Goal: Navigation & Orientation: Find specific page/section

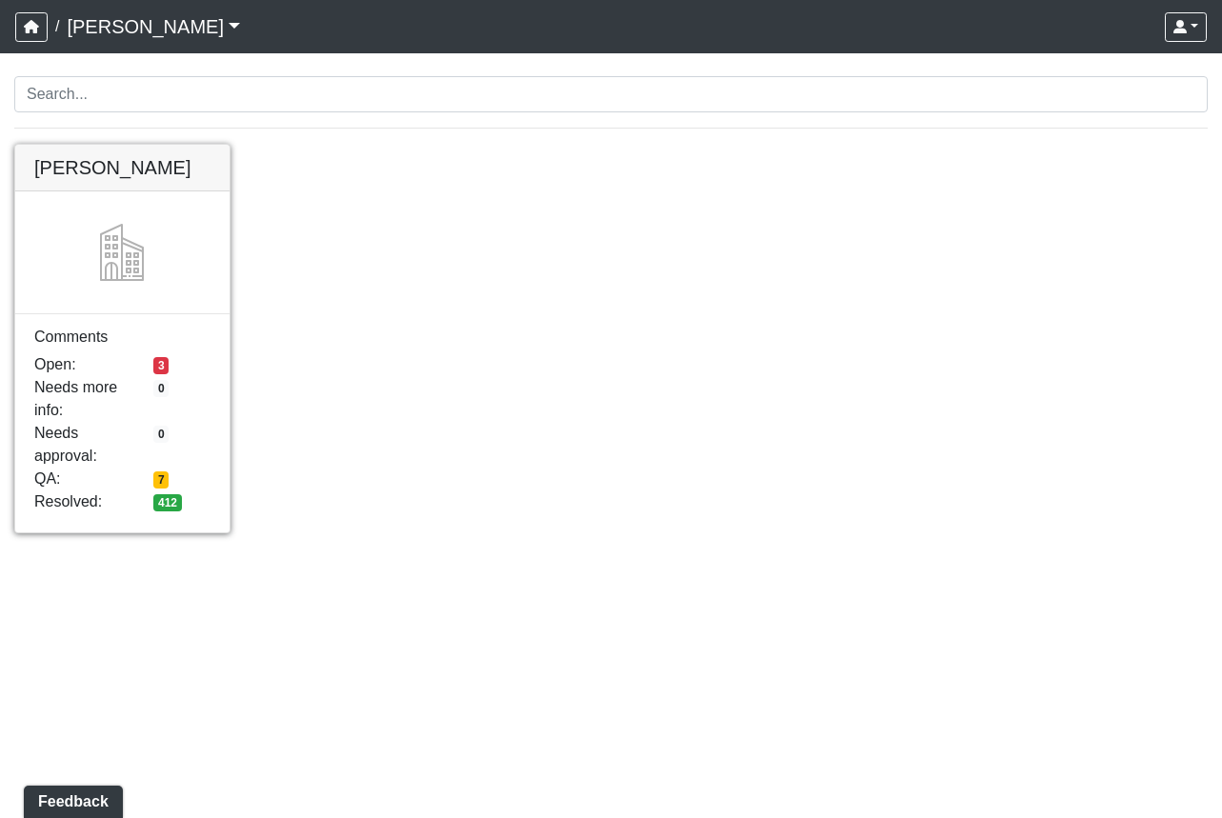
click at [119, 145] on link at bounding box center [122, 145] width 214 height 0
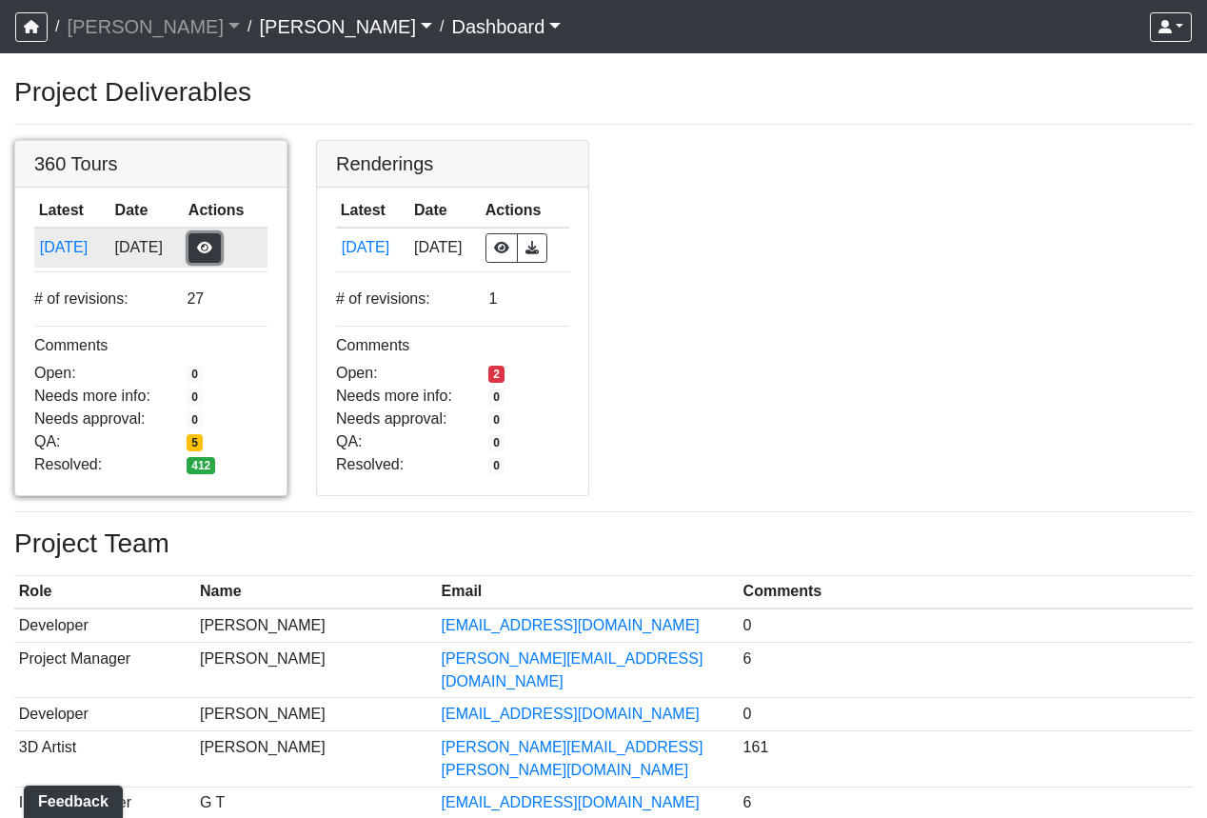
click at [216, 244] on button "button" at bounding box center [205, 248] width 32 height 30
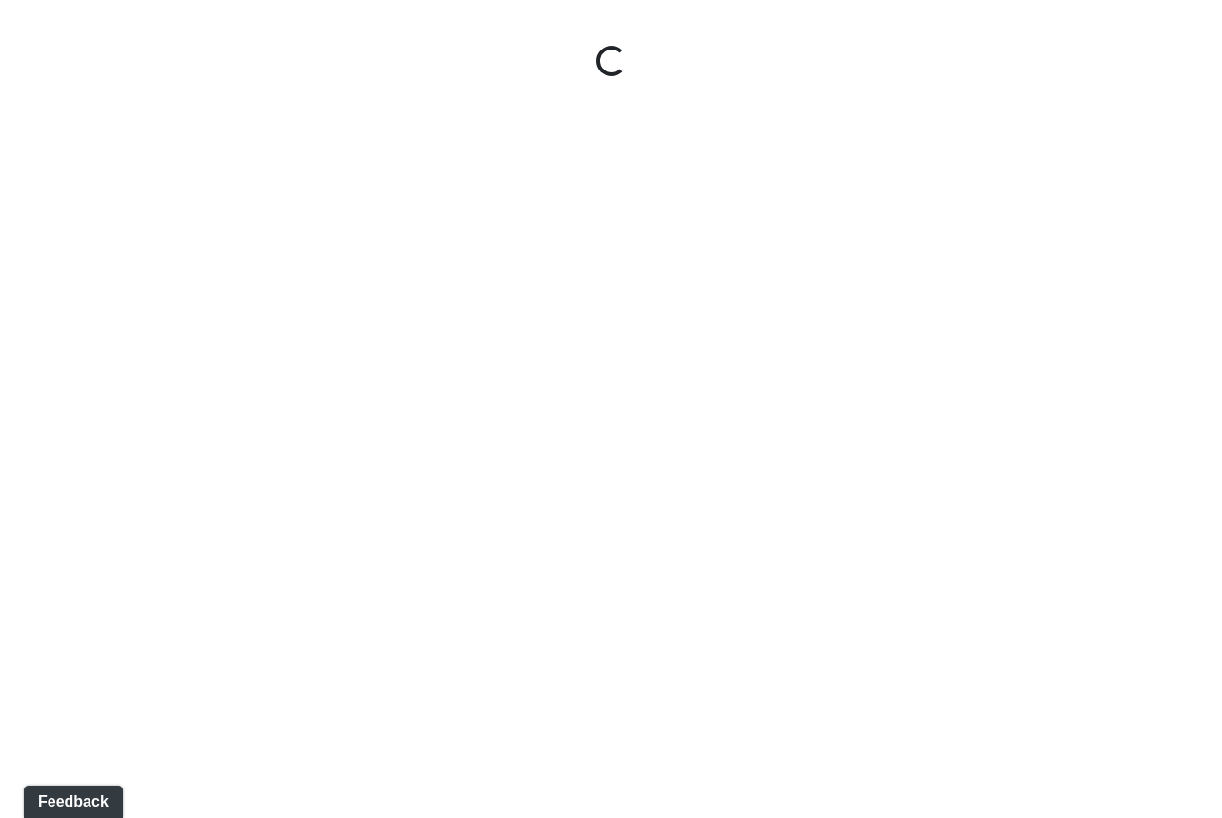
select select "5gMU6kj6d42dHxDJuu4MWA"
select select "f5vAoomM994SAFxC41qskH"
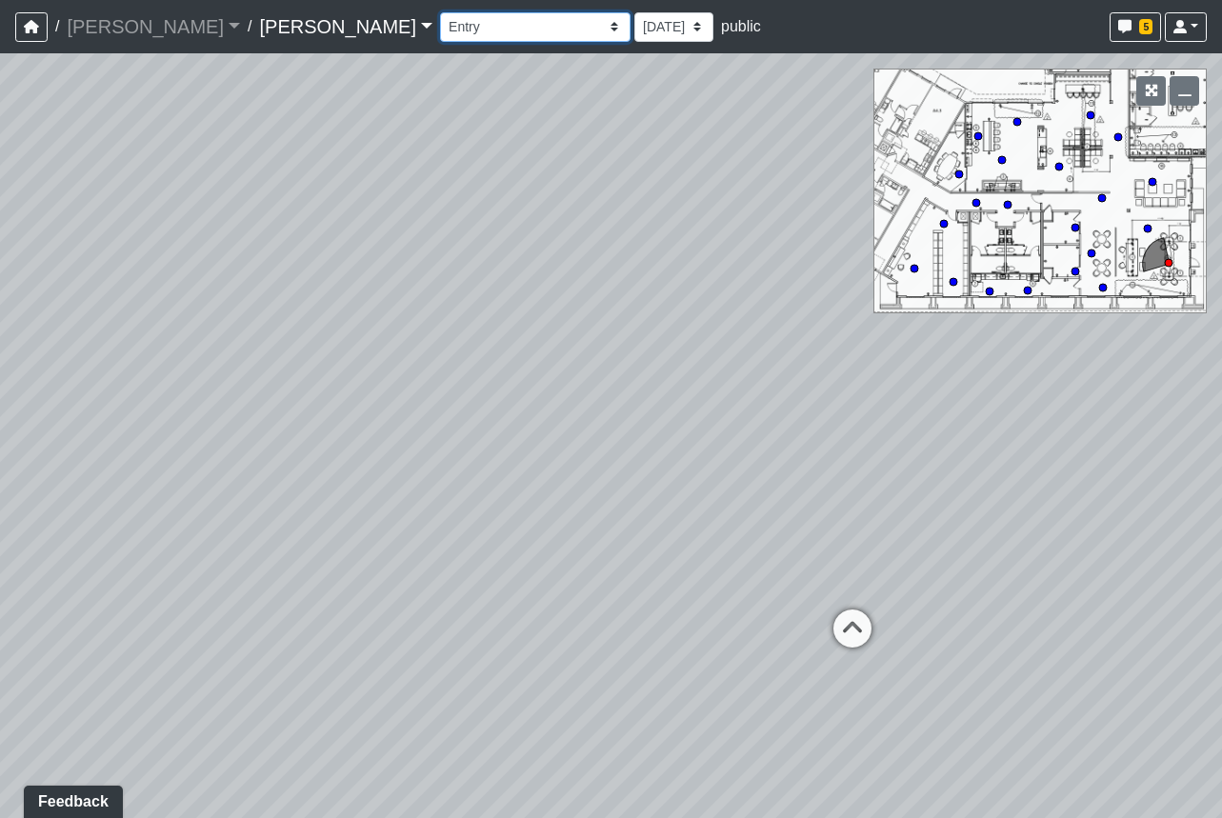
click at [440, 24] on select "Booth Clubroom Counter Coffee Bar Dining Room Hallway 1 TV Wall Windows Corn Ho…" at bounding box center [535, 27] width 190 height 30
click at [440, 12] on select "Booth Clubroom Counter Coffee Bar Dining Room Hallway 1 TV Wall Windows Corn Ho…" at bounding box center [535, 27] width 190 height 30
select select "11zD2YuFvYjd47STHQgJRg"
select select "pnh8f5S5HjU41T4ZphFfvd"
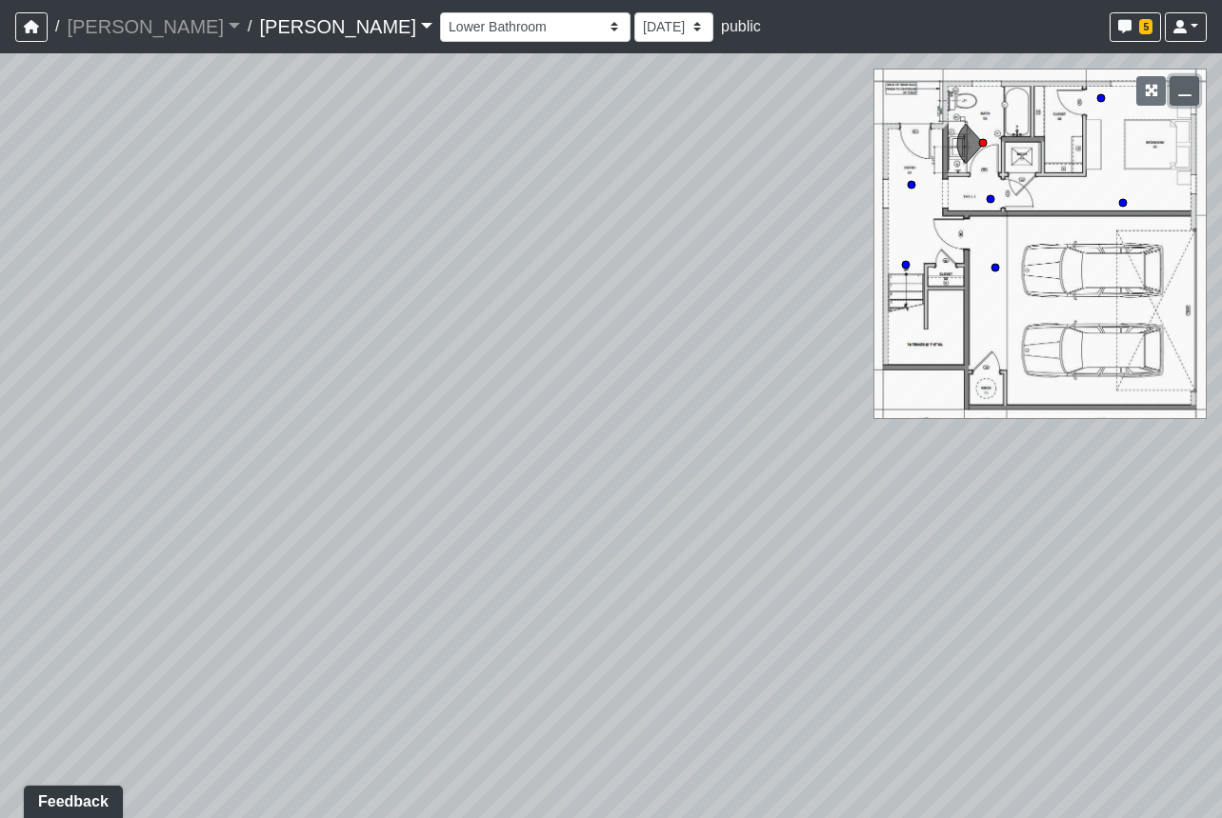
click at [1179, 90] on icon "button" at bounding box center [1184, 90] width 13 height 13
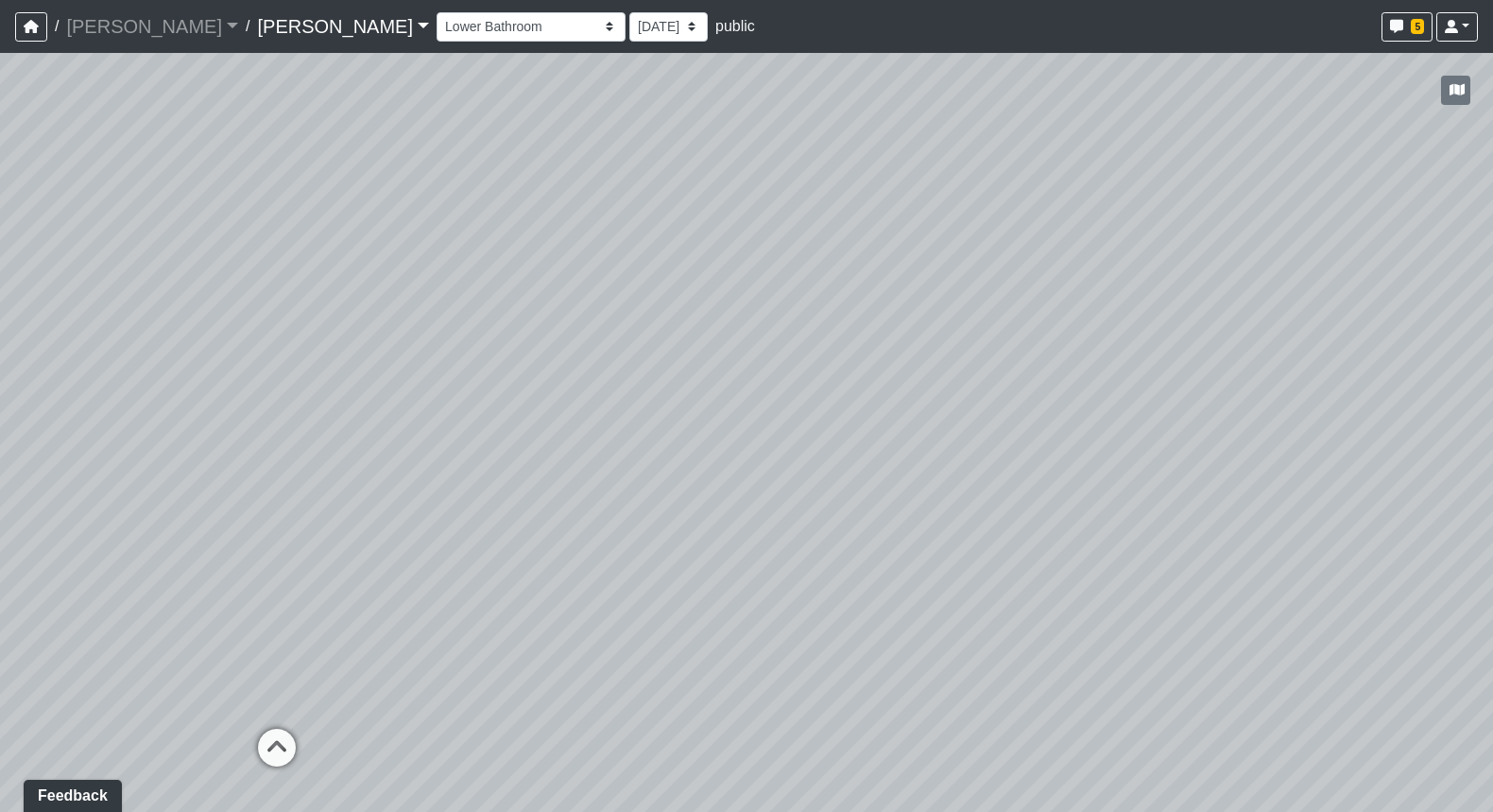
drag, startPoint x: 533, startPoint y: 443, endPoint x: 1035, endPoint y: 229, distance: 545.7
click at [1104, 180] on div "Loading... Seating Loading... Workroom Entry Loading... Exterior - Leasing Entr…" at bounding box center [746, 432] width 1493 height 759
drag, startPoint x: 357, startPoint y: 319, endPoint x: 773, endPoint y: 301, distance: 416.4
click at [891, 244] on div "Loading... Seating Loading... Workroom Entry Loading... Exterior - Leasing Entr…" at bounding box center [746, 432] width 1493 height 759
click at [714, 515] on icon at bounding box center [719, 532] width 57 height 57
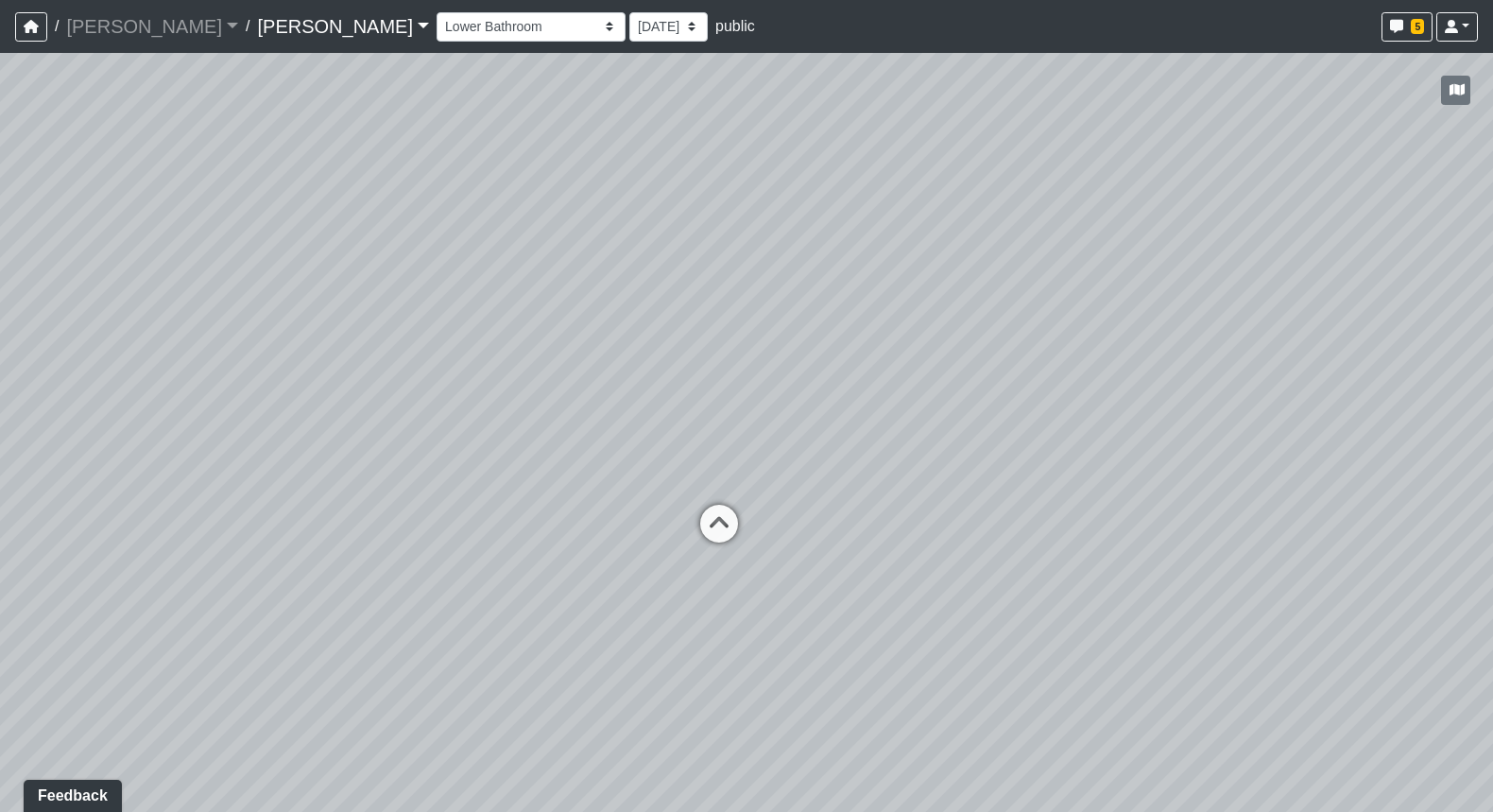
select select "9ziGZ1dGSwW1YaxRW2v3q1"
select select "pnh8f5S5HjU41T4ZphFfvd"
drag, startPoint x: 881, startPoint y: 275, endPoint x: 361, endPoint y: 256, distance: 520.3
click at [362, 256] on div "Loading... Seating Loading... Workroom Entry Loading... Exterior - Leasing Entr…" at bounding box center [746, 432] width 1493 height 759
drag, startPoint x: 1049, startPoint y: 231, endPoint x: 681, endPoint y: 233, distance: 368.0
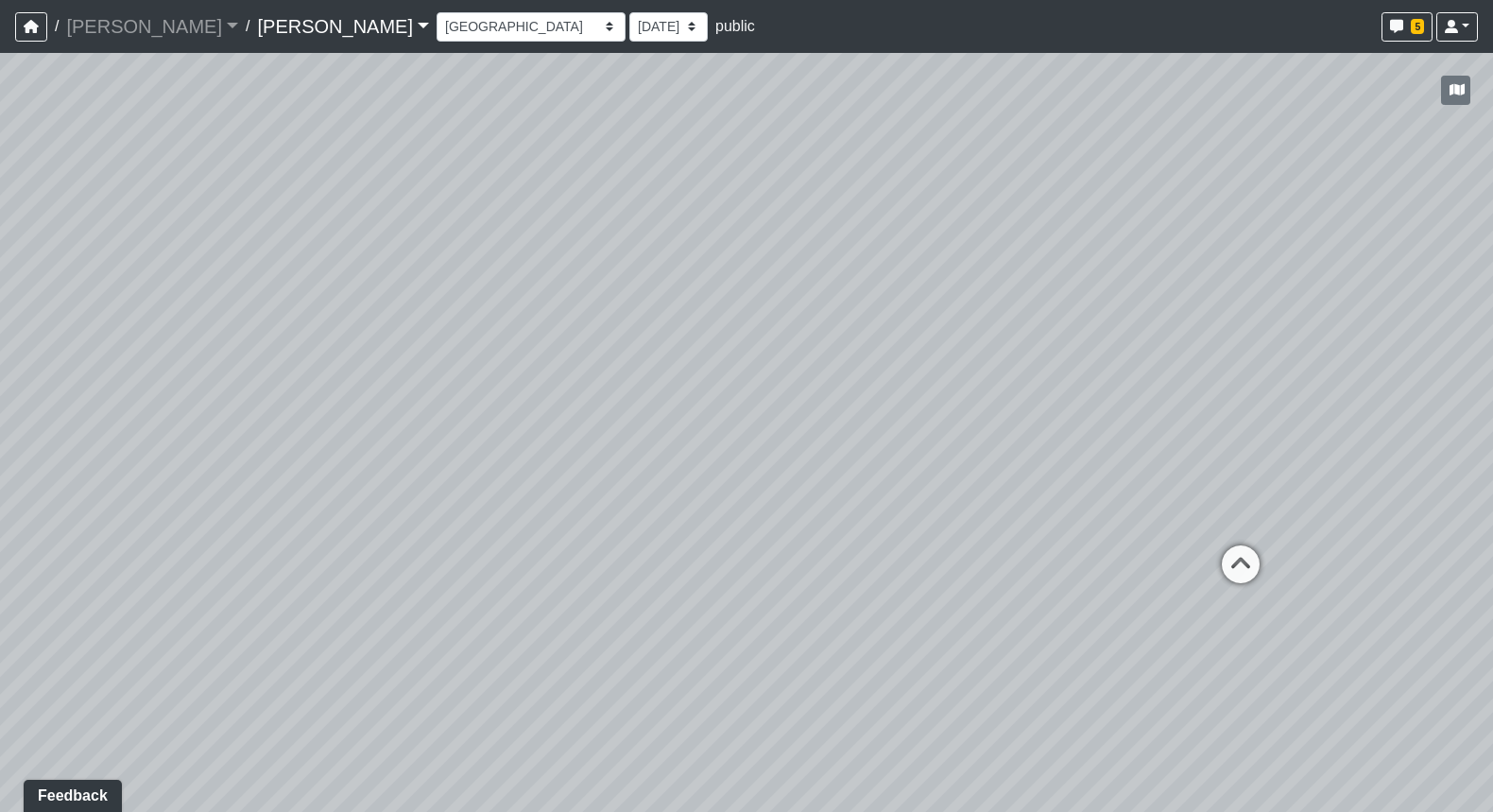
click at [681, 233] on div "Loading... Seating Loading... Workroom Entry Loading... Exterior - Leasing Entr…" at bounding box center [746, 432] width 1493 height 759
click at [965, 459] on icon at bounding box center [957, 456] width 57 height 57
select select "tEcjLE2W3UMZNWa64wCZZs"
select select "pnh8f5S5HjU41T4ZphFfvd"
drag, startPoint x: 910, startPoint y: 317, endPoint x: 1271, endPoint y: 323, distance: 361.0
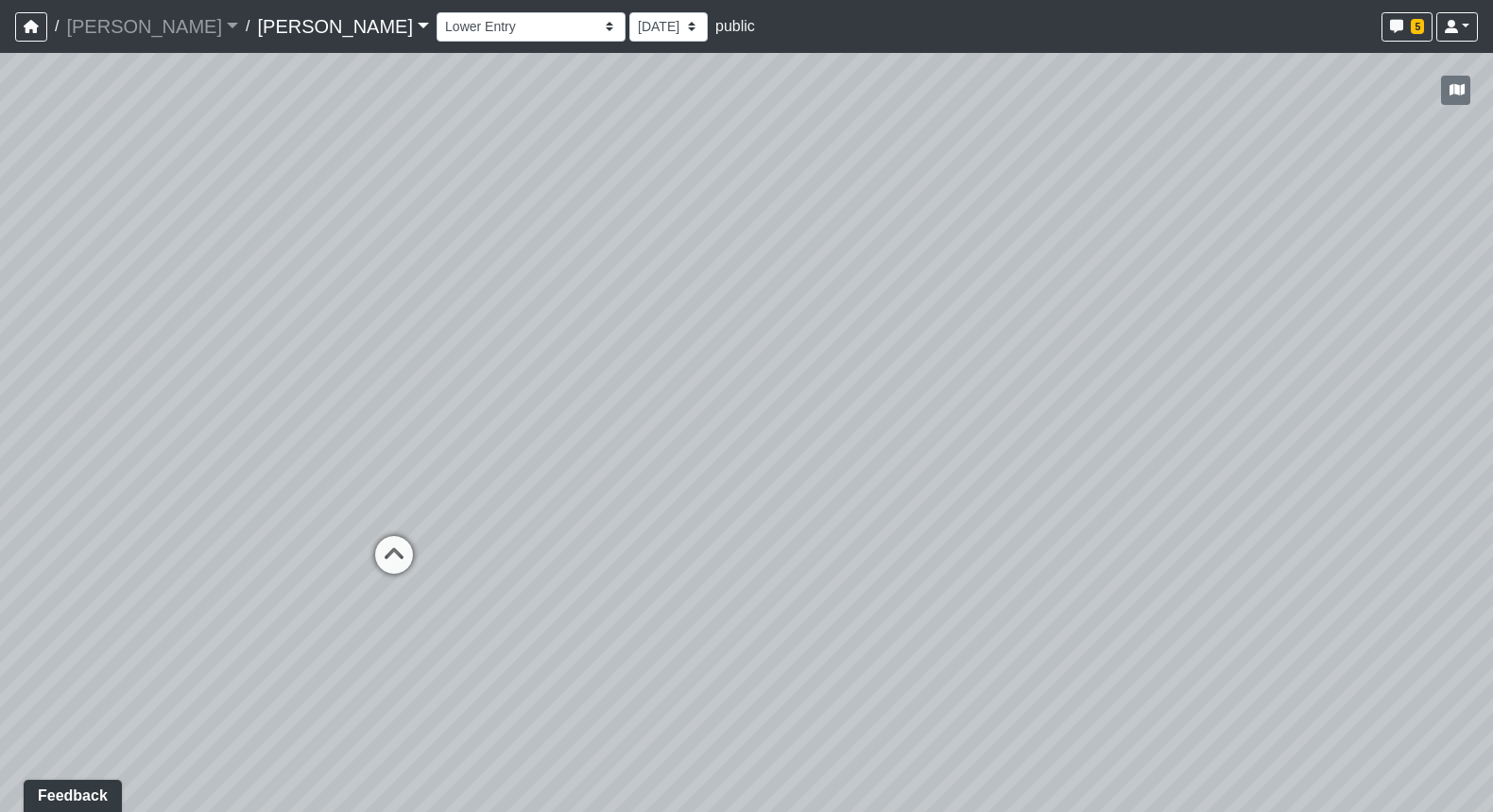
click at [1212, 320] on div "Loading... Seating Loading... Workroom Entry Loading... Exterior - Leasing Entr…" at bounding box center [746, 432] width 1493 height 759
drag, startPoint x: 699, startPoint y: 274, endPoint x: 772, endPoint y: 384, distance: 132.0
click at [748, 339] on div "Loading... Seating Loading... Workroom Entry Loading... Exterior - Leasing Entr…" at bounding box center [746, 432] width 1493 height 759
click at [760, 567] on icon at bounding box center [754, 566] width 57 height 57
select select "gWJSHwC2ygqn5GekeqUAPR"
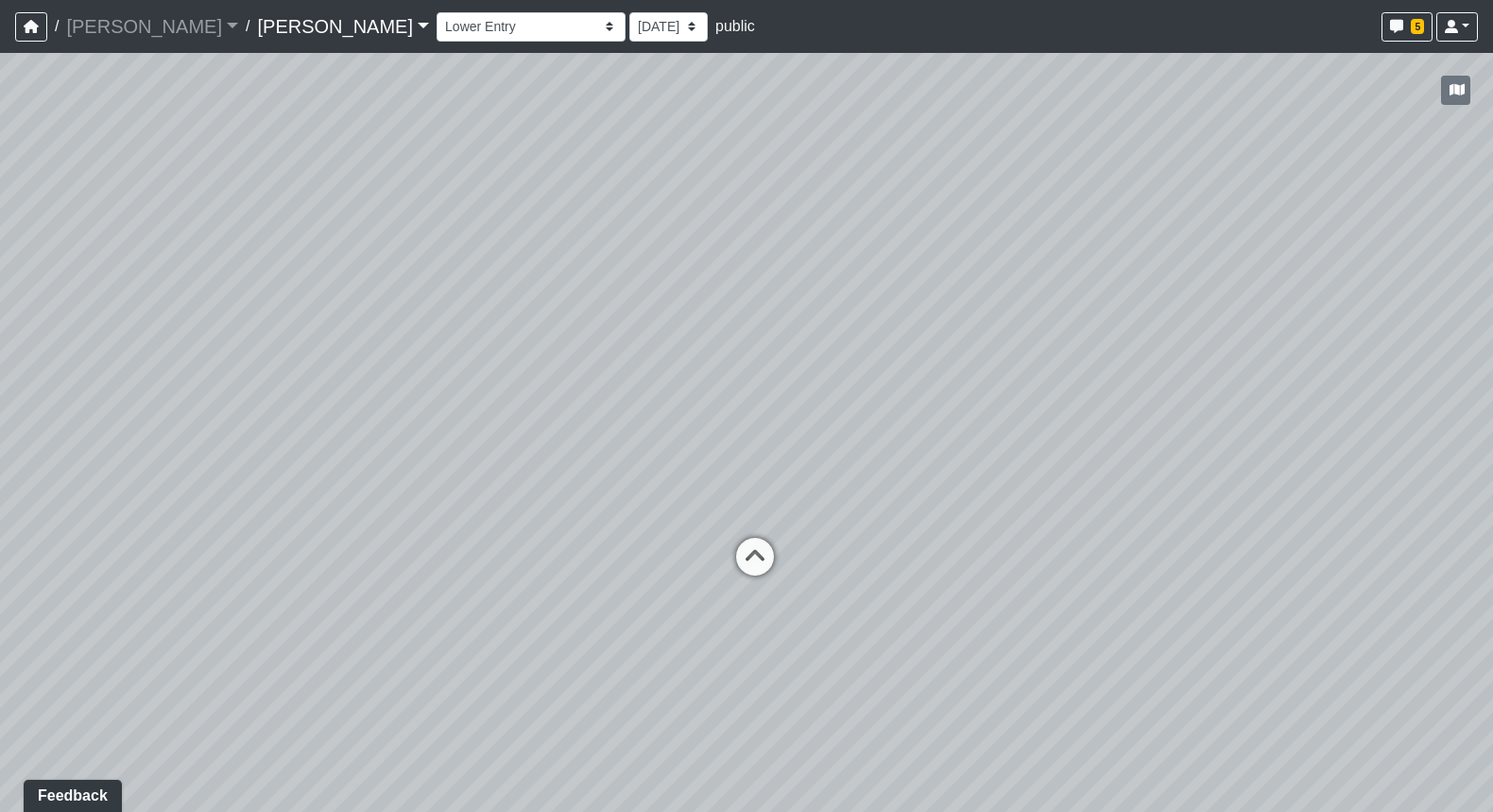
select select "pnh8f5S5HjU41T4ZphFfvd"
drag, startPoint x: 704, startPoint y: 308, endPoint x: 751, endPoint y: 359, distance: 69.4
click at [1053, 255] on div "Loading... Seating Loading... Workroom Entry Loading... Exterior - Leasing Entr…" at bounding box center [746, 432] width 1493 height 759
drag, startPoint x: 472, startPoint y: 393, endPoint x: 724, endPoint y: 431, distance: 254.8
click at [783, 425] on div "Loading... Seating Loading... Workroom Entry Loading... Exterior - Leasing Entr…" at bounding box center [746, 432] width 1493 height 759
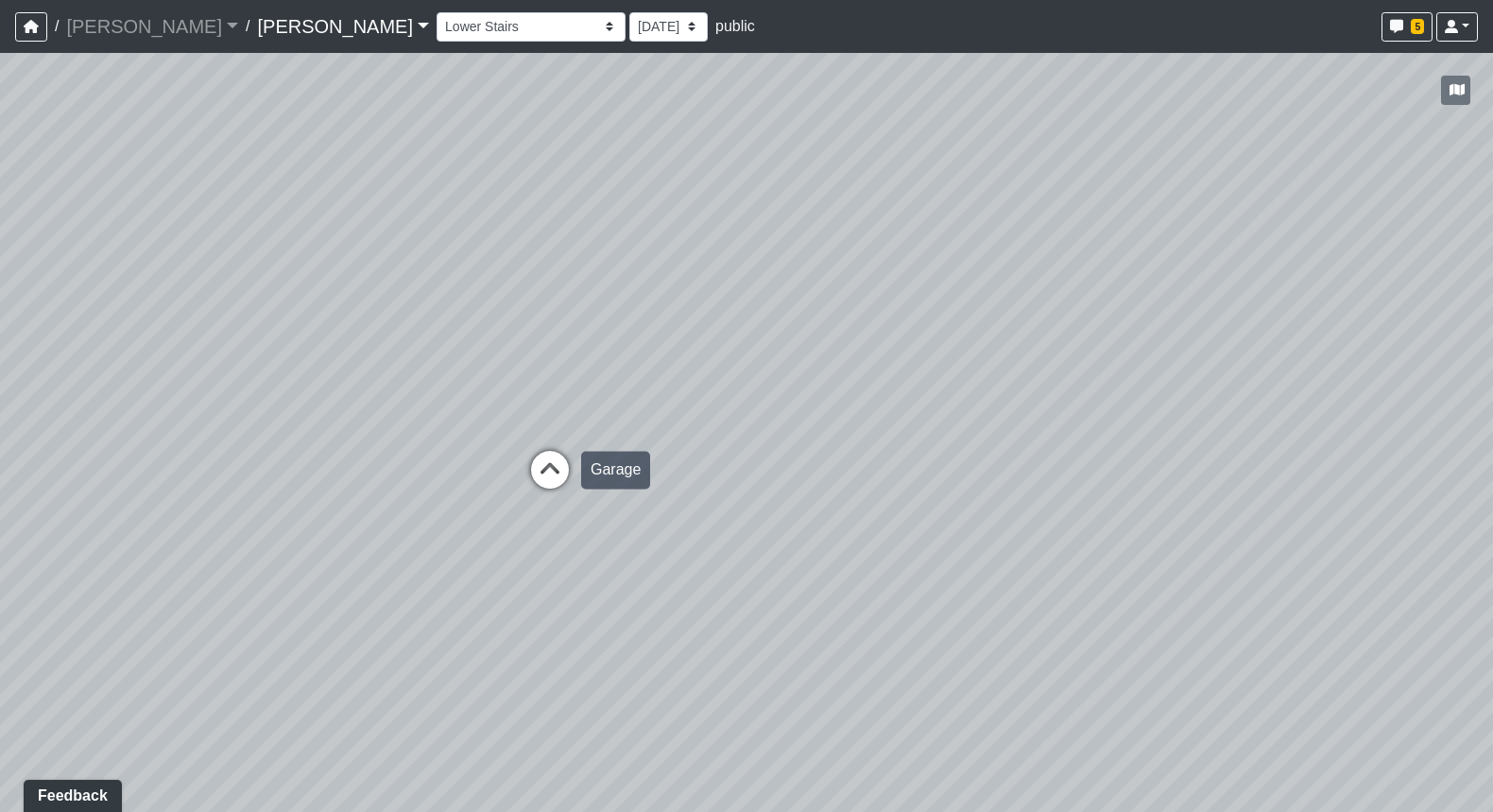
click at [555, 463] on icon at bounding box center [550, 478] width 57 height 57
select select "ddM5SCPruL53HPrxvNK6Mg"
select select "pnh8f5S5HjU41T4ZphFfvd"
drag, startPoint x: 788, startPoint y: 298, endPoint x: 253, endPoint y: 389, distance: 542.7
click at [373, 384] on div "Loading... Seating Loading... Workroom Entry Loading... Exterior - Leasing Entr…" at bounding box center [746, 432] width 1493 height 759
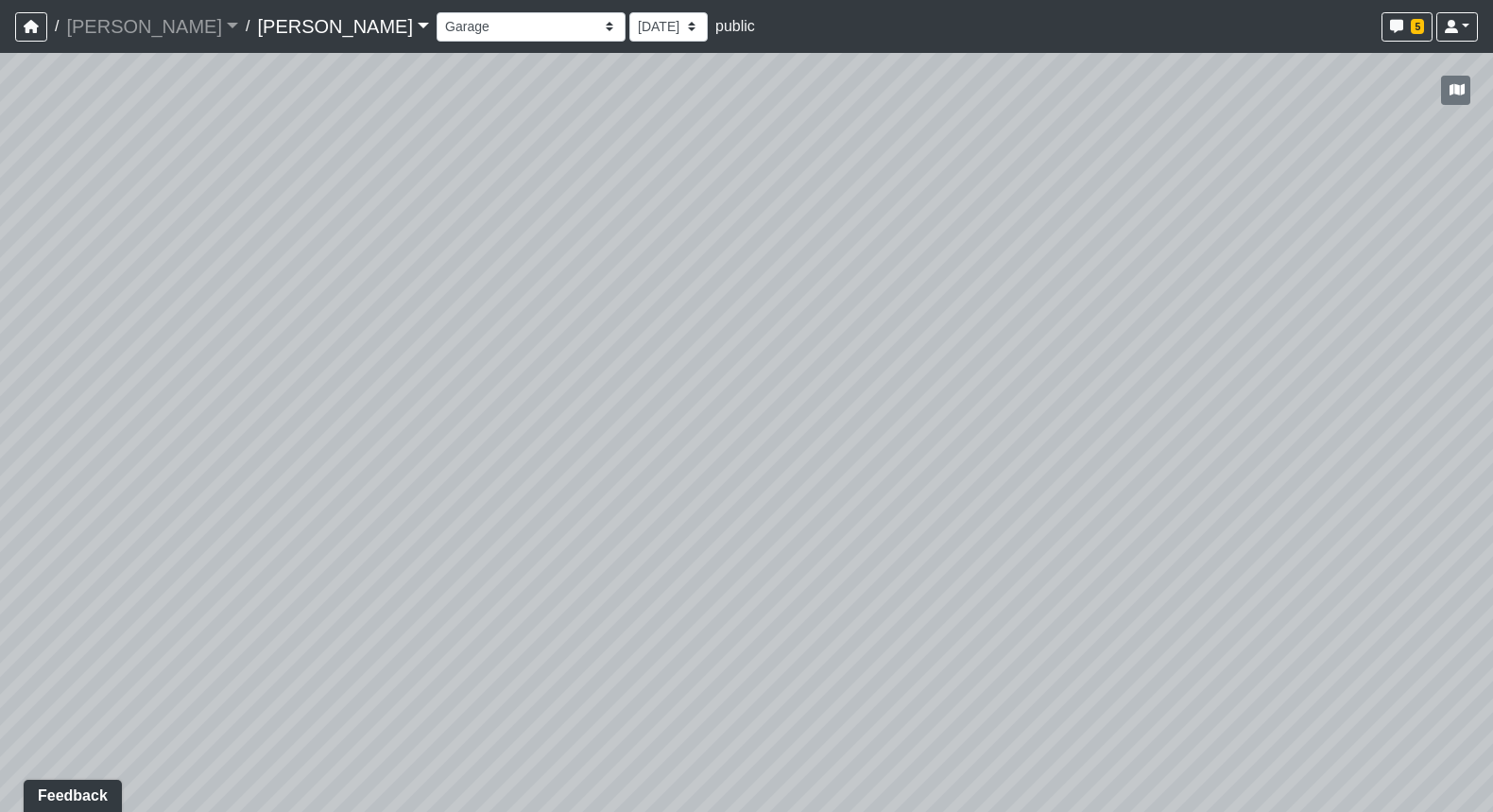
drag, startPoint x: 1090, startPoint y: 334, endPoint x: 826, endPoint y: 289, distance: 267.8
click at [979, 305] on div "Loading... Seating Loading... Workroom Entry Loading... Exterior - Leasing Entr…" at bounding box center [746, 432] width 1493 height 759
drag, startPoint x: 1083, startPoint y: 320, endPoint x: 618, endPoint y: 297, distance: 465.6
click at [719, 293] on div "Loading... Seating Loading... Workroom Entry Loading... Exterior - Leasing Entr…" at bounding box center [746, 432] width 1493 height 759
drag, startPoint x: 840, startPoint y: 332, endPoint x: 766, endPoint y: 402, distance: 101.9
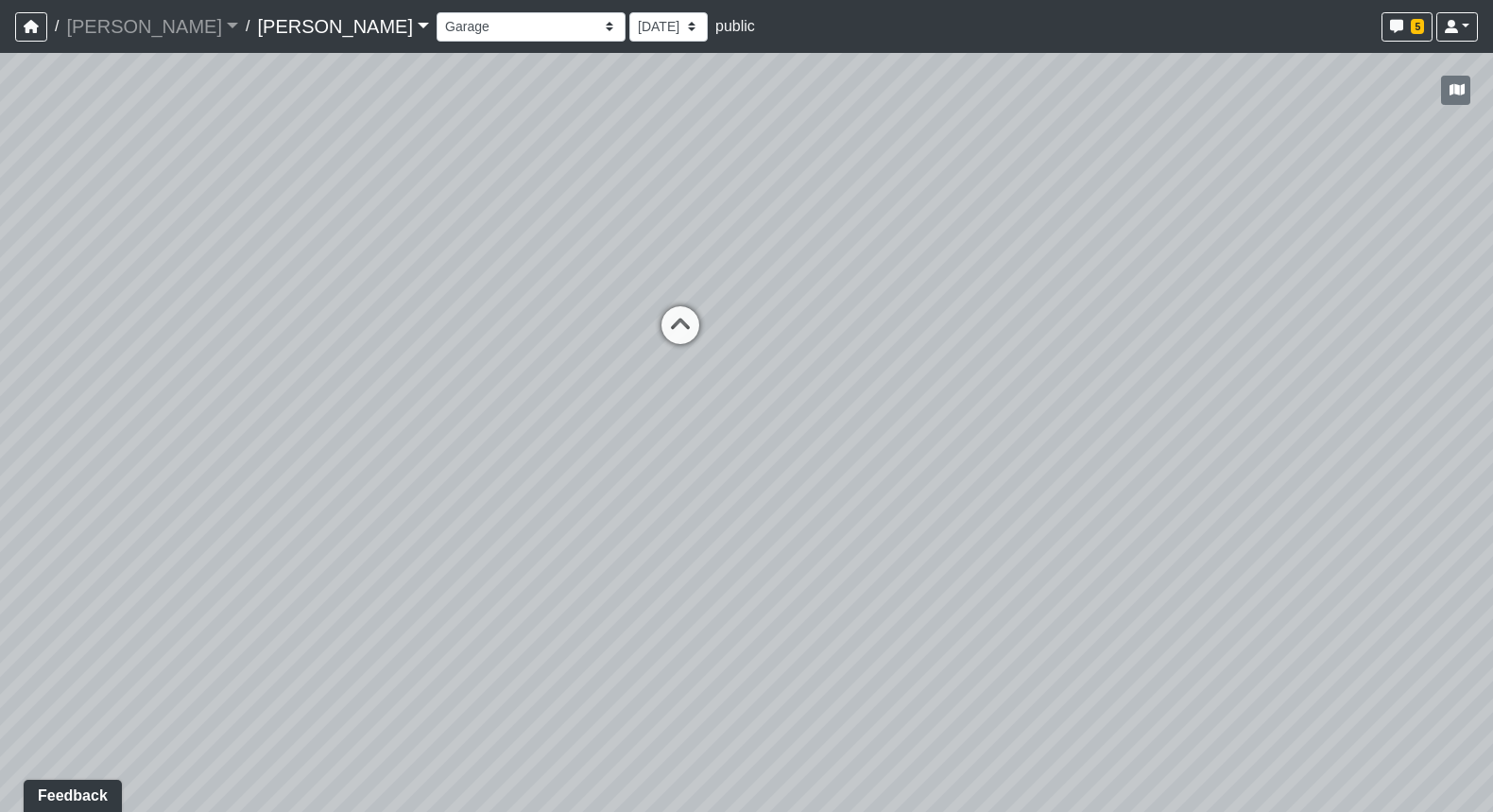
click at [856, 434] on div "Loading... Seating Loading... Workroom Entry Loading... Exterior - Leasing Entr…" at bounding box center [746, 432] width 1493 height 759
click at [678, 322] on icon at bounding box center [680, 335] width 57 height 57
select select "gWJSHwC2ygqn5GekeqUAPR"
select select "pnh8f5S5HjU41T4ZphFfvd"
drag, startPoint x: 795, startPoint y: 320, endPoint x: 669, endPoint y: 307, distance: 126.7
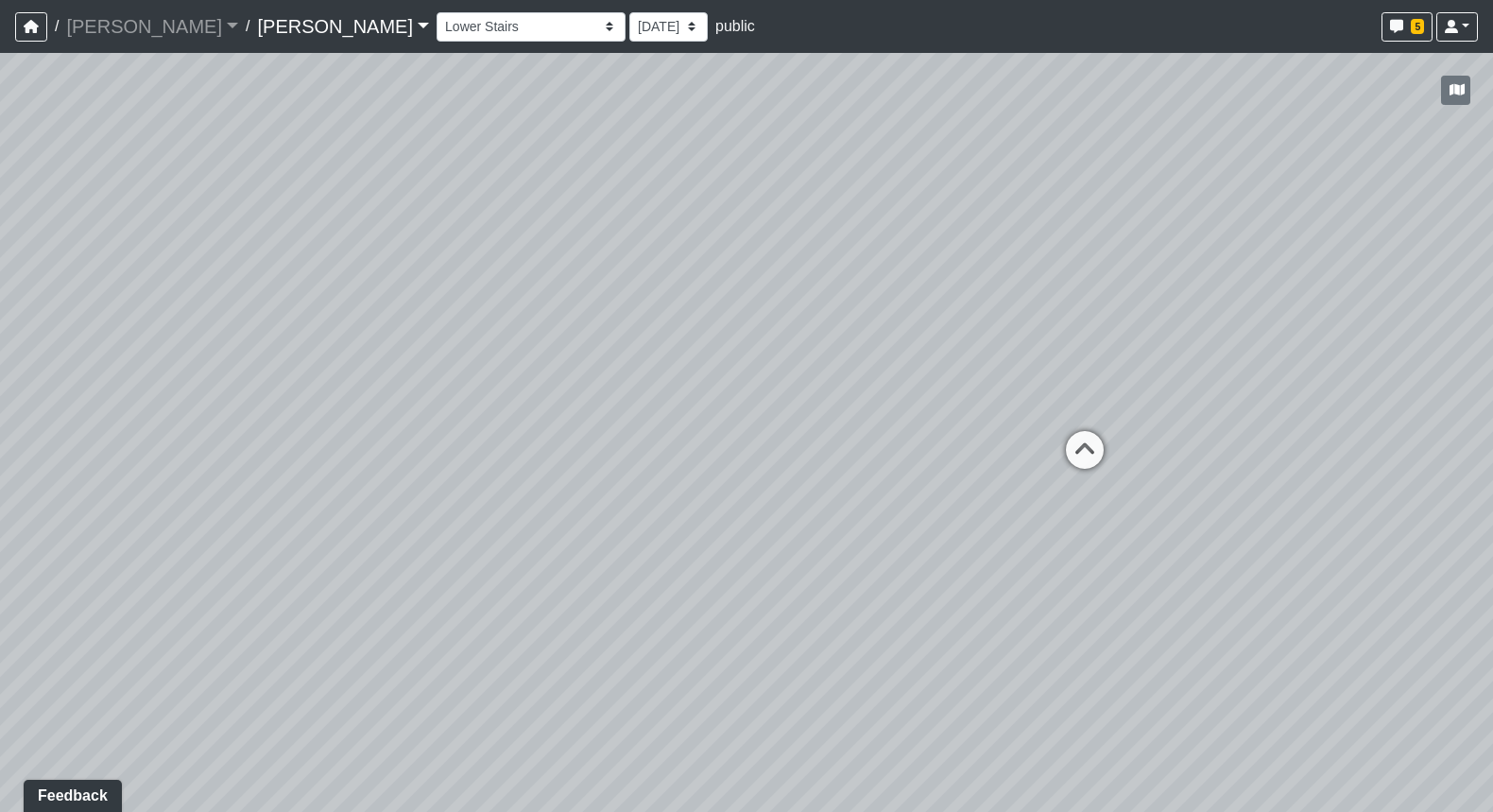
click at [682, 302] on div "Loading... Seating Loading... Workroom Entry Loading... Exterior - Leasing Entr…" at bounding box center [746, 432] width 1493 height 759
click at [866, 316] on icon at bounding box center [880, 327] width 57 height 57
select select "tEcjLE2W3UMZNWa64wCZZs"
select select "pnh8f5S5HjU41T4ZphFfvd"
drag, startPoint x: 994, startPoint y: 326, endPoint x: 614, endPoint y: 327, distance: 380.0
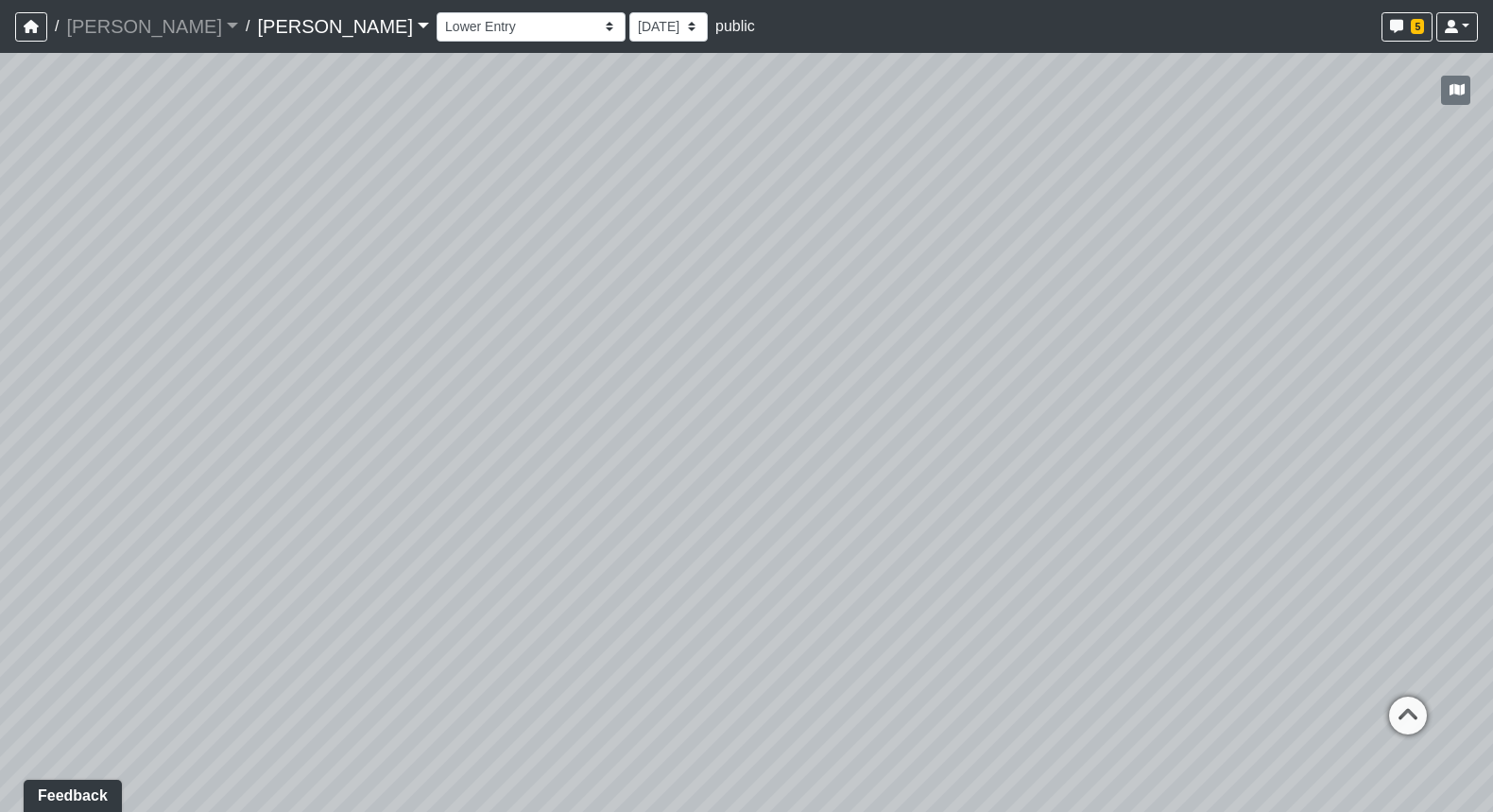
click at [614, 327] on div "Loading... Seating Loading... Workroom Entry Loading... Exterior - Leasing Entr…" at bounding box center [746, 432] width 1493 height 759
drag, startPoint x: 747, startPoint y: 327, endPoint x: 541, endPoint y: 259, distance: 216.9
click at [568, 261] on div "Loading... Seating Loading... Workroom Entry Loading... Exterior - Leasing Entr…" at bounding box center [746, 432] width 1493 height 759
drag, startPoint x: 764, startPoint y: 287, endPoint x: 693, endPoint y: 329, distance: 82.5
click at [672, 325] on div "Loading... Seating Loading... Workroom Entry Loading... Exterior - Leasing Entr…" at bounding box center [746, 432] width 1493 height 759
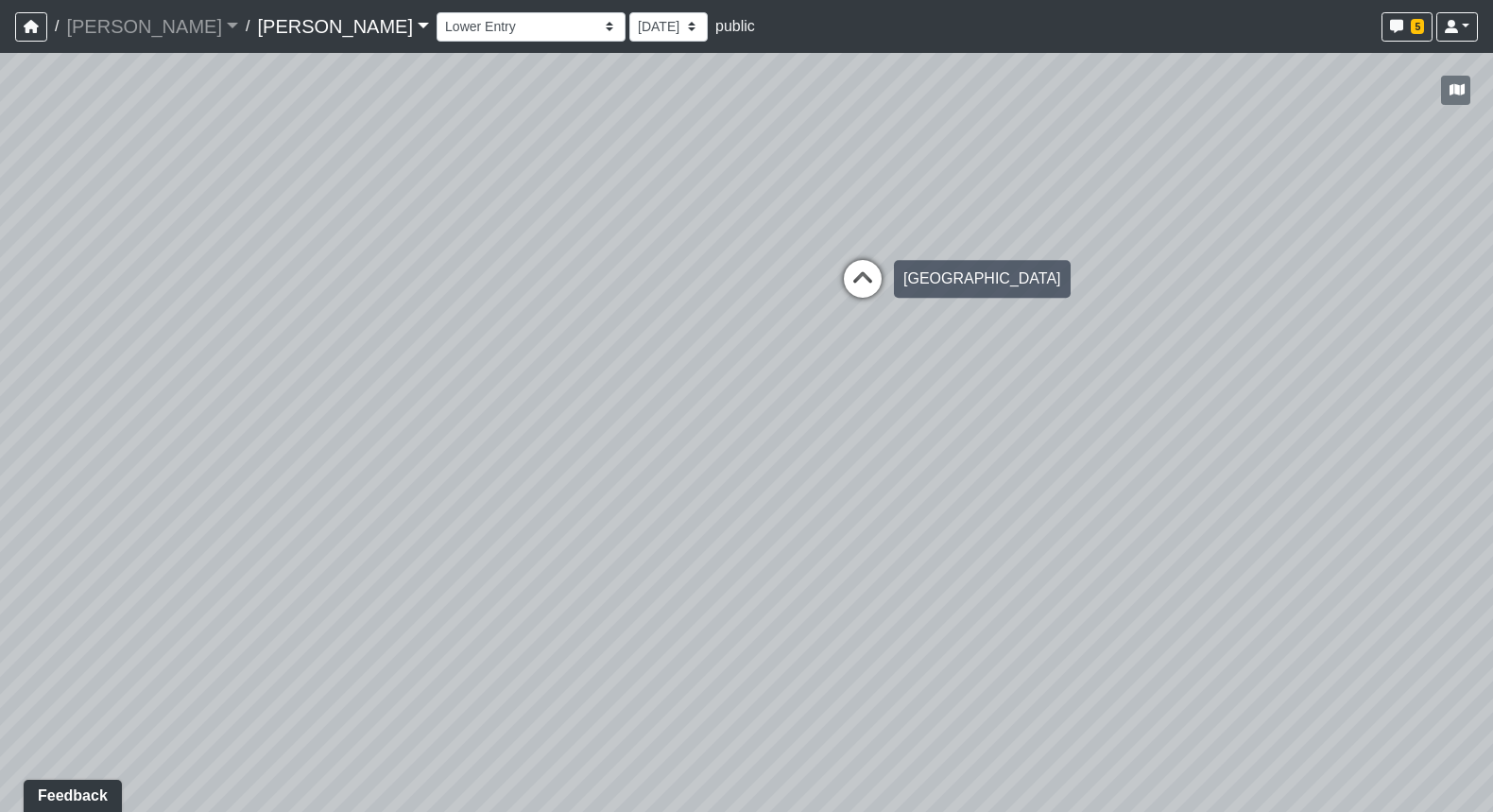
click at [863, 282] on icon at bounding box center [863, 288] width 57 height 57
select select "9ziGZ1dGSwW1YaxRW2v3q1"
select select "pnh8f5S5HjU41T4ZphFfvd"
drag, startPoint x: 864, startPoint y: 284, endPoint x: 863, endPoint y: 606, distance: 322.0
click at [863, 606] on div "Loading... Seating Loading... Workroom Entry Loading... Exterior - Leasing Entr…" at bounding box center [746, 432] width 1493 height 759
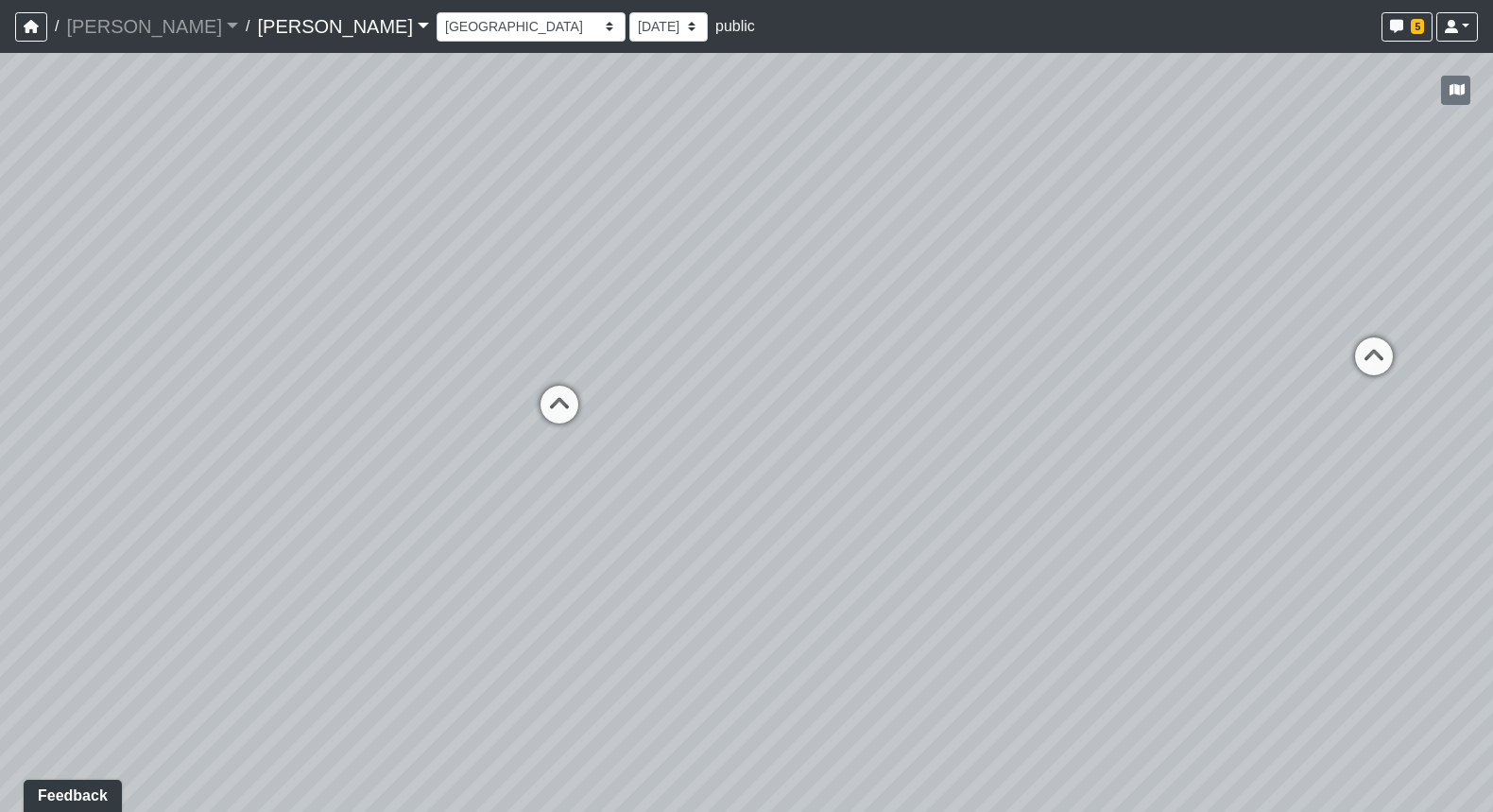
drag, startPoint x: 513, startPoint y: 438, endPoint x: 705, endPoint y: 262, distance: 260.5
click at [705, 261] on div "Loading... Seating Loading... Workroom Entry Loading... Exterior - Leasing Entr…" at bounding box center [746, 432] width 1493 height 759
click at [935, 223] on icon at bounding box center [927, 235] width 57 height 57
select select "f5fG1Tjsh9Bi13Xce8x3m5"
select select "pnh8f5S5HjU41T4ZphFfvd"
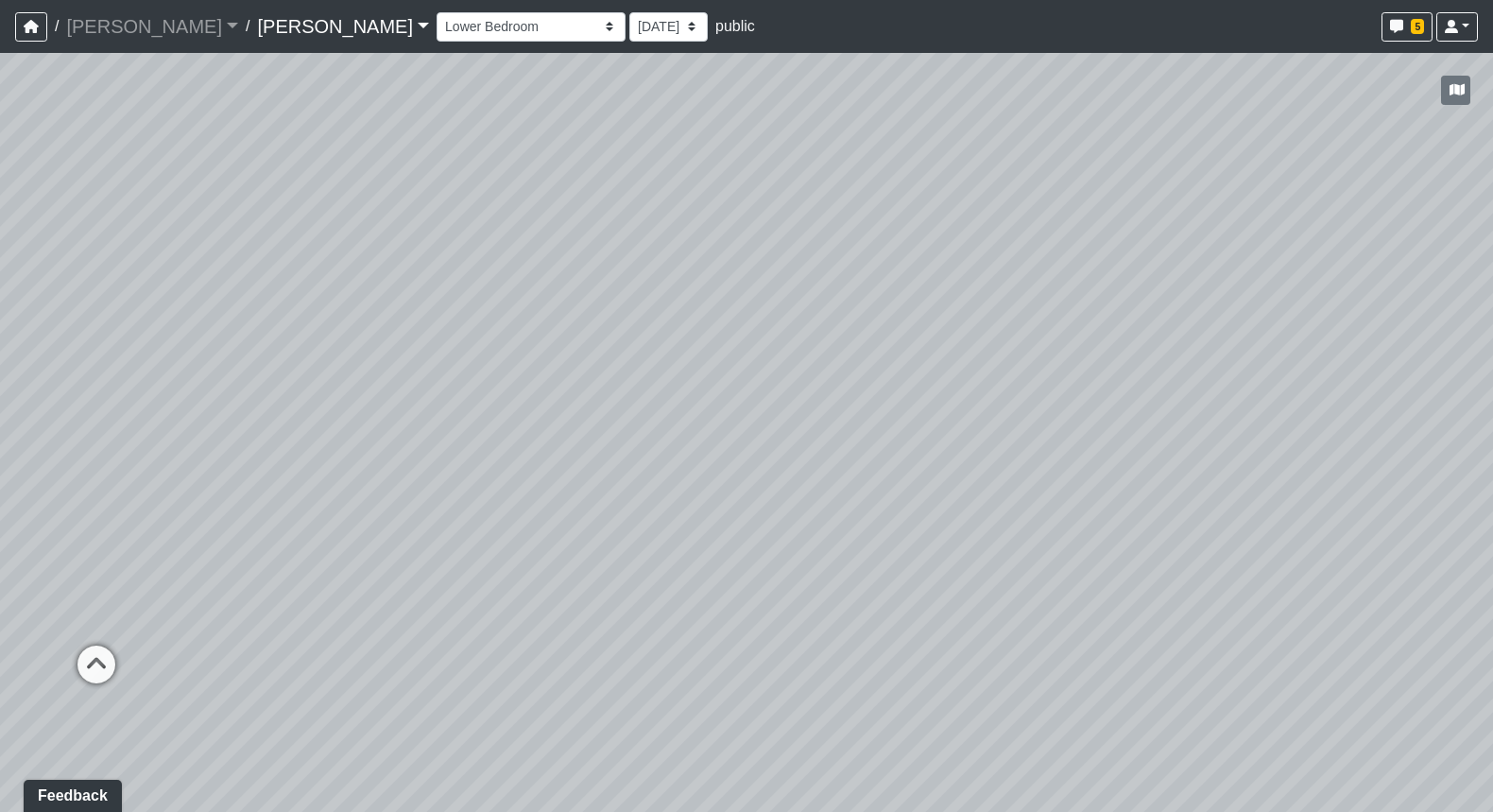
drag, startPoint x: 934, startPoint y: 224, endPoint x: 979, endPoint y: 422, distance: 203.0
click at [1099, 506] on div "Loading... Seating Loading... Workroom Entry Loading... Exterior - Leasing Entr…" at bounding box center [746, 432] width 1493 height 759
drag, startPoint x: 786, startPoint y: 352, endPoint x: 912, endPoint y: 505, distance: 198.2
click at [912, 505] on div "Loading... Seating Loading... Workroom Entry Loading... Exterior - Leasing Entr…" at bounding box center [746, 432] width 1493 height 759
drag, startPoint x: 642, startPoint y: 435, endPoint x: 993, endPoint y: 286, distance: 381.3
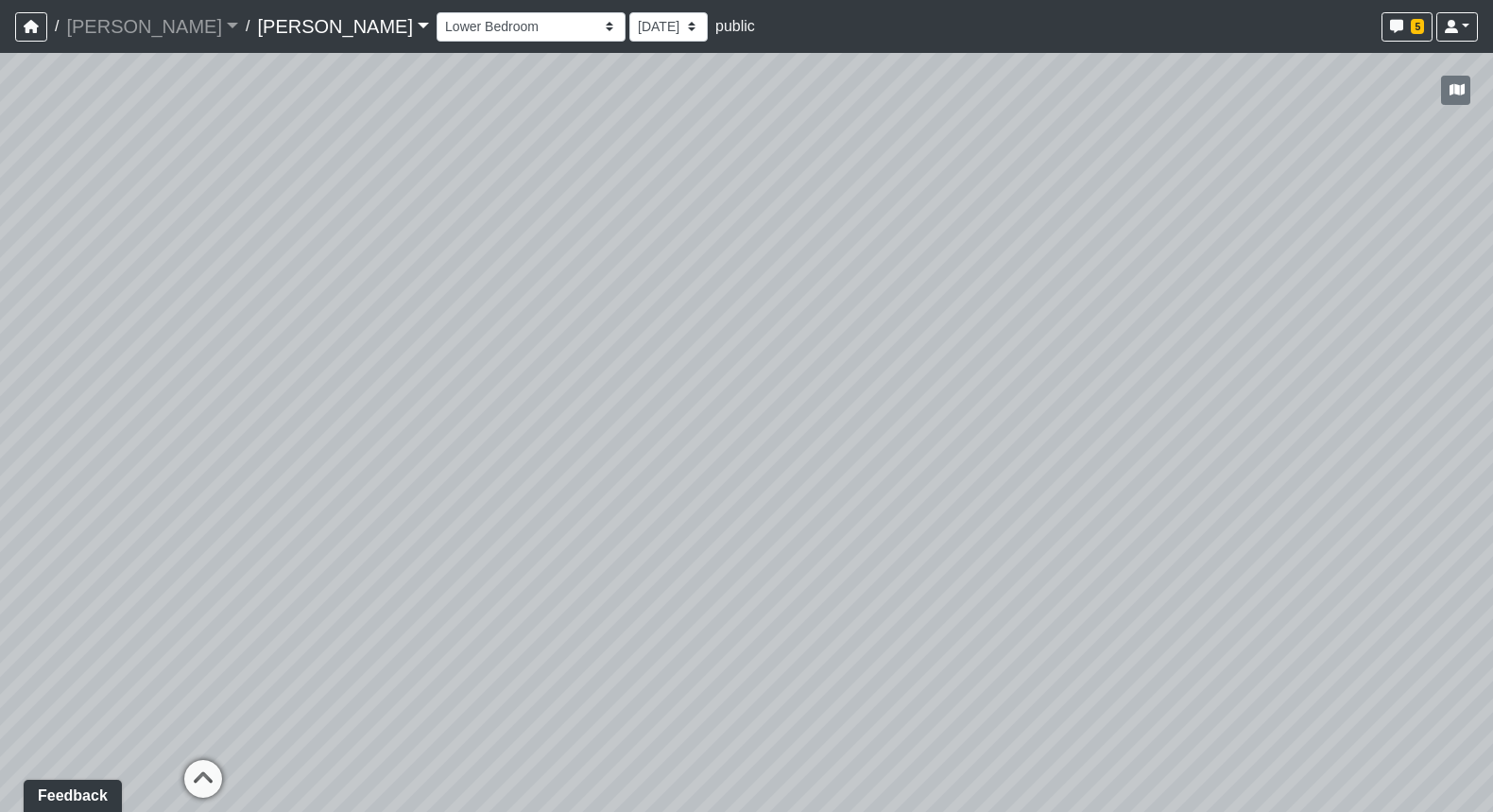
click at [993, 286] on div "Loading... Seating Loading... Workroom Entry Loading... Exterior - Leasing Entr…" at bounding box center [746, 432] width 1493 height 759
click at [572, 524] on icon at bounding box center [576, 533] width 57 height 57
select select "9T3CpNTCg8ubq27s8b6Fih"
select select "pnh8f5S5HjU41T4ZphFfvd"
drag, startPoint x: 628, startPoint y: 361, endPoint x: 1341, endPoint y: 244, distance: 722.5
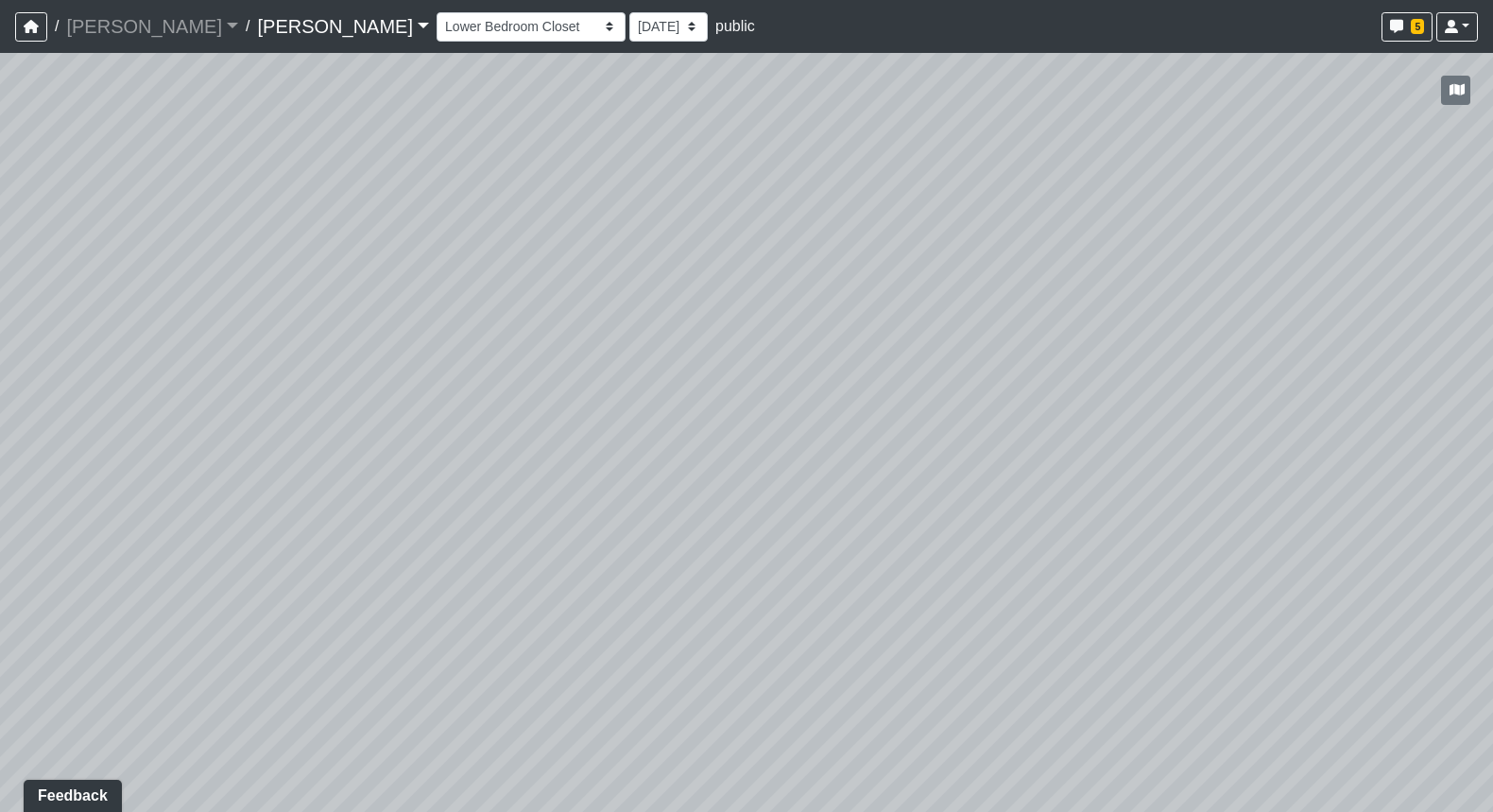
click at [1212, 244] on div "Loading... Seating Loading... Workroom Entry Loading... Exterior - Leasing Entr…" at bounding box center [746, 432] width 1493 height 759
drag, startPoint x: 724, startPoint y: 335, endPoint x: 1070, endPoint y: 365, distance: 347.3
click at [1206, 403] on div "Loading... Seating Loading... Workroom Entry Loading... Exterior - Leasing Entr…" at bounding box center [746, 432] width 1493 height 759
drag, startPoint x: 596, startPoint y: 341, endPoint x: 1292, endPoint y: 275, distance: 699.1
click at [1212, 271] on div "Loading... Seating Loading... Workroom Entry Loading... Exterior - Leasing Entr…" at bounding box center [746, 432] width 1493 height 759
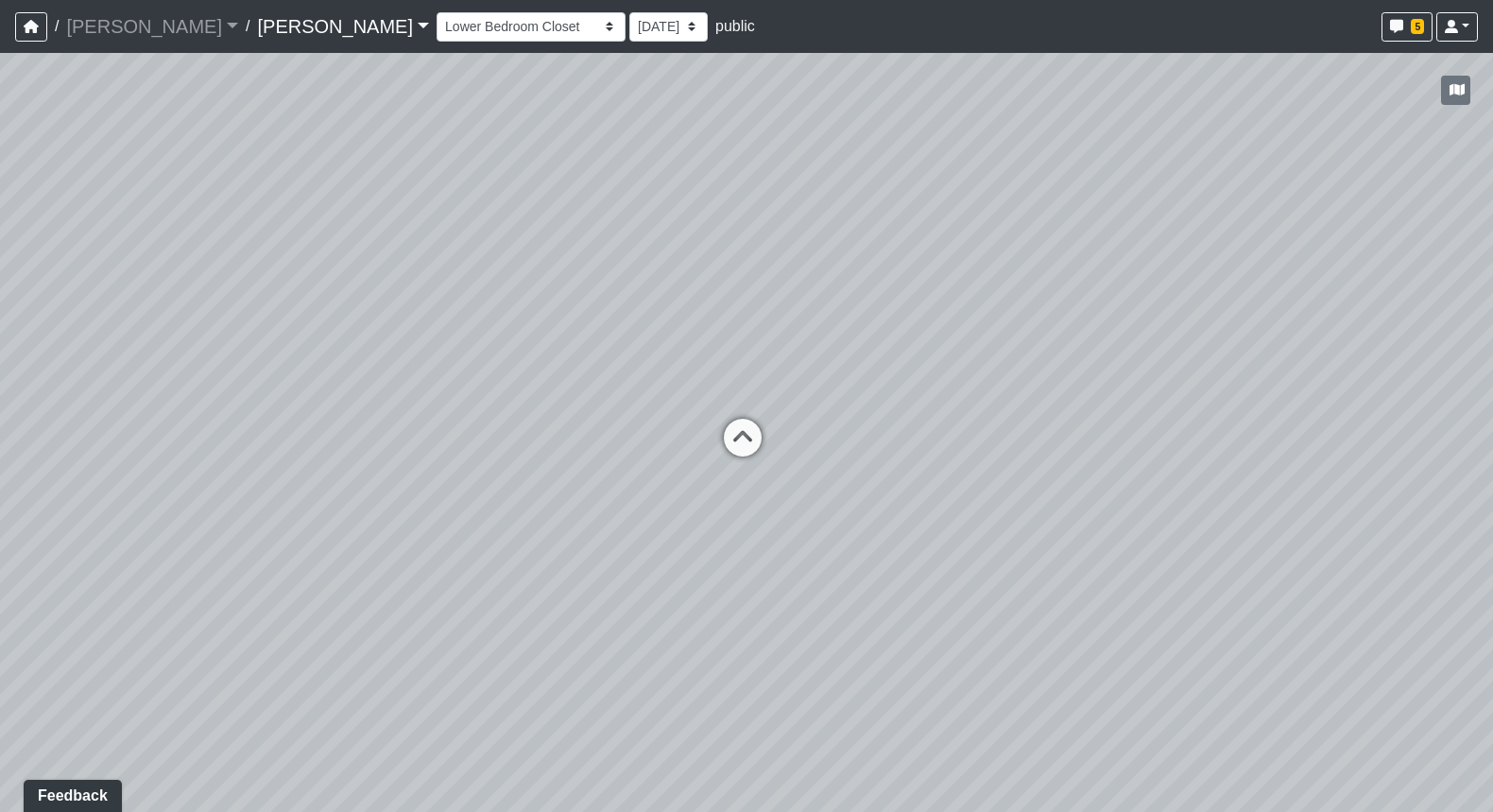
drag, startPoint x: 684, startPoint y: 351, endPoint x: 853, endPoint y: 423, distance: 183.7
click at [853, 423] on div "Loading... Seating Loading... Workroom Entry Loading... Exterior - Leasing Entr…" at bounding box center [746, 432] width 1493 height 759
drag, startPoint x: 823, startPoint y: 502, endPoint x: 845, endPoint y: 459, distance: 48.3
click at [823, 501] on icon at bounding box center [830, 510] width 57 height 57
select select "f5fG1Tjsh9Bi13Xce8x3m5"
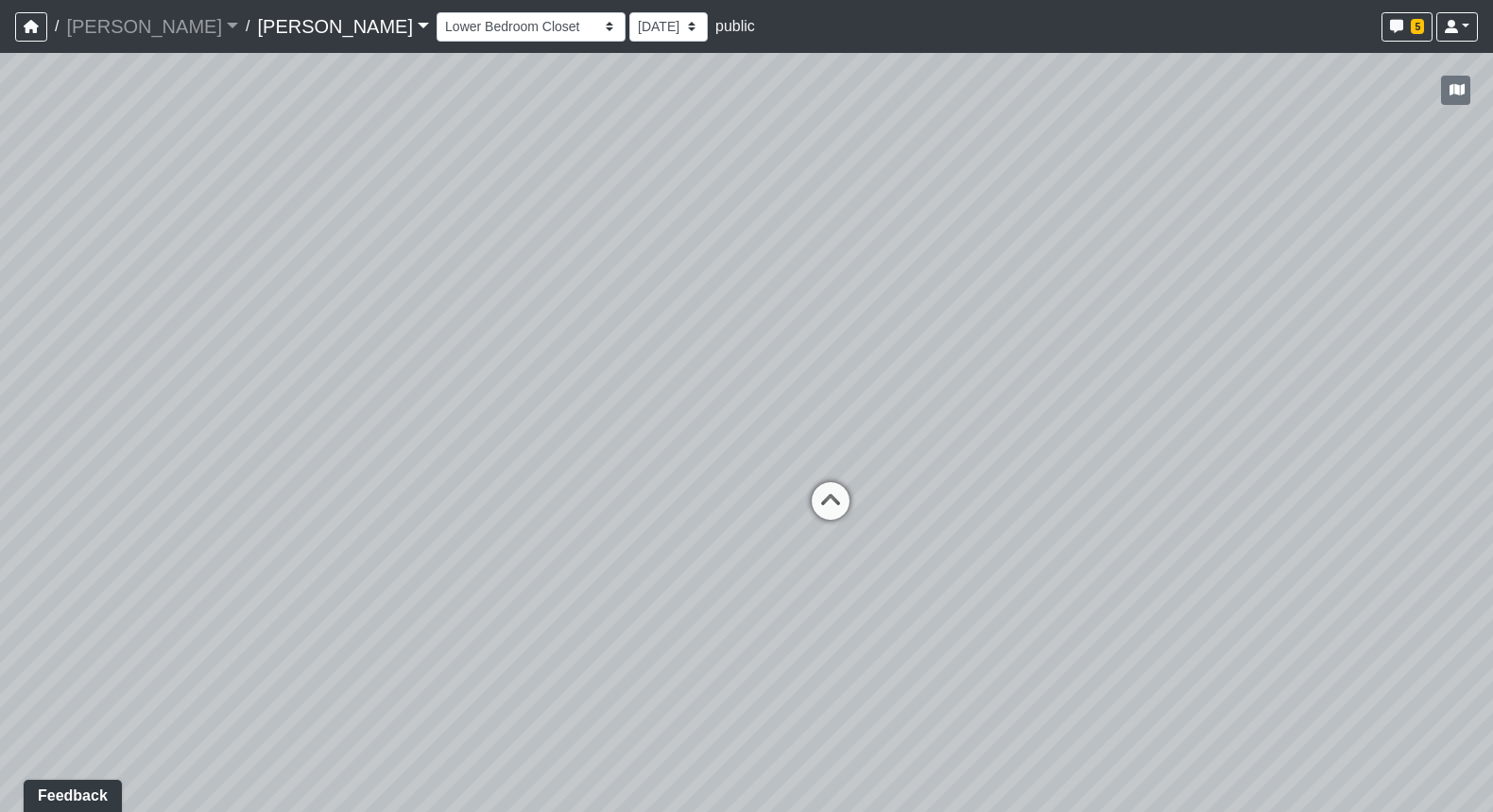
select select "pnh8f5S5HjU41T4ZphFfvd"
drag, startPoint x: 1048, startPoint y: 331, endPoint x: 245, endPoint y: 339, distance: 803.0
click at [224, 343] on div "Loading... Seating Loading... Workroom Entry Loading... Exterior - Leasing Entr…" at bounding box center [746, 432] width 1493 height 759
drag, startPoint x: 1354, startPoint y: 287, endPoint x: 806, endPoint y: 319, distance: 548.9
click at [806, 310] on div "Loading... Seating Loading... Workroom Entry Loading... Exterior - Leasing Entr…" at bounding box center [746, 432] width 1493 height 759
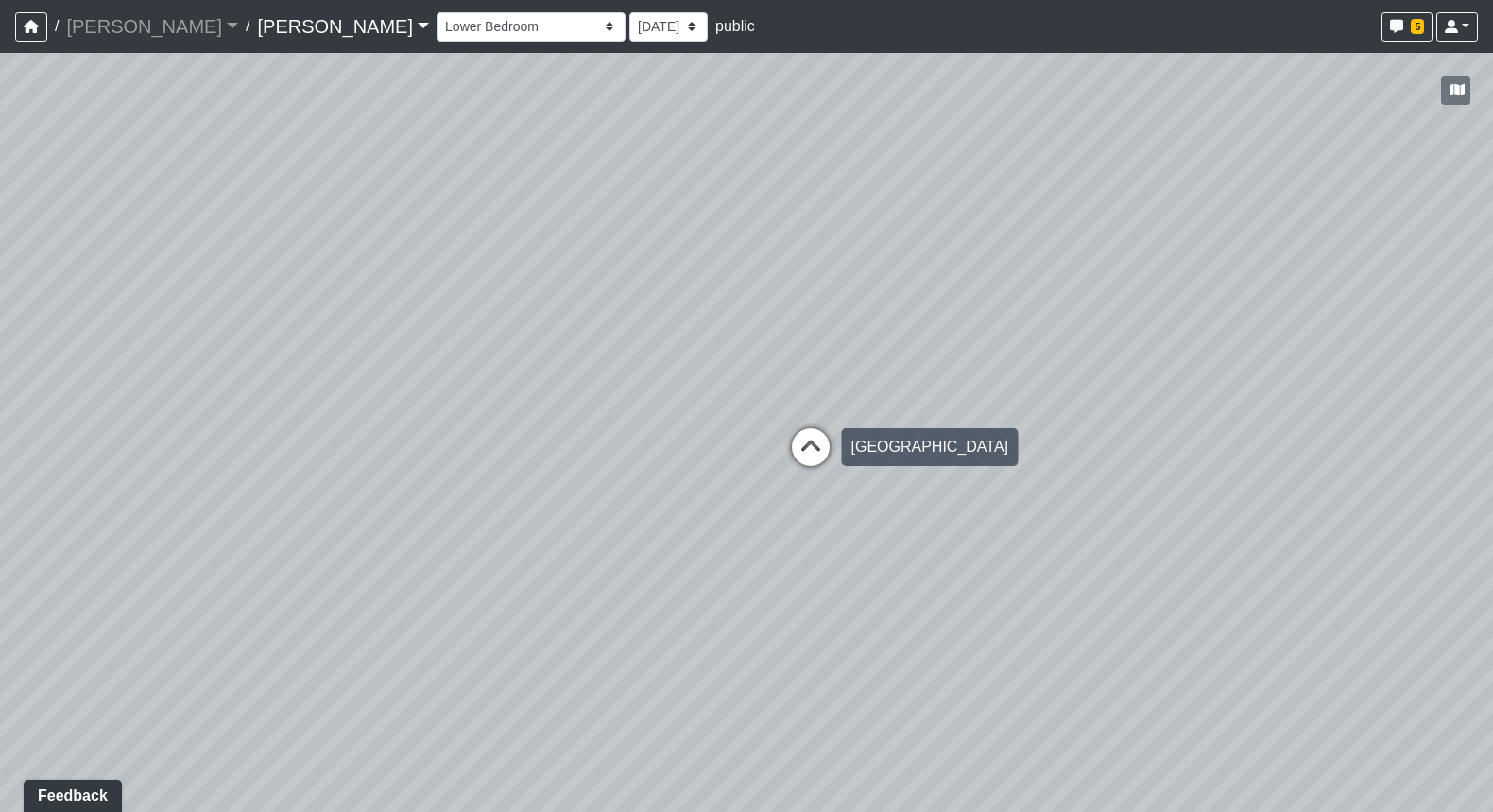
click at [813, 452] on icon at bounding box center [810, 456] width 57 height 57
select select "9ziGZ1dGSwW1YaxRW2v3q1"
select select "pnh8f5S5HjU41T4ZphFfvd"
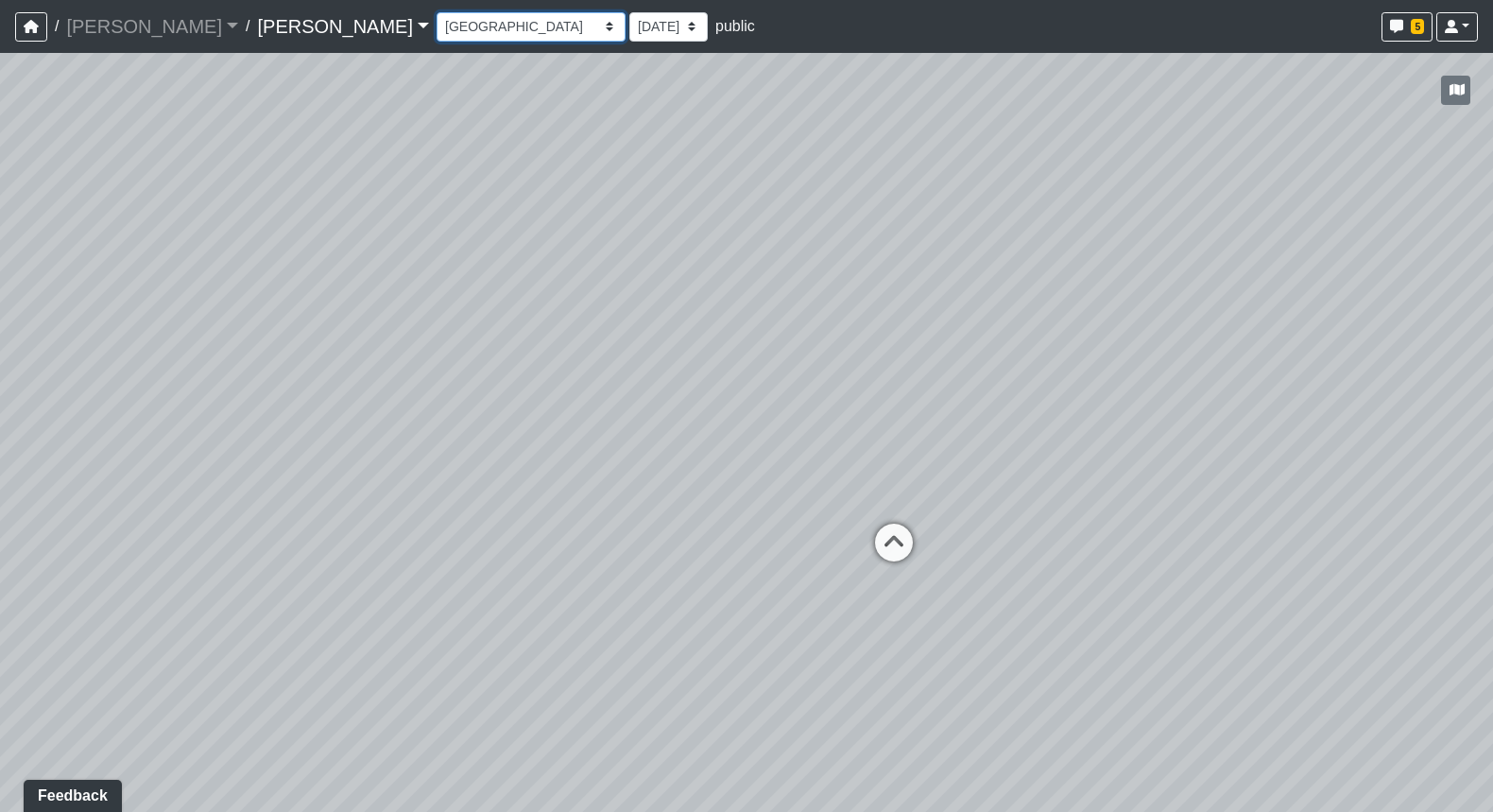
click at [437, 27] on select "Booth Clubroom Counter Coffee Bar Dining Room Hallway 1 TV Wall Windows Corn Ho…" at bounding box center [531, 27] width 189 height 30
click at [437, 12] on select "Booth Clubroom Counter Coffee Bar Dining Room Hallway 1 TV Wall Windows Corn Ho…" at bounding box center [531, 27] width 189 height 30
select select "pdBZPKa9jeHEARQj8tWigQ"
select select "pnh8f5S5HjU41T4ZphFfvd"
click at [437, 21] on select "Booth Clubroom Counter Coffee Bar Dining Room Hallway 1 TV Wall Windows Corn Ho…" at bounding box center [531, 27] width 189 height 30
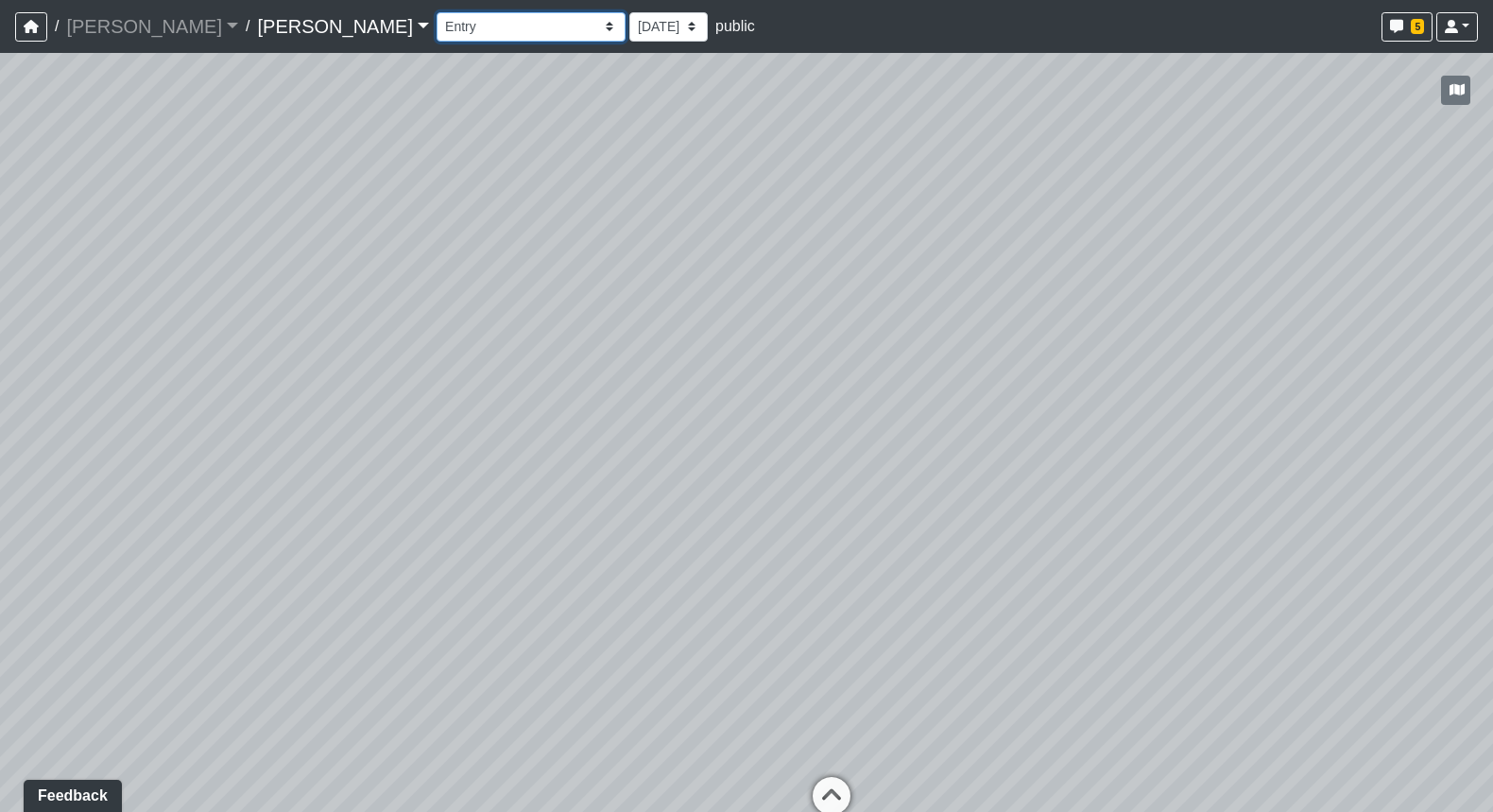
click at [437, 12] on select "Booth Clubroom Counter Coffee Bar Dining Room Hallway 1 TV Wall Windows Corn Ho…" at bounding box center [531, 27] width 189 height 30
select select "iqkiBnBR89uQ4fgTdbcSCK"
select select "pnh8f5S5HjU41T4ZphFfvd"
drag, startPoint x: 941, startPoint y: 399, endPoint x: 653, endPoint y: 425, distance: 289.2
click at [653, 425] on div "Loading... Seating Loading... Workroom Entry Loading... Exterior - Leasing Entr…" at bounding box center [746, 432] width 1493 height 759
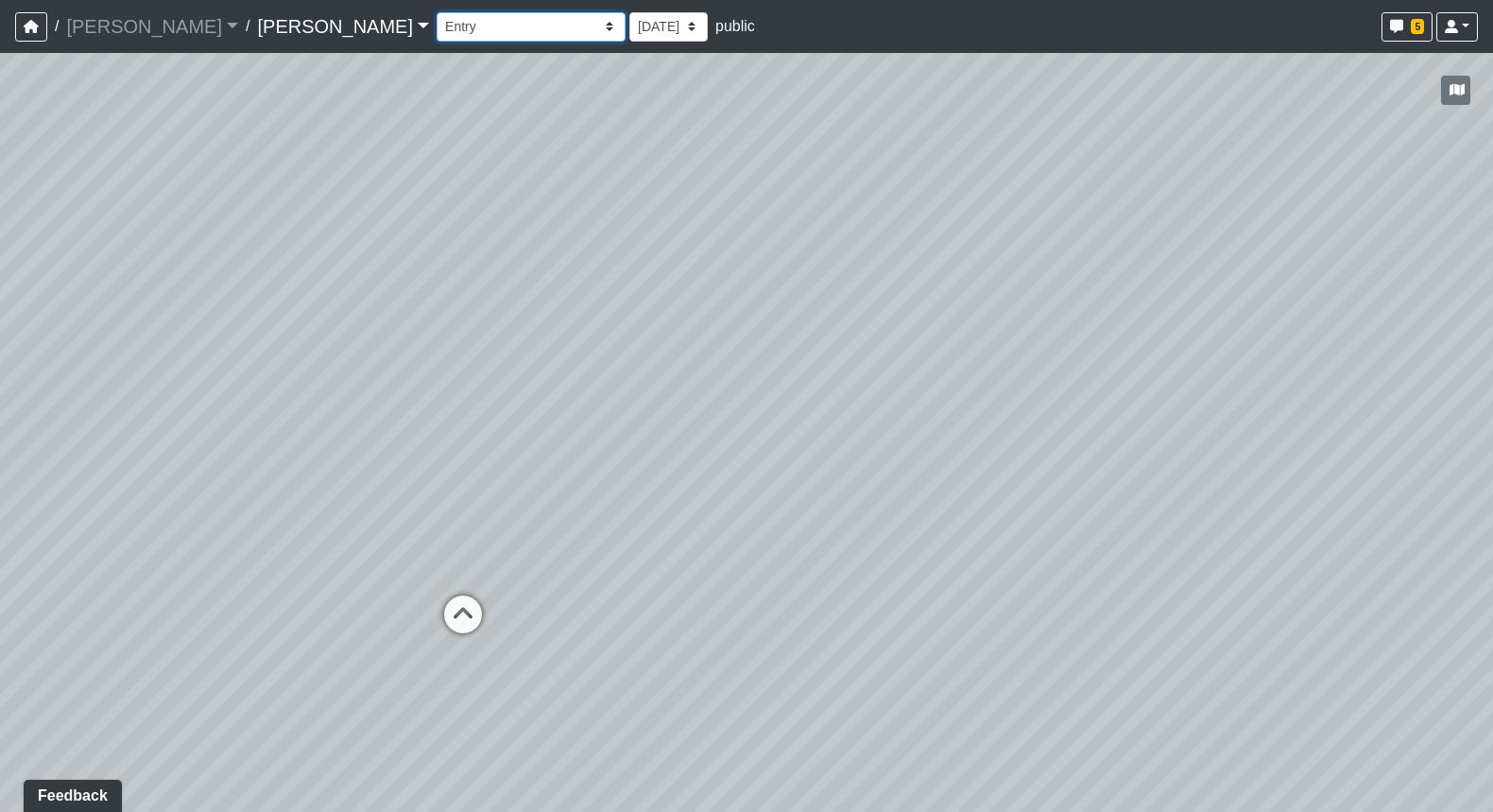
click at [437, 38] on select "Booth Clubroom Counter Coffee Bar Dining Room Hallway 1 TV Wall Windows Corn Ho…" at bounding box center [531, 27] width 189 height 30
click at [437, 12] on select "Booth Clubroom Counter Coffee Bar Dining Room Hallway 1 TV Wall Windows Corn Ho…" at bounding box center [531, 27] width 189 height 30
select select "ekGxhLYaLj8k1iccPoG4F5"
select select "pnh8f5S5HjU41T4ZphFfvd"
drag, startPoint x: 757, startPoint y: 299, endPoint x: 128, endPoint y: 175, distance: 641.1
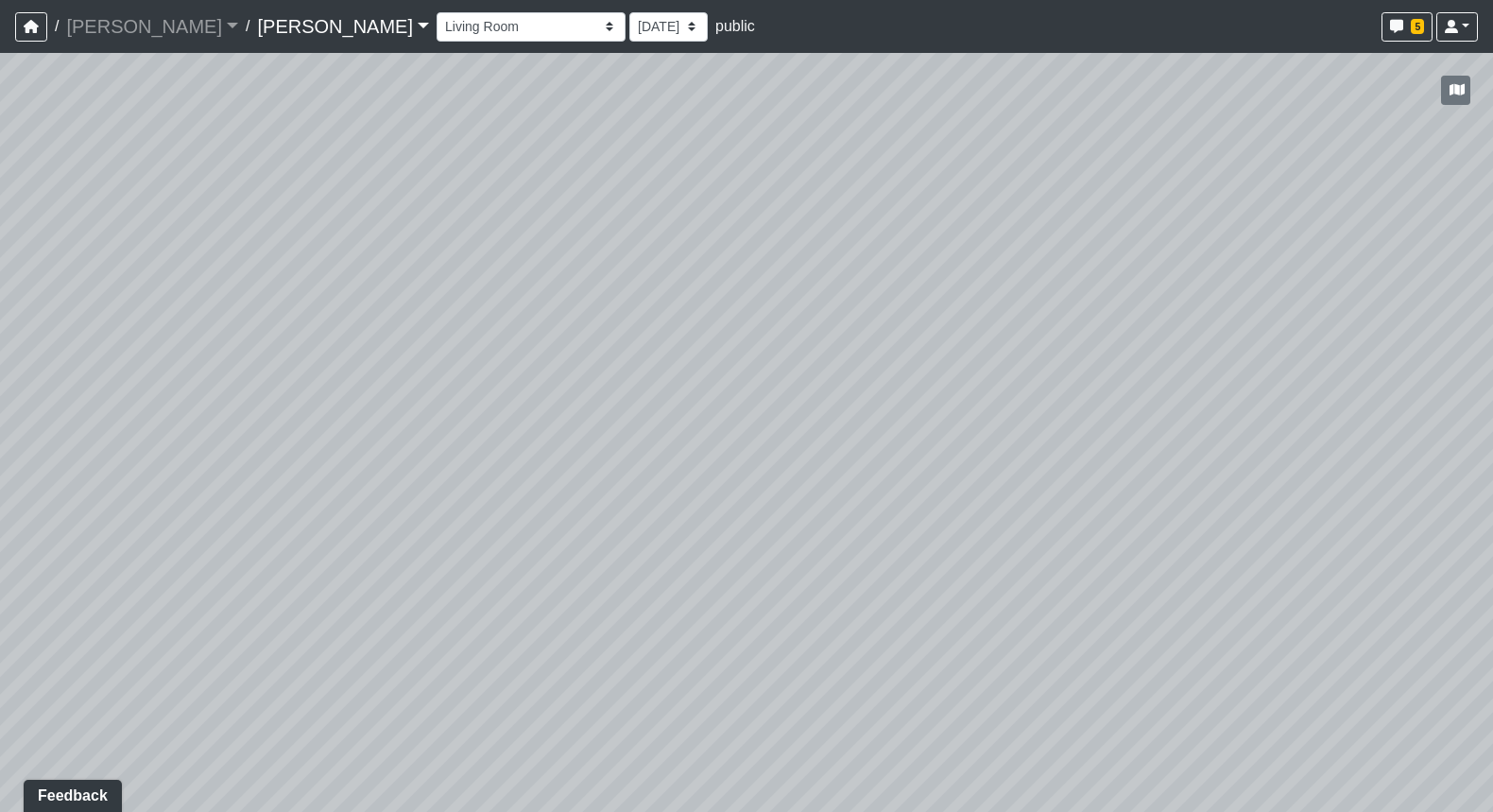
click at [155, 175] on div "Loading... Seating Loading... Workroom Entry Loading... Exterior - Leasing Entr…" at bounding box center [746, 432] width 1493 height 759
drag
click at [207, 175] on div "Loading... Seating Loading... Workroom Entry Loading... Exterior - Leasing Entr…" at bounding box center [746, 432] width 1493 height 759
click at [348, 278] on div "Loading... Seating Loading... Workroom Entry Loading... Exterior - Leasing Entr…" at bounding box center [746, 432] width 1493 height 759
click at [519, 329] on div "Loading... Seating Loading... Workroom Entry Loading... Exterior - Leasing Entr…" at bounding box center [746, 432] width 1493 height 759
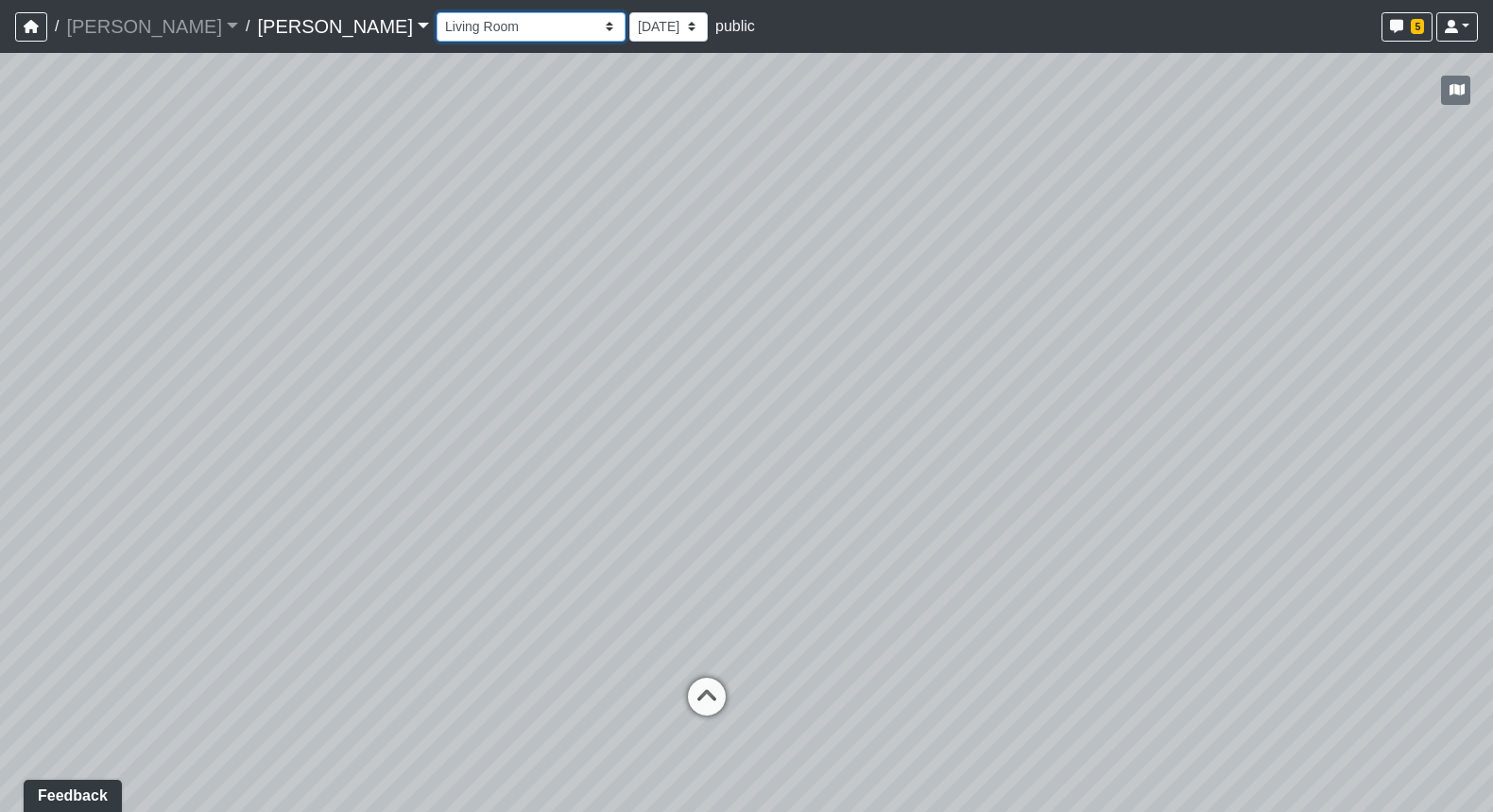
click at [437, 30] on select "Booth Clubroom Counter Coffee Bar Dining Room Hallway 1 TV Wall Windows Corn Ho…" at bounding box center [531, 27] width 189 height 30
select select "bg3k1uj5VEB4793if5NXqY"
click at [437, 12] on select "Booth Clubroom Counter Coffee Bar Dining Room Hallway 1 TV Wall Windows Corn Ho…" at bounding box center [531, 27] width 189 height 30
select select "pnh8f5S5HjU41T4ZphFfvd"
click at [1046, 230] on div "Loading... Seating Loading... Workroom Entry Loading... Exterior - Leasing Entr…" at bounding box center [746, 432] width 1493 height 759
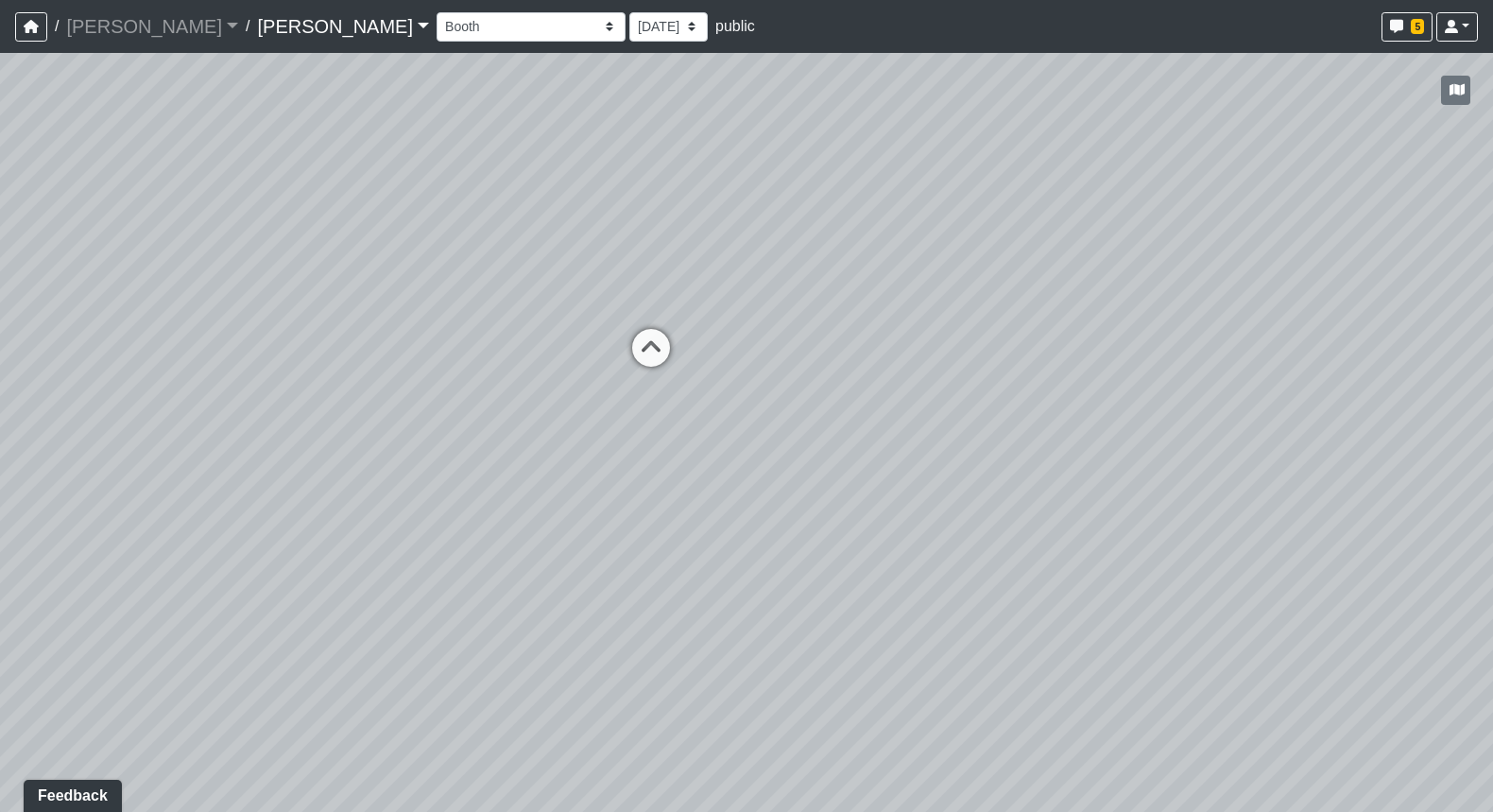
click at [1175, 290] on div "Loading... Seating Loading... Workroom Entry Loading... Exterior - Leasing Entr…" at bounding box center [746, 432] width 1493 height 759
click at [1212, 325] on div "Loading... Seating Loading... Workroom Entry Loading... Exterior - Leasing Entr…" at bounding box center [746, 432] width 1493 height 759
click at [1177, 243] on div "Loading... Seating Loading... Workroom Entry Loading... Exterior - Leasing Entr…" at bounding box center [746, 432] width 1493 height 759
click at [829, 326] on icon at bounding box center [832, 340] width 57 height 57
select select "o7sq5q1xhPcYzHcLexPyRW"
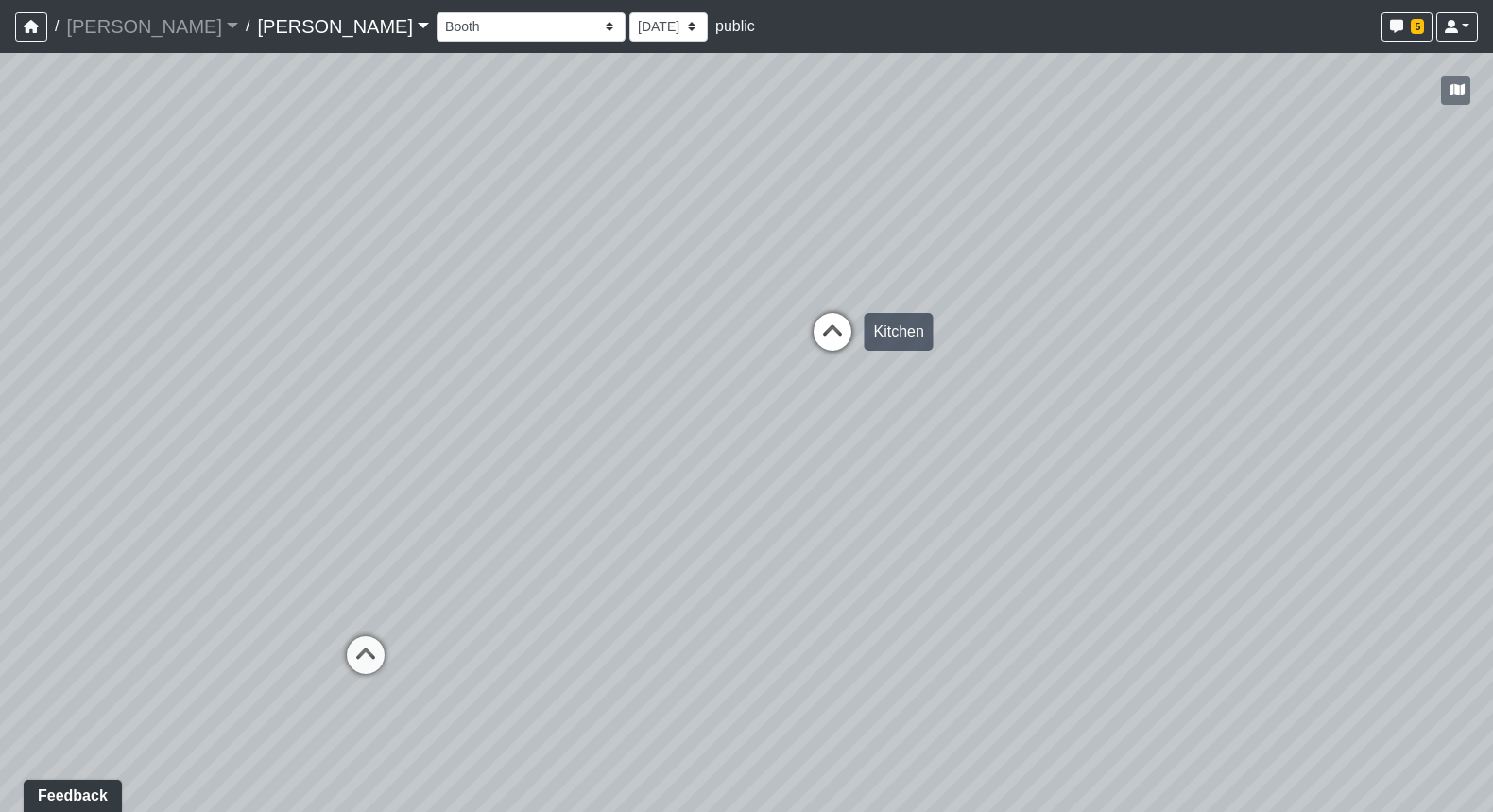
select select "pnh8f5S5HjU41T4ZphFfvd"
click at [506, 311] on div "Loading... Seating Loading... Workroom Entry Loading... Exterior - Leasing Entr…" at bounding box center [746, 432] width 1493 height 759
click at [579, 256] on div "Loading... Seating Loading... Workroom Entry Loading... Exterior - Leasing Entr…" at bounding box center [746, 432] width 1493 height 759
click at [323, 326] on div "Loading... Seating Loading... Workroom Entry Loading... Exterior - Leasing Entr…" at bounding box center [746, 432] width 1493 height 759
click at [385, 326] on div "Loading... Seating Loading... Workroom Entry Loading... Exterior - Leasing Entr…" at bounding box center [746, 432] width 1493 height 759
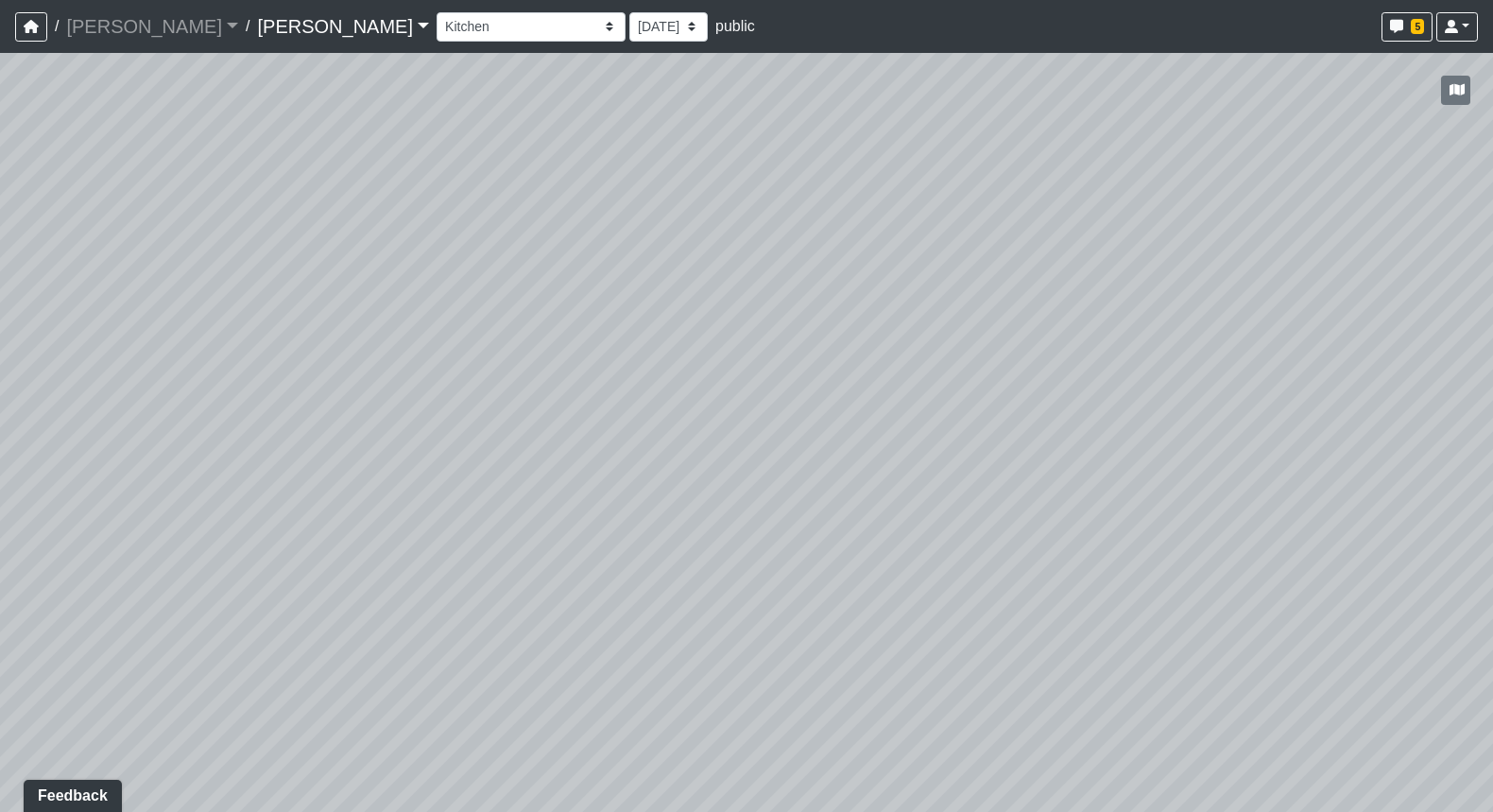
drag, startPoint x: 843, startPoint y: 445, endPoint x: 746, endPoint y: 527, distance: 127.0
click at [746, 527] on div "Loading... Seating Loading... Workroom Entry Loading... Exterior - Leasing Entr…" at bounding box center [746, 432] width 1493 height 759
drag, startPoint x: 1211, startPoint y: 360, endPoint x: 672, endPoint y: 362, distance: 539.0
click at [672, 362] on div "Loading... Seating Loading... Workroom Entry Loading... Exterior - Leasing Entr…" at bounding box center [746, 432] width 1493 height 759
drag, startPoint x: 1065, startPoint y: 474, endPoint x: 722, endPoint y: 470, distance: 343.0
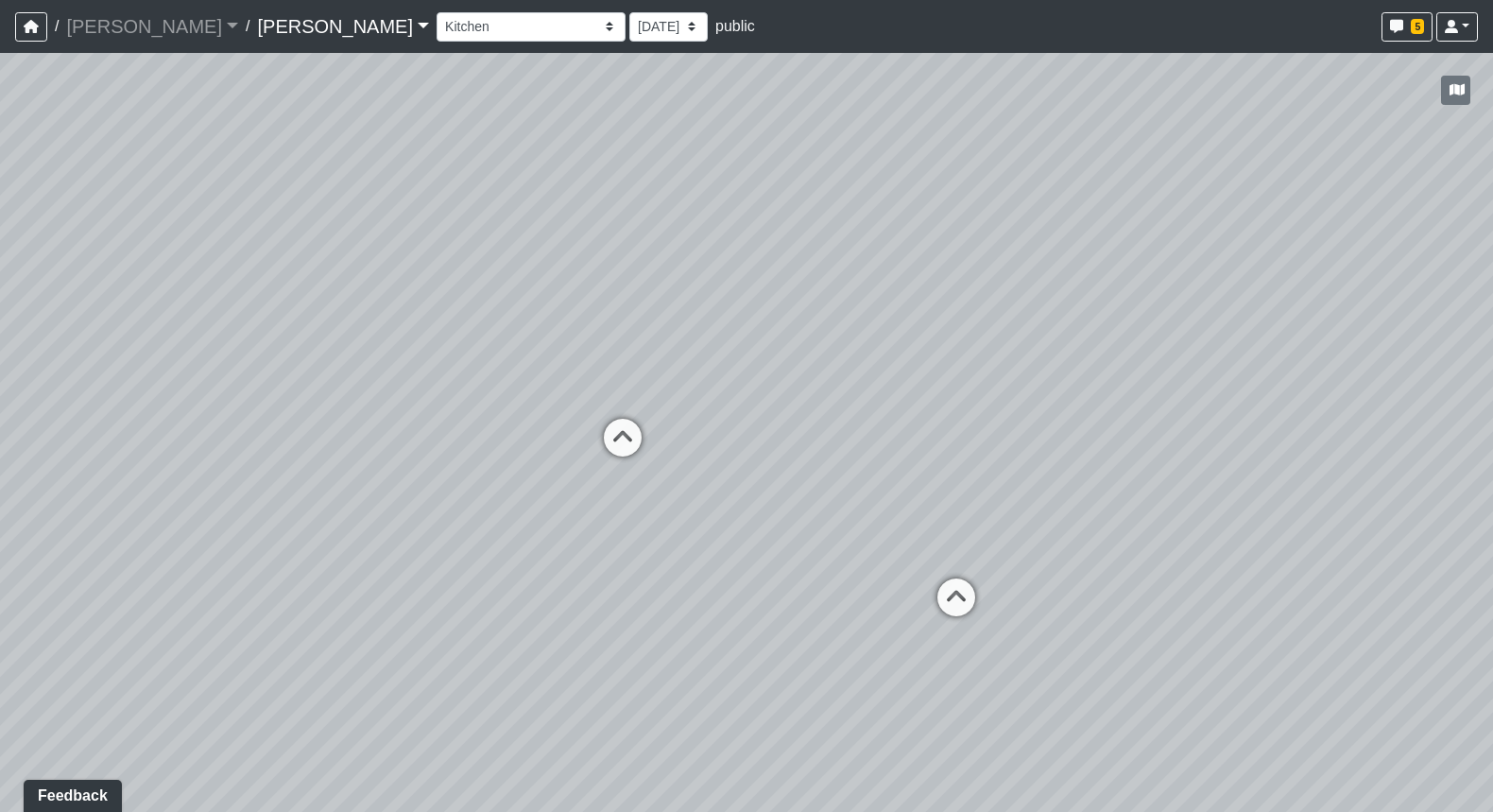
click at [640, 423] on div "Loading... Seating Loading... Workroom Entry Loading... Exterior - Leasing Entr…" at bounding box center [746, 432] width 1493 height 759
click at [939, 585] on icon at bounding box center [942, 602] width 57 height 57
select select "2SNFAkLeRTk9yZF1cgQUsi"
select select "pnh8f5S5HjU41T4ZphFfvd"
drag, startPoint x: 913, startPoint y: 538, endPoint x: 168, endPoint y: 461, distance: 749.0
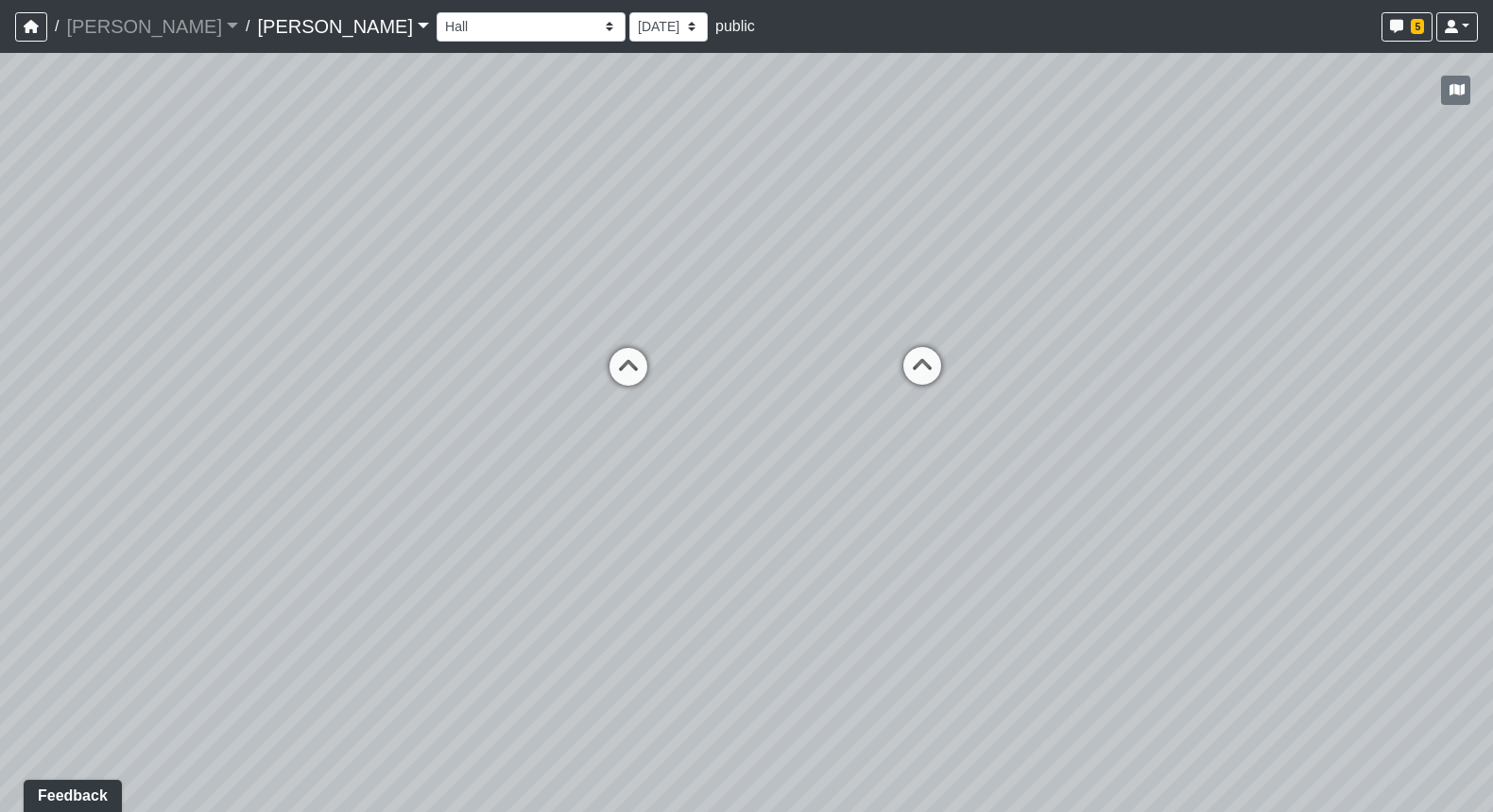
click at [168, 461] on div "Loading... Seating Loading... Workroom Entry Loading... Exterior - Leasing Entr…" at bounding box center [746, 432] width 1493 height 759
click at [926, 365] on icon at bounding box center [916, 374] width 57 height 57
select select "veq2cwuH86DCoM2TMyAqjg"
select select "pnh8f5S5HjU41T4ZphFfvd"
drag, startPoint x: 1001, startPoint y: 368, endPoint x: 1393, endPoint y: 268, distance: 404.6
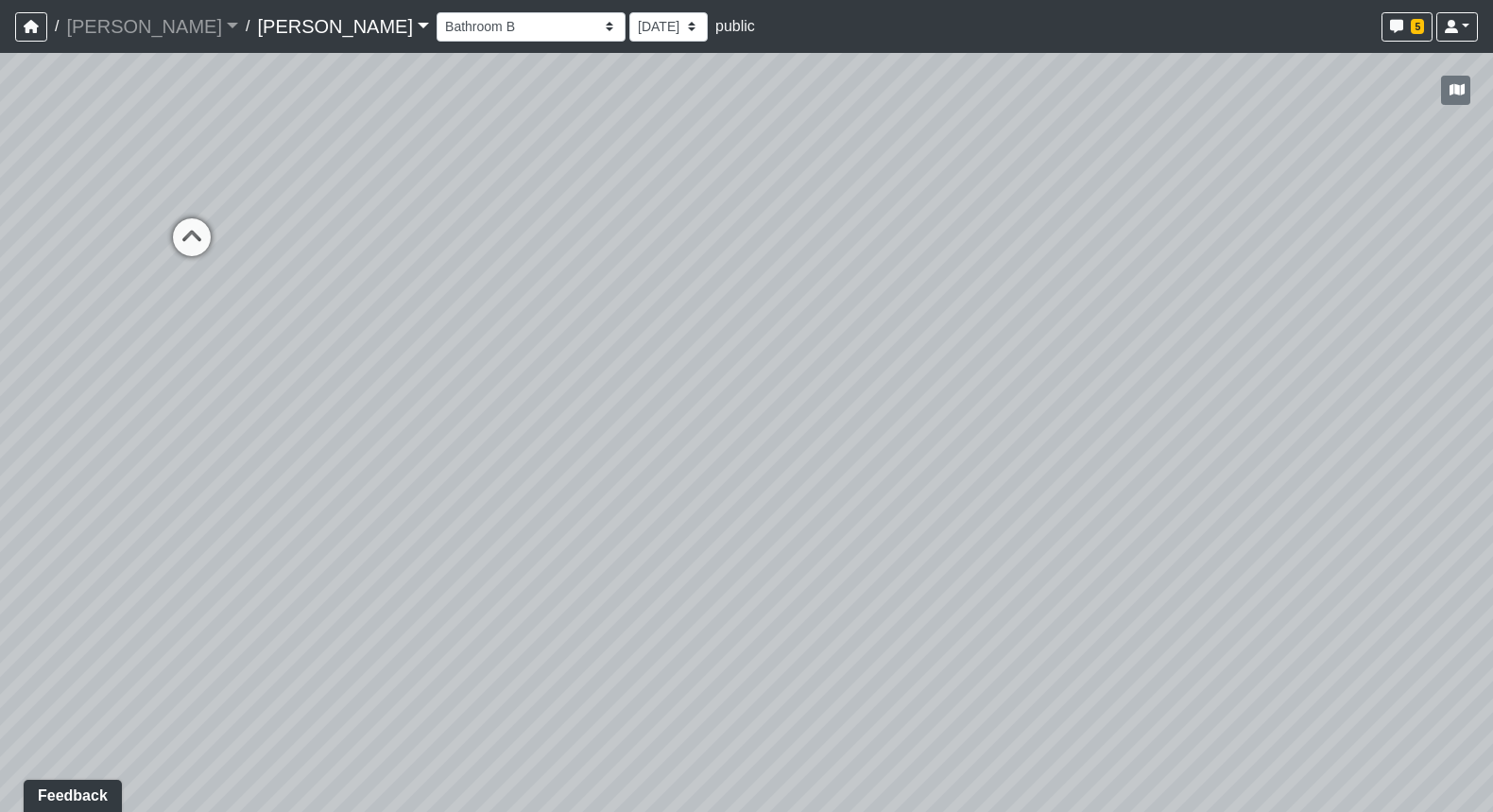
click at [1212, 268] on div "Loading... Seating Loading... Workroom Entry Loading... Exterior - Leasing Entr…" at bounding box center [746, 432] width 1493 height 759
drag, startPoint x: 1385, startPoint y: 264, endPoint x: 430, endPoint y: 440, distance: 971.1
click at [430, 440] on div "Loading... Seating Loading... Workroom Entry Loading... Exterior - Leasing Entr…" at bounding box center [746, 432] width 1493 height 759
drag, startPoint x: 214, startPoint y: 489, endPoint x: 891, endPoint y: 400, distance: 682.8
click at [892, 400] on div "Loading... Seating Loading... Workroom Entry Loading... Exterior - Leasing Entr…" at bounding box center [746, 432] width 1493 height 759
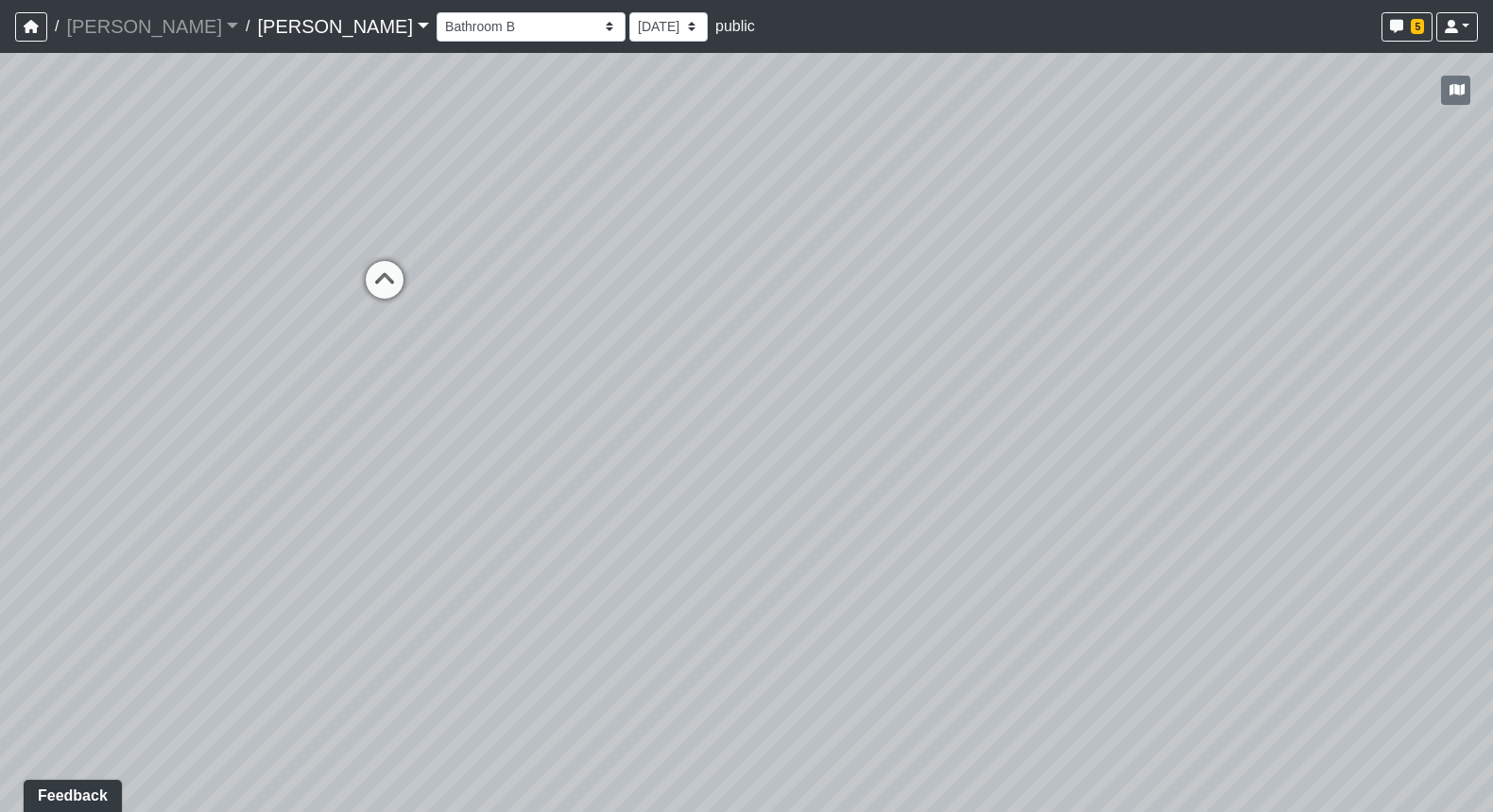
drag, startPoint x: 664, startPoint y: 370, endPoint x: 1108, endPoint y: 342, distance: 444.9
click at [1108, 342] on div "Loading... Seating Loading... Workroom Entry Loading... Exterior - Leasing Entr…" at bounding box center [746, 432] width 1493 height 759
click at [483, 256] on icon at bounding box center [472, 262] width 57 height 57
select select "2SNFAkLeRTk9yZF1cgQUsi"
select select "pnh8f5S5HjU41T4ZphFfvd"
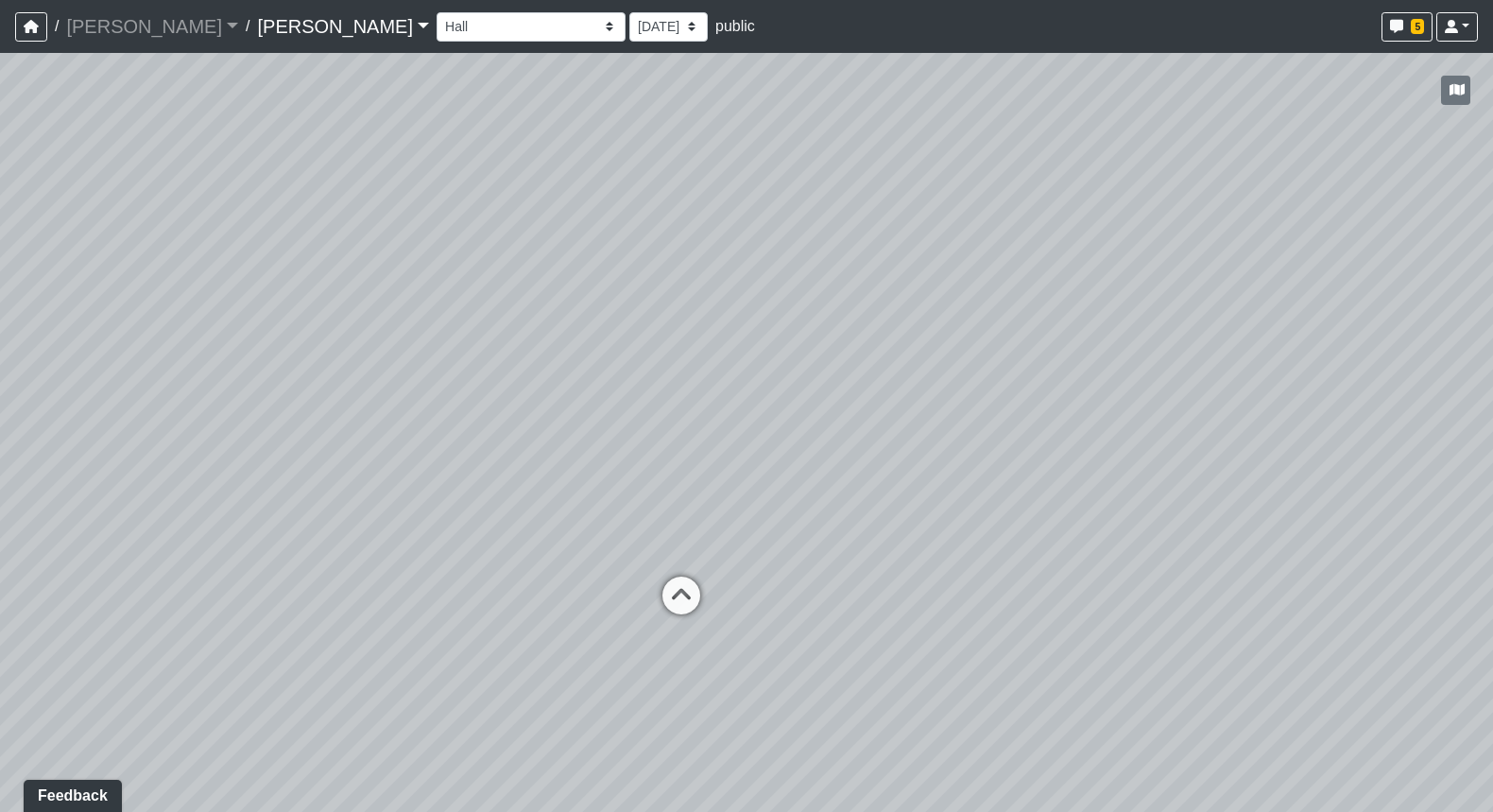
drag, startPoint x: 731, startPoint y: 332, endPoint x: 1097, endPoint y: 519, distance: 411.0
click at [1212, 584] on div "Loading... Seating Loading... Workroom Entry Loading... Exterior - Leasing Entr…" at bounding box center [746, 432] width 1493 height 759
drag, startPoint x: 1018, startPoint y: 503, endPoint x: 1299, endPoint y: 500, distance: 281.0
click at [1212, 500] on div "Loading... Seating Loading... Workroom Entry Loading... Exterior - Leasing Entr…" at bounding box center [746, 432] width 1493 height 759
click at [1212, 445] on div "Loading... Seating Loading... Workroom Entry Loading... Exterior - Leasing Entr…" at bounding box center [746, 432] width 1493 height 759
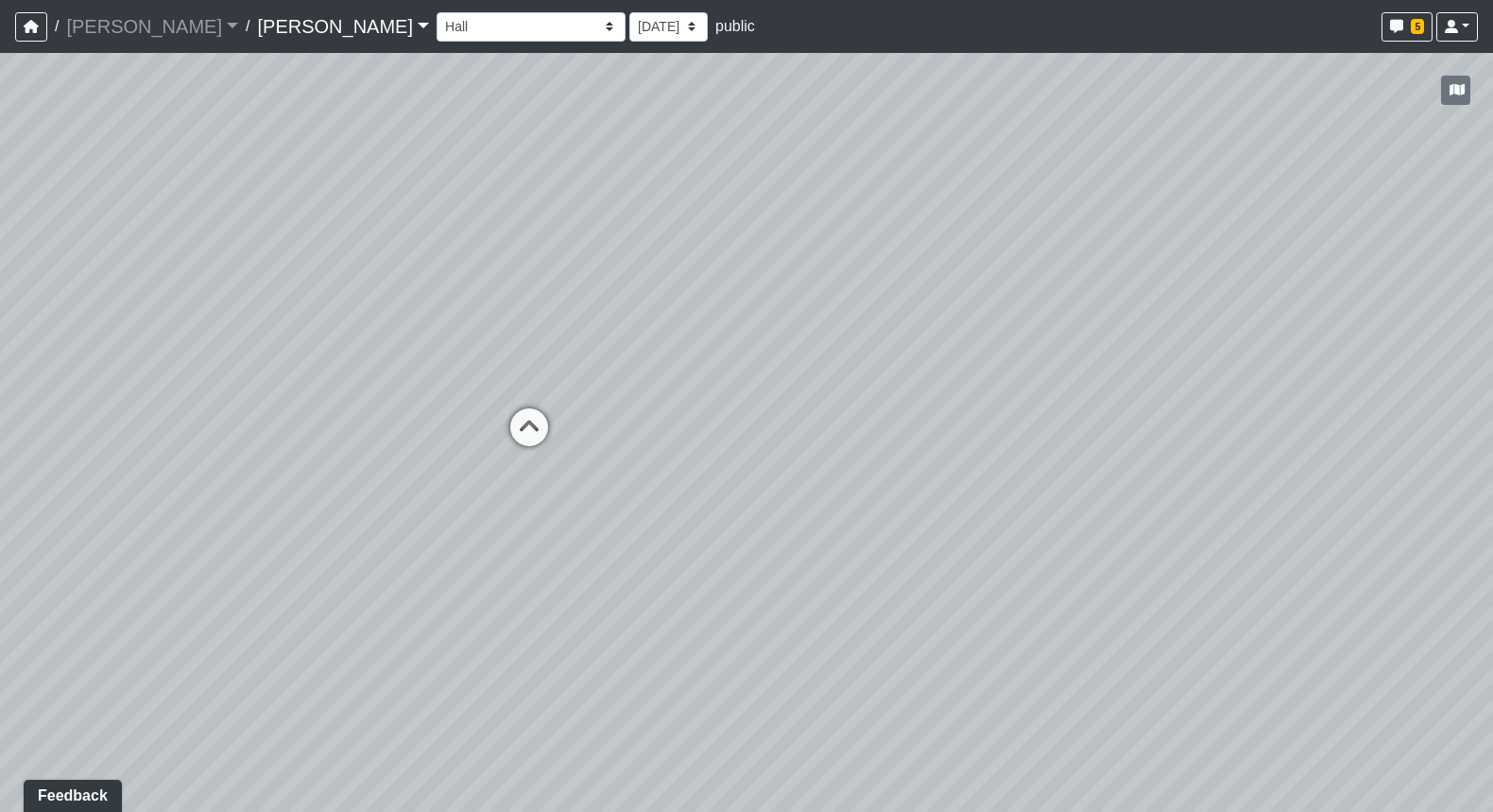
drag, startPoint x: 924, startPoint y: 420, endPoint x: 1346, endPoint y: 403, distance: 422.3
click at [1212, 403] on div "Loading... Seating Loading... Workroom Entry Loading... Exterior - Leasing Entr…" at bounding box center [746, 432] width 1493 height 759
drag, startPoint x: 797, startPoint y: 382, endPoint x: 1256, endPoint y: 385, distance: 459.0
click at [1212, 385] on div "Loading... Seating Loading... Workroom Entry Loading... Exterior - Leasing Entr…" at bounding box center [746, 432] width 1493 height 759
drag, startPoint x: 988, startPoint y: 380, endPoint x: 1187, endPoint y: 372, distance: 199.2
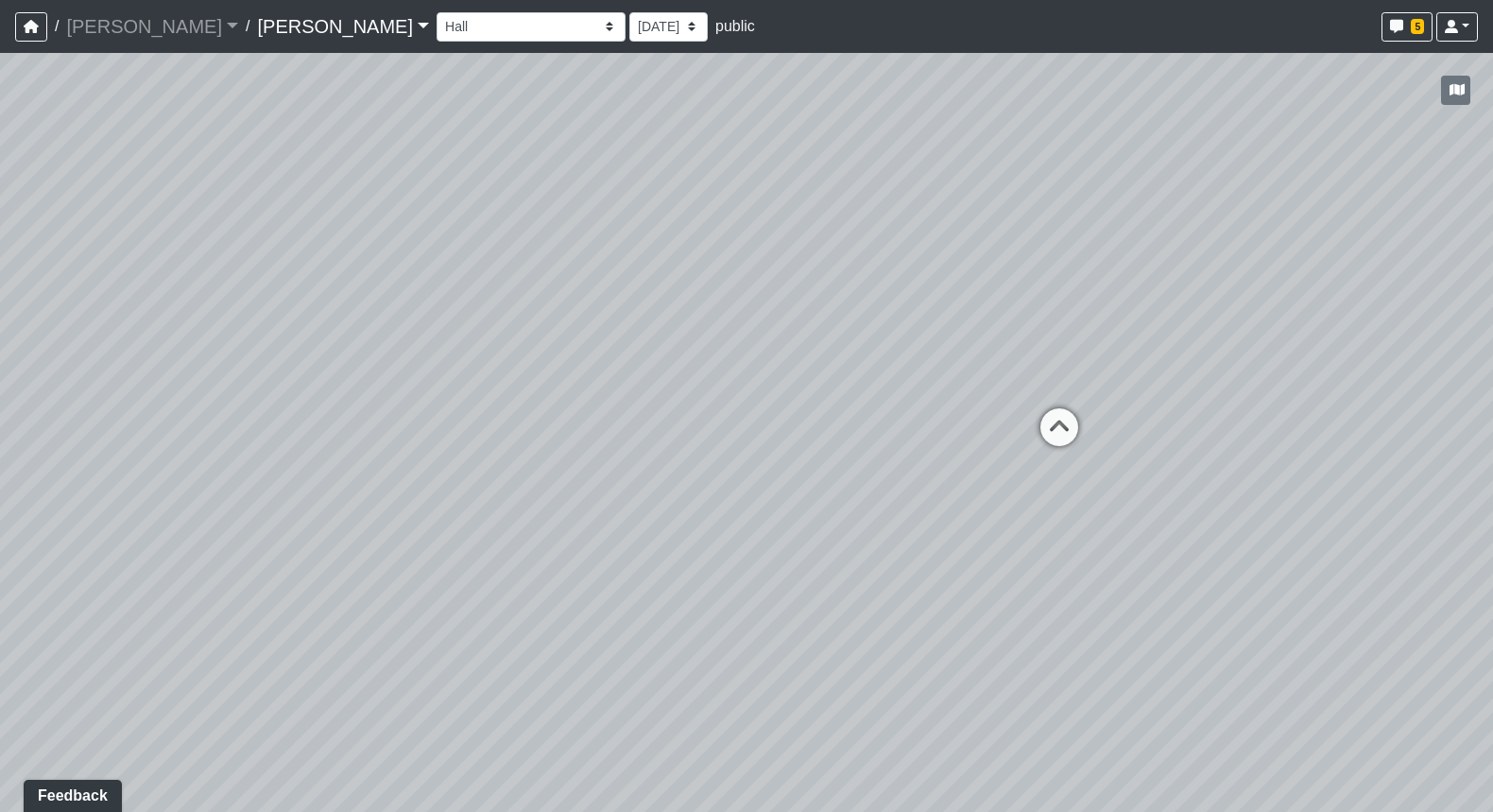
click at [1187, 372] on div "Loading... Seating Loading... Workroom Entry Loading... Exterior - Leasing Entr…" at bounding box center [746, 432] width 1493 height 759
click at [437, 28] on select "Booth Clubroom Counter Coffee Bar Dining Room Hallway 1 TV Wall Windows Corn Ho…" at bounding box center [531, 27] width 189 height 30
click at [437, 12] on select "Booth Clubroom Counter Coffee Bar Dining Room Hallway 1 TV Wall Windows Corn Ho…" at bounding box center [531, 27] width 189 height 30
select select "1aBGoVHzUYV6NUeC3rvbqD"
select select "pnh8f5S5HjU41T4ZphFfvd"
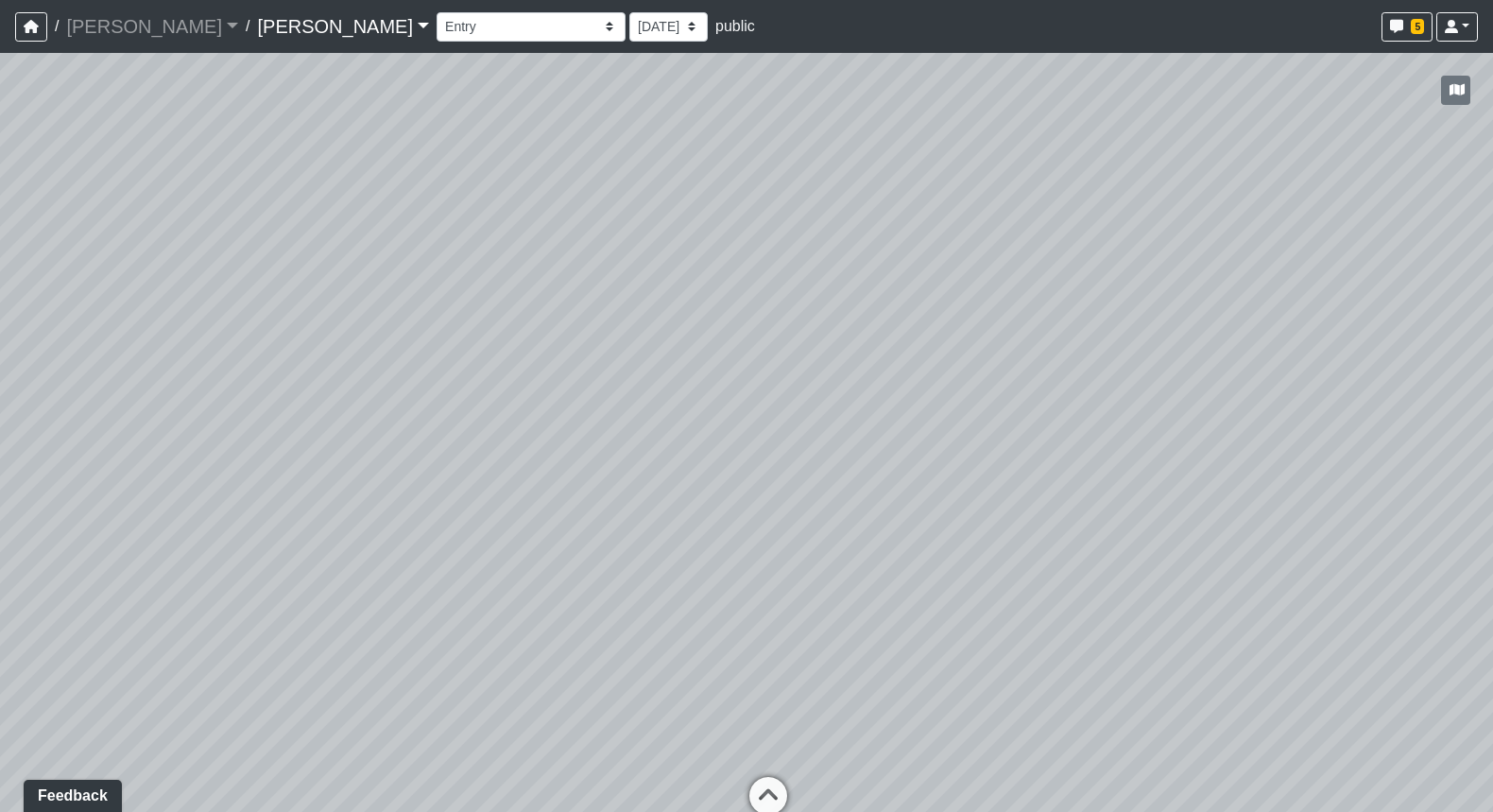
drag, startPoint x: 702, startPoint y: 209, endPoint x: 83, endPoint y: 147, distance: 622.1
click at [83, 147] on div "Loading... Seating Loading... Workroom Entry Loading... Exterior - Leasing Entr…" at bounding box center [746, 432] width 1493 height 759
drag, startPoint x: 955, startPoint y: 281, endPoint x: 850, endPoint y: 268, distance: 105.8
click at [850, 268] on div "Loading... Seating Loading... Workroom Entry Loading... Exterior - Leasing Entr…" at bounding box center [746, 432] width 1493 height 759
click at [812, 359] on icon at bounding box center [806, 381] width 57 height 57
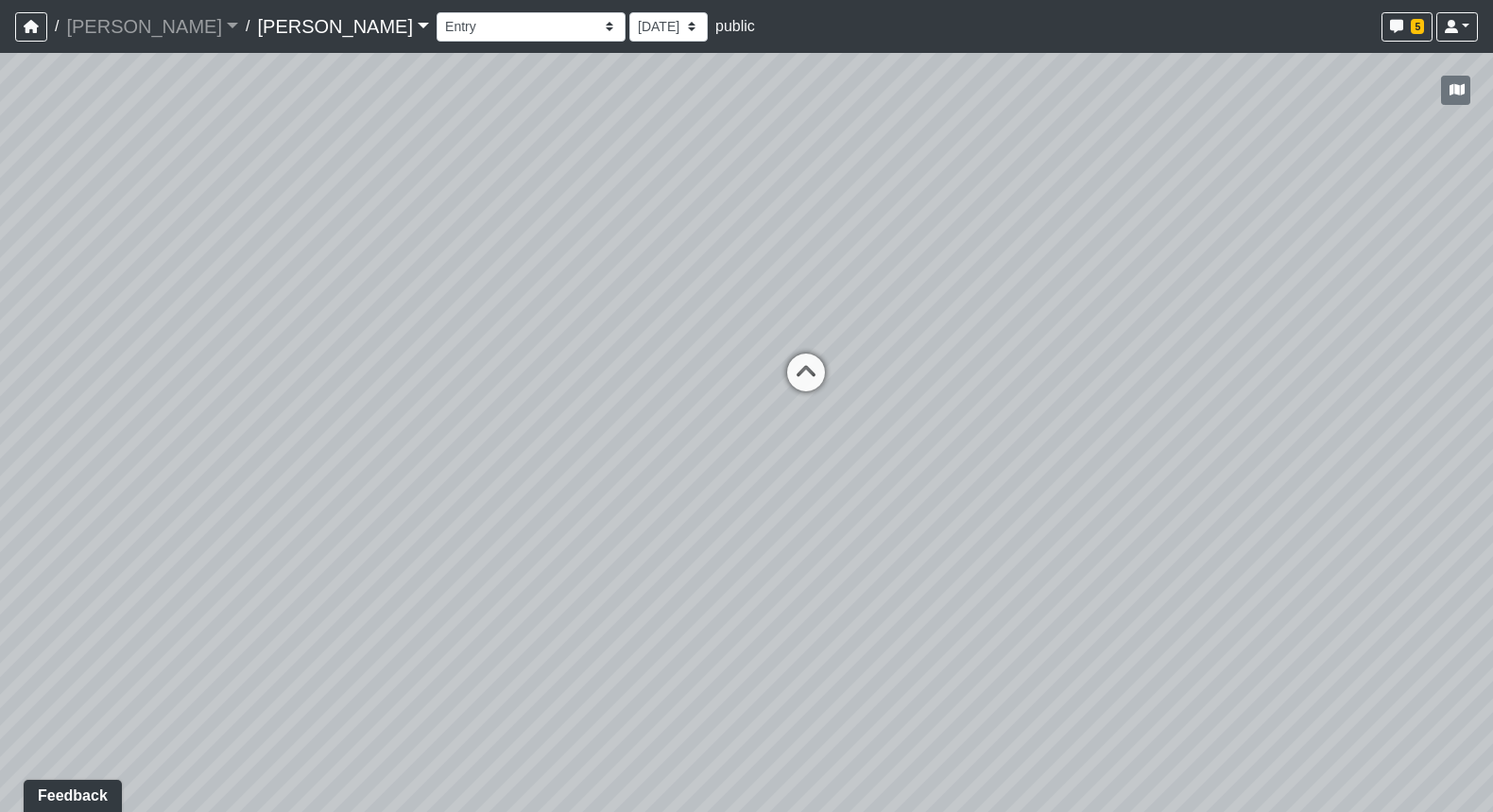
select select "t2FvSxhMSExpWToccxD7AV"
select select "pnh8f5S5HjU41T4ZphFfvd"
drag, startPoint x: 1014, startPoint y: 351, endPoint x: 576, endPoint y: 148, distance: 482.8
click at [589, 143] on div "Loading... Seating Loading... Workroom Entry Loading... Exterior - Leasing Entr…" at bounding box center [746, 432] width 1493 height 759
click at [505, 333] on div "Loading... Seating Loading... Workroom Entry Loading... Exterior - Leasing Entr…" at bounding box center [746, 432] width 1493 height 759
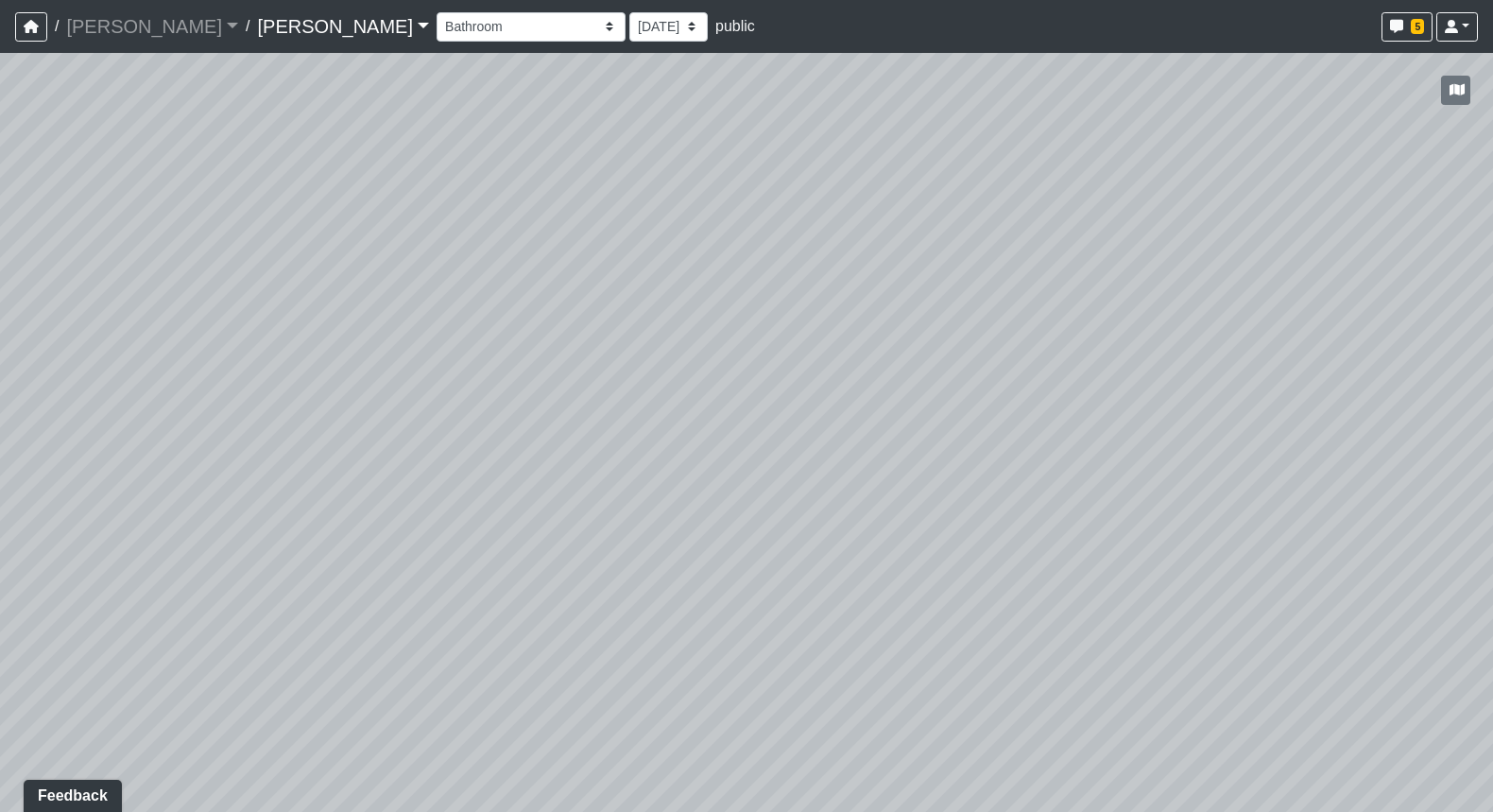
click at [471, 376] on div "Loading... Seating Loading... Workroom Entry Loading... Exterior - Leasing Entr…" at bounding box center [746, 432] width 1493 height 759
click at [470, 375] on div "Loading... Seating Loading... Workroom Entry Loading... Exterior - Leasing Entr…" at bounding box center [746, 432] width 1493 height 759
click at [468, 317] on div "Loading... Seating Loading... Workroom Entry Loading... Exterior - Leasing Entr…" at bounding box center [746, 432] width 1493 height 759
click at [763, 295] on div "Loading... Seating Loading... Workroom Entry Loading... Exterior - Leasing Entr…" at bounding box center [746, 432] width 1493 height 759
click at [1036, 365] on icon at bounding box center [1037, 373] width 57 height 57
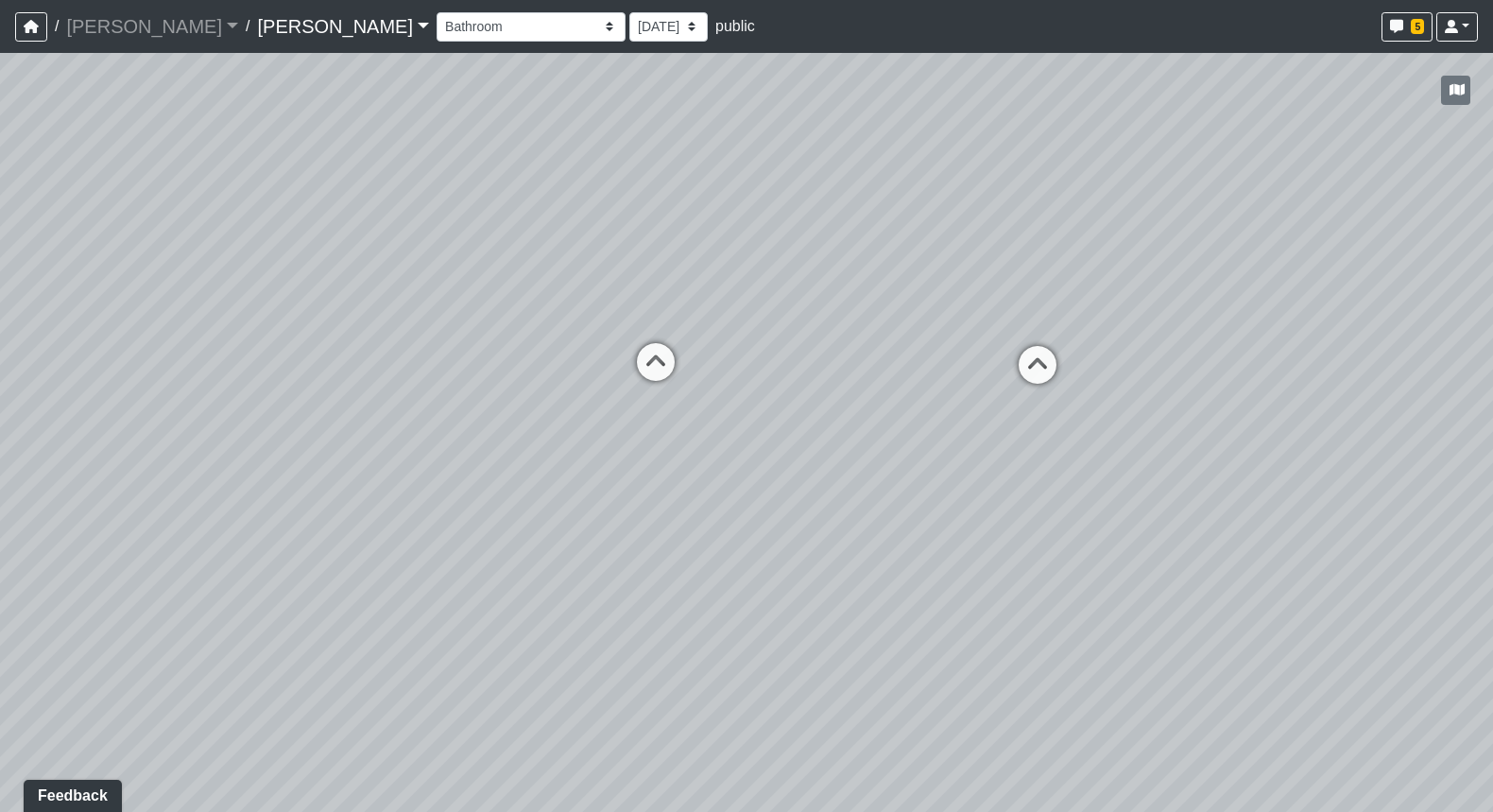
select select "19vmByaFe6GjYz3FPeEP2R"
select select "pnh8f5S5HjU41T4ZphFfvd"
click at [450, 326] on div "Loading... Seating Loading... Workroom Entry Loading... Exterior - Leasing Entr…" at bounding box center [746, 432] width 1493 height 759
click at [925, 534] on icon at bounding box center [902, 541] width 57 height 57
select select "8czgJ8WaRZVSHFocvo6nFq"
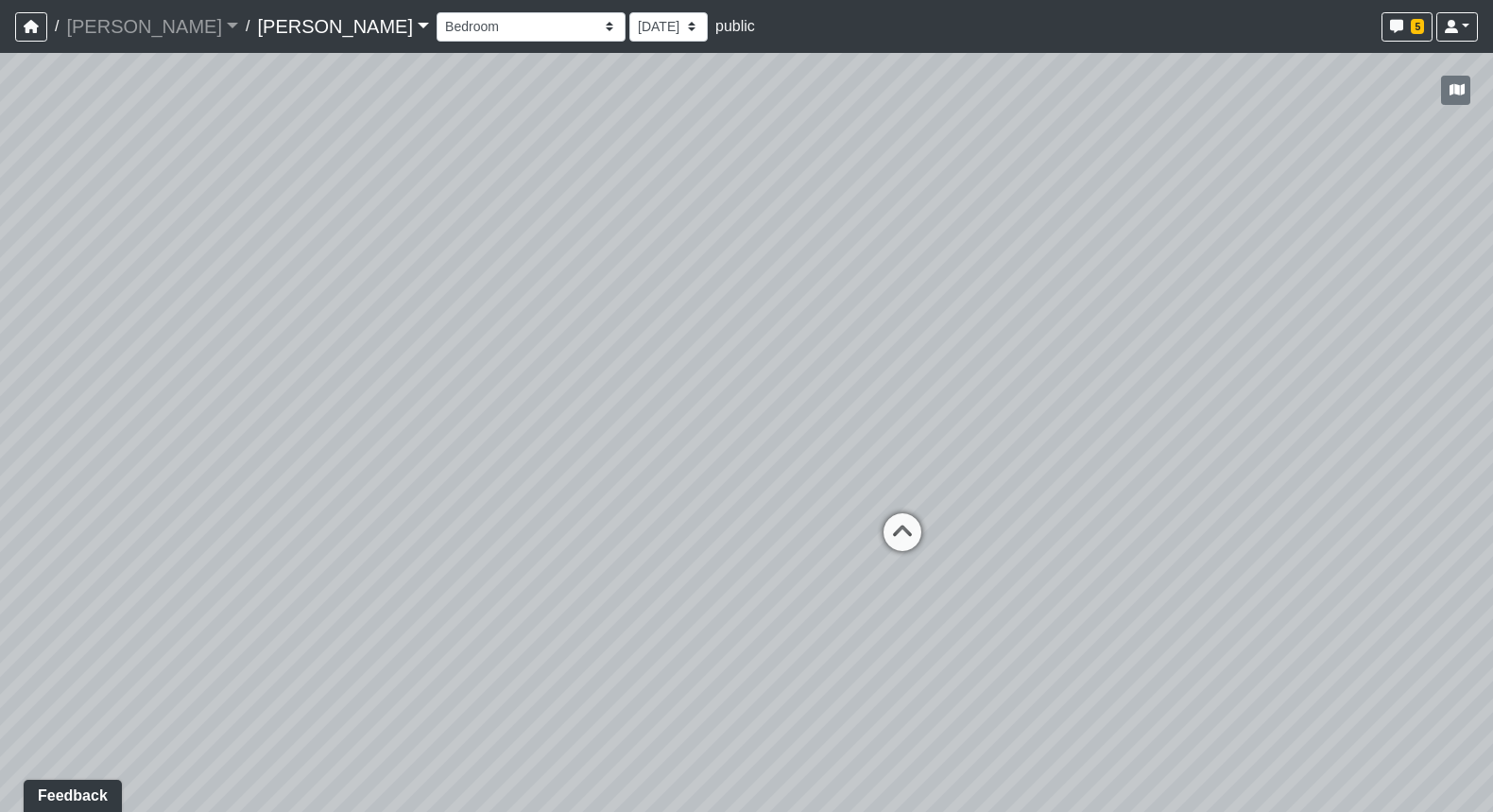
select select "pnh8f5S5HjU41T4ZphFfvd"
click at [547, 410] on div "Loading... Seating Loading... Workroom Entry Loading... Exterior - Leasing Entr…" at bounding box center [746, 432] width 1493 height 759
click at [772, 406] on div "Loading... Seating Loading... Workroom Entry Loading... Exterior - Leasing Entr…" at bounding box center [746, 432] width 1493 height 759
click at [365, 398] on div "Loading... Seating Loading... Workroom Entry Loading... Exterior - Leasing Entr…" at bounding box center [746, 432] width 1493 height 759
click at [1212, 424] on div "Loading... Seating Loading... Workroom Entry Loading... Exterior - Leasing Entr…" at bounding box center [746, 432] width 1493 height 759
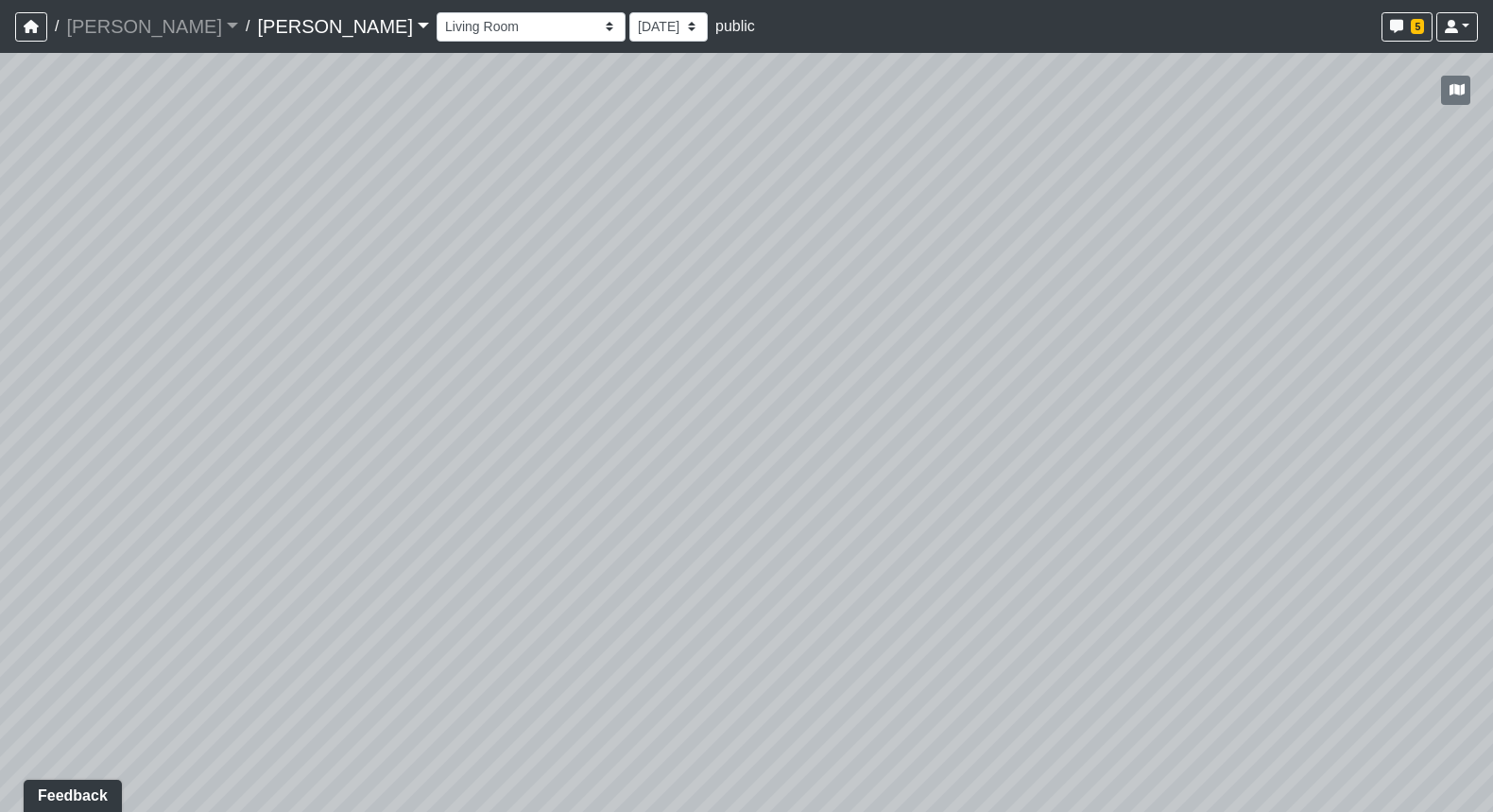
click at [1212, 399] on div "Loading... Seating Loading... Workroom Entry Loading... Exterior - Leasing Entr…" at bounding box center [746, 432] width 1493 height 759
click at [1200, 309] on div "Loading... Seating Loading... Workroom Entry Loading... Exterior - Leasing Entr…" at bounding box center [746, 432] width 1493 height 759
click at [1212, 385] on div "Loading... Seating Loading... Workroom Entry Loading... Exterior - Leasing Entr…" at bounding box center [746, 432] width 1493 height 759
click at [444, 713] on icon at bounding box center [437, 730] width 57 height 57
select select "19vmByaFe6GjYz3FPeEP2R"
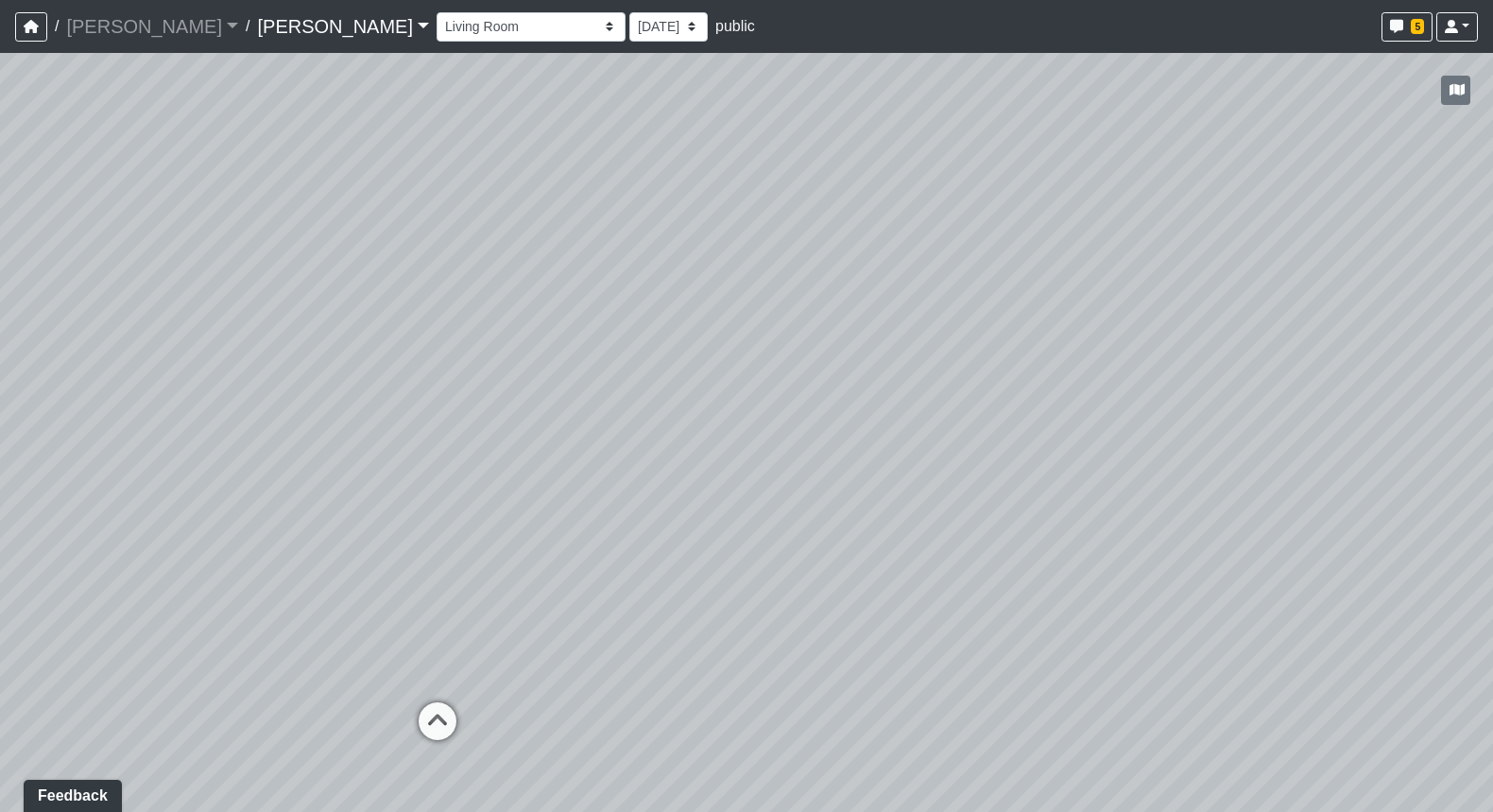
select select "pnh8f5S5HjU41T4ZphFfvd"
click at [1212, 418] on div "Loading... Seating Loading... Workroom Entry Loading... Exterior - Leasing Entr…" at bounding box center [746, 432] width 1493 height 759
click at [834, 371] on div "Loading... Seating Loading... Workroom Entry Loading... Exterior - Leasing Entr…" at bounding box center [746, 432] width 1493 height 759
click at [437, 20] on select "Booth Clubroom Counter Coffee Bar Dining Room Hallway 1 TV Wall Windows Corn Ho…" at bounding box center [531, 27] width 189 height 30
click at [437, 12] on select "Booth Clubroom Counter Coffee Bar Dining Room Hallway 1 TV Wall Windows Corn Ho…" at bounding box center [531, 27] width 189 height 30
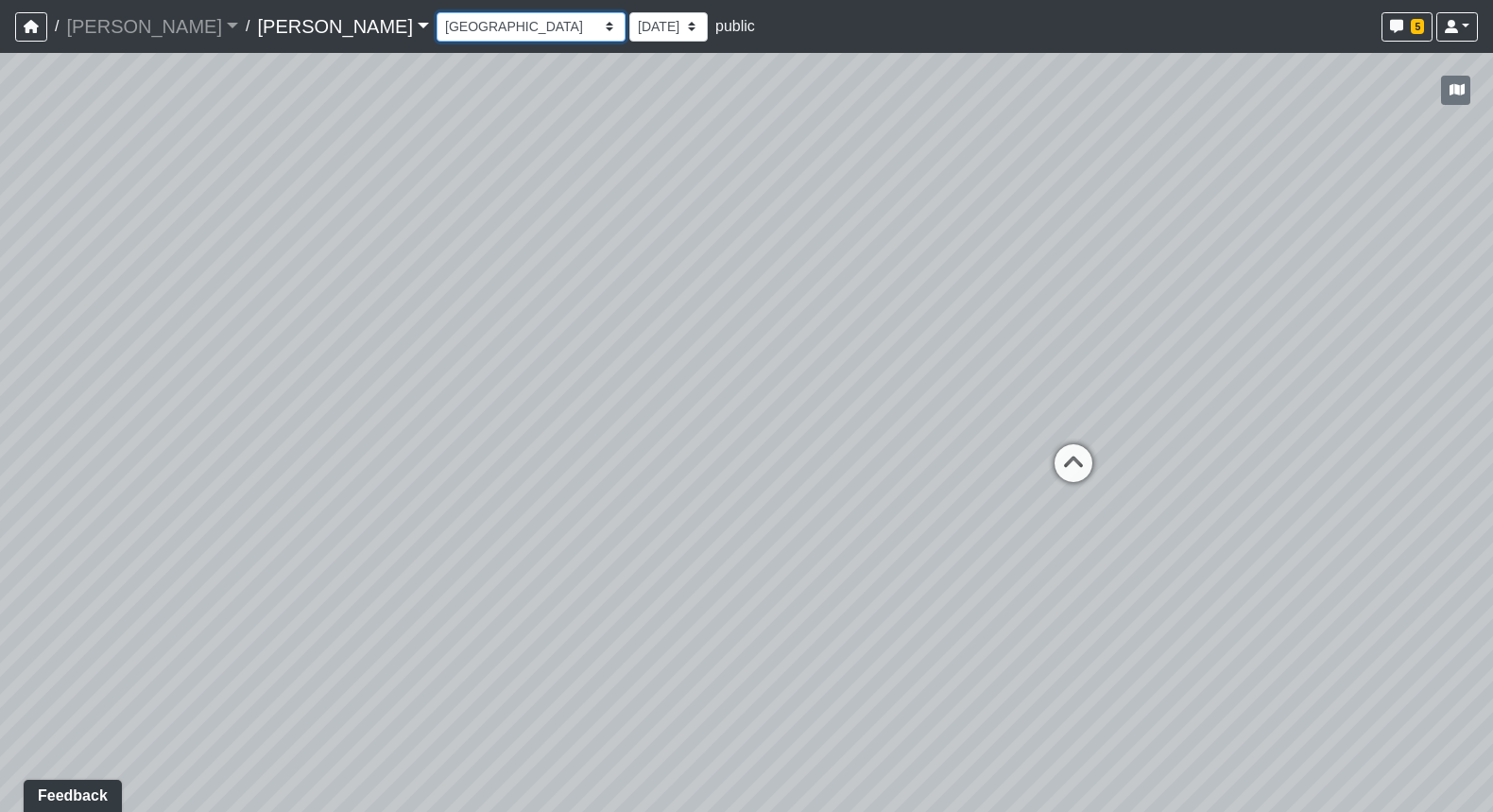
select select "52gVxLS8PUSgQ93Zu9dzht"
select select "6AmoKyyxyksgHJXnq2TEXv"
click at [687, 444] on div "Loading... Seating Loading... Workroom Entry Loading... Exterior - Leasing Entr…" at bounding box center [746, 432] width 1493 height 759
click at [437, 21] on select "Booth Clubroom Counter Coffee Bar Dining Room Hallway 1 TV Wall Windows Corn Ho…" at bounding box center [531, 27] width 189 height 30
click at [437, 12] on select "Booth Clubroom Counter Coffee Bar Dining Room Hallway 1 TV Wall Windows Corn Ho…" at bounding box center [531, 27] width 189 height 30
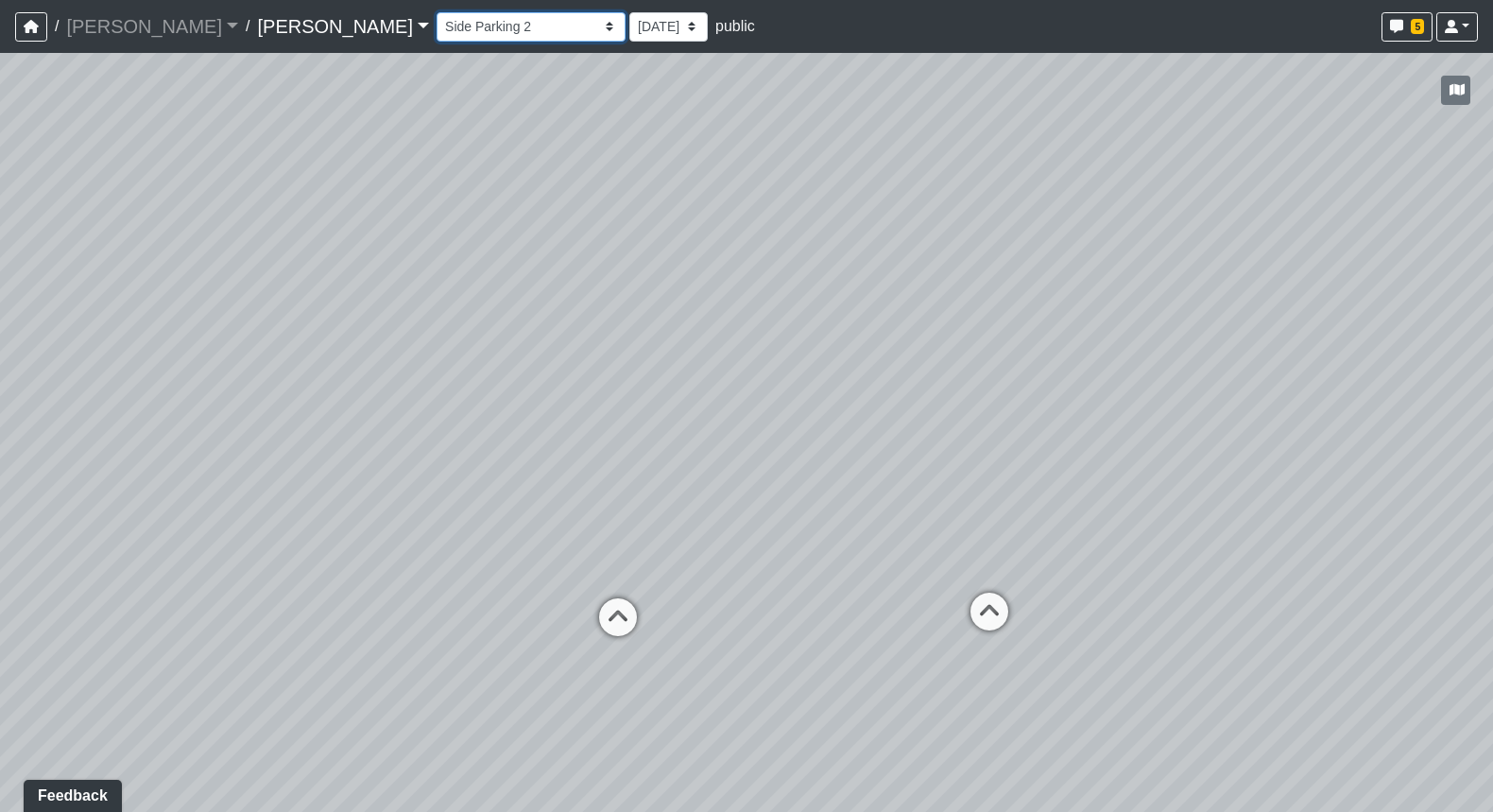
click at [437, 26] on select "Booth Clubroom Counter Coffee Bar Dining Room Hallway 1 TV Wall Windows Corn Ho…" at bounding box center [531, 27] width 189 height 30
click at [437, 12] on select "Booth Clubroom Counter Coffee Bar Dining Room Hallway 1 TV Wall Windows Corn Ho…" at bounding box center [531, 27] width 189 height 30
click at [437, 26] on select "Booth Clubroom Counter Coffee Bar Dining Room Hallway 1 TV Wall Windows Corn Ho…" at bounding box center [531, 27] width 189 height 30
click at [437, 12] on select "Booth Clubroom Counter Coffee Bar Dining Room Hallway 1 TV Wall Windows Corn Ho…" at bounding box center [531, 27] width 189 height 30
click at [437, 27] on select "Booth Clubroom Counter Coffee Bar Dining Room Hallway 1 TV Wall Windows Corn Ho…" at bounding box center [531, 27] width 189 height 30
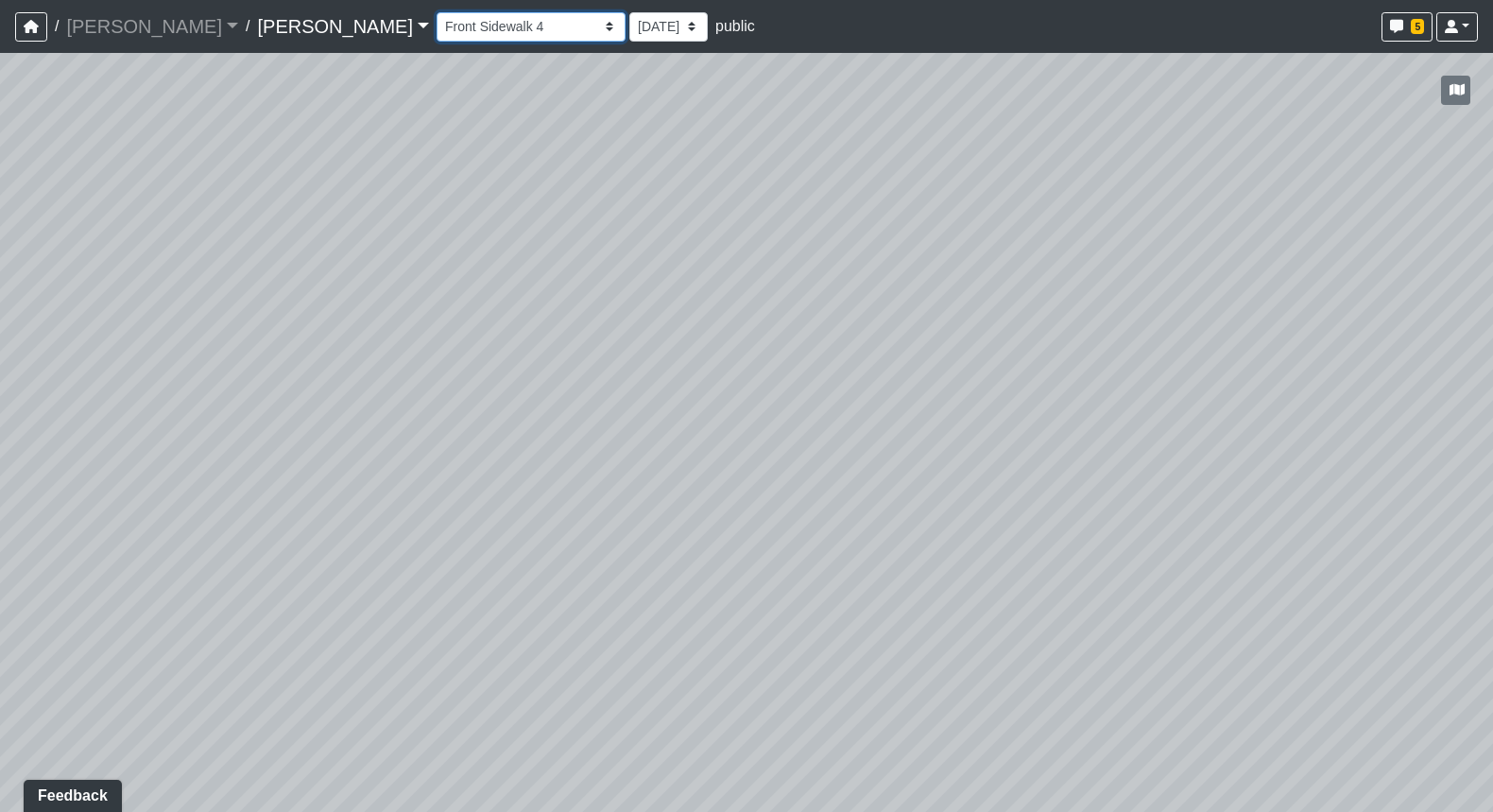
click at [437, 12] on select "Booth Clubroom Counter Coffee Bar Dining Room Hallway 1 TV Wall Windows Corn Ho…" at bounding box center [531, 27] width 189 height 30
click at [437, 35] on select "Booth Clubroom Counter Coffee Bar Dining Room Hallway 1 TV Wall Windows Corn Ho…" at bounding box center [531, 27] width 189 height 30
click at [437, 12] on select "Booth Clubroom Counter Coffee Bar Dining Room Hallway 1 TV Wall Windows Corn Ho…" at bounding box center [531, 27] width 189 height 30
click at [437, 32] on select "Booth Clubroom Counter Coffee Bar Dining Room Hallway 1 TV Wall Windows Corn Ho…" at bounding box center [531, 27] width 189 height 30
click at [305, 229] on div "Loading... Seating Loading... Workroom Entry Loading... Exterior - Leasing Entr…" at bounding box center [746, 432] width 1493 height 759
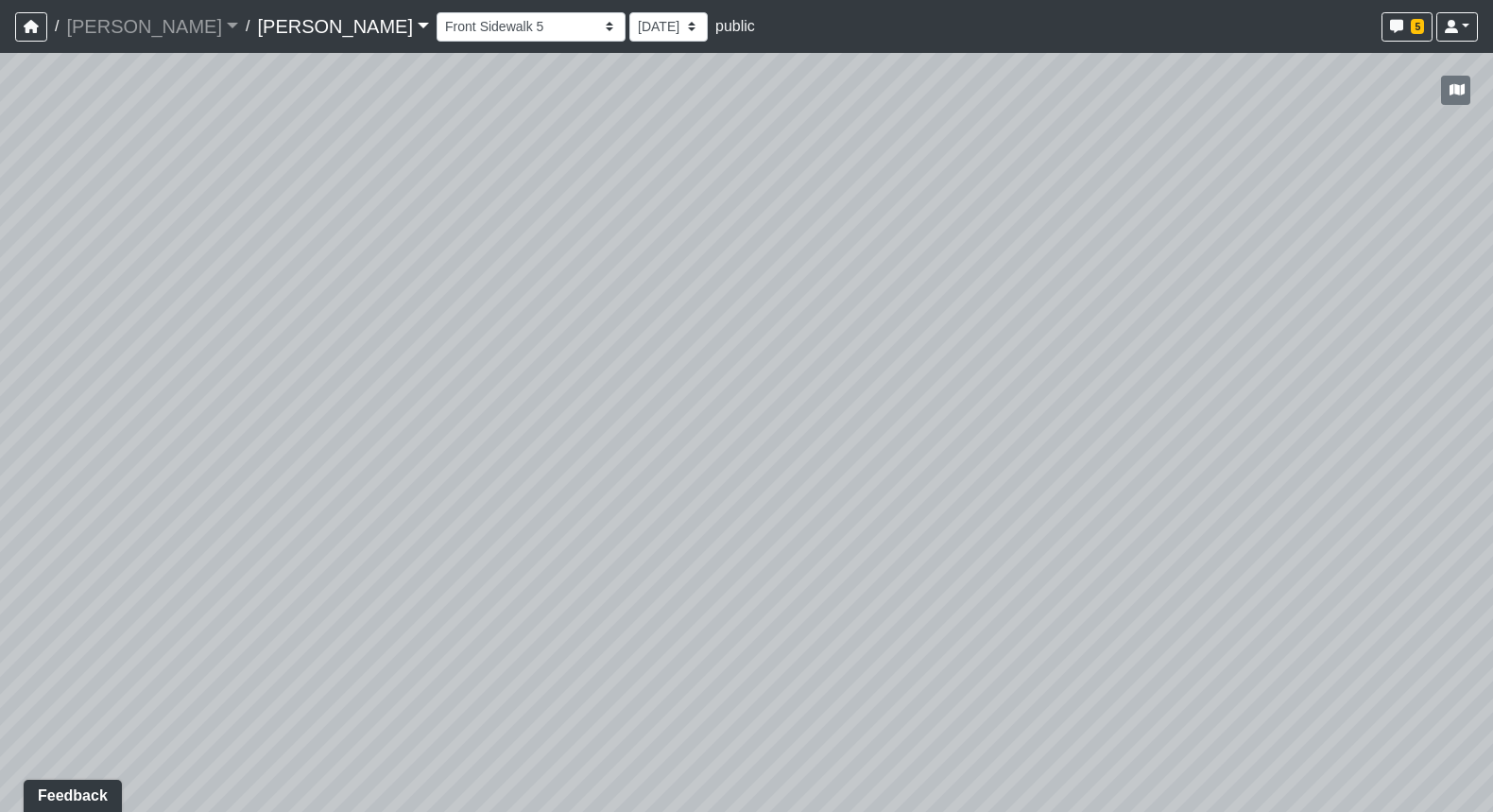
click at [506, 207] on div "Loading... Seating Loading... Workroom Entry Loading... Exterior - Leasing Entr…" at bounding box center [746, 432] width 1493 height 759
click at [437, 27] on select "Booth Clubroom Counter Coffee Bar Dining Room Hallway 1 TV Wall Windows Corn Ho…" at bounding box center [531, 27] width 189 height 30
click at [437, 12] on select "Booth Clubroom Counter Coffee Bar Dining Room Hallway 1 TV Wall Windows Corn Ho…" at bounding box center [531, 27] width 189 height 30
drag, startPoint x: 554, startPoint y: 307, endPoint x: 641, endPoint y: 278, distance: 91.7
click at [641, 278] on div "Loading... Seating Loading... Workroom Entry Loading... Exterior - Leasing Entr…" at bounding box center [746, 432] width 1493 height 759
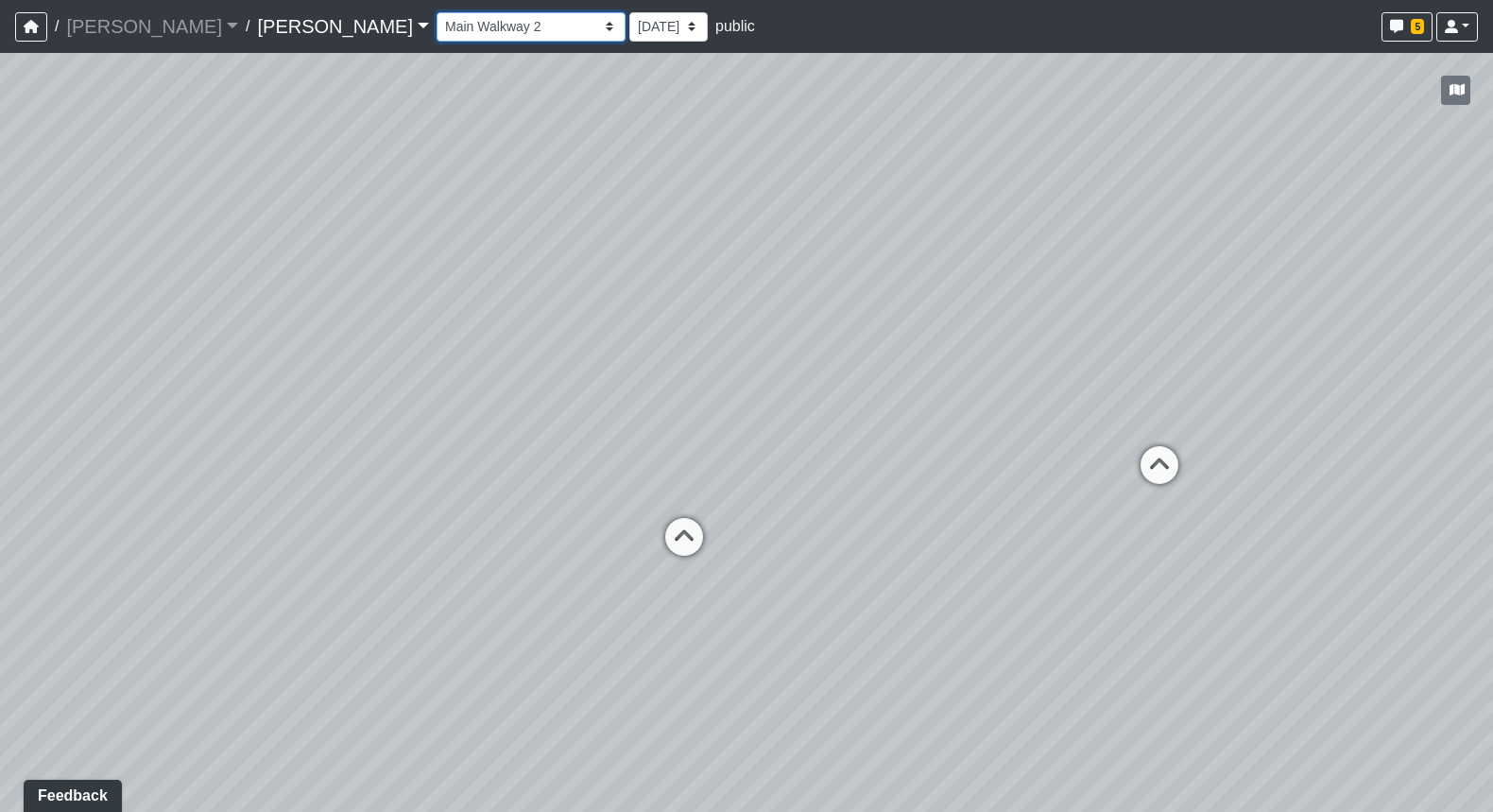
click at [437, 30] on select "Booth Clubroom Counter Coffee Bar Dining Room Hallway 1 TV Wall Windows Corn Ho…" at bounding box center [531, 27] width 189 height 30
click at [437, 12] on select "Booth Clubroom Counter Coffee Bar Dining Room Hallway 1 TV Wall Windows Corn Ho…" at bounding box center [531, 27] width 189 height 30
click at [437, 32] on select "Booth Clubroom Counter Coffee Bar Dining Room Hallway 1 TV Wall Windows Corn Ho…" at bounding box center [531, 27] width 189 height 30
click at [437, 12] on select "Booth Clubroom Counter Coffee Bar Dining Room Hallway 1 TV Wall Windows Corn Ho…" at bounding box center [531, 27] width 189 height 30
click at [1212, 88] on icon "button" at bounding box center [1457, 89] width 15 height 13
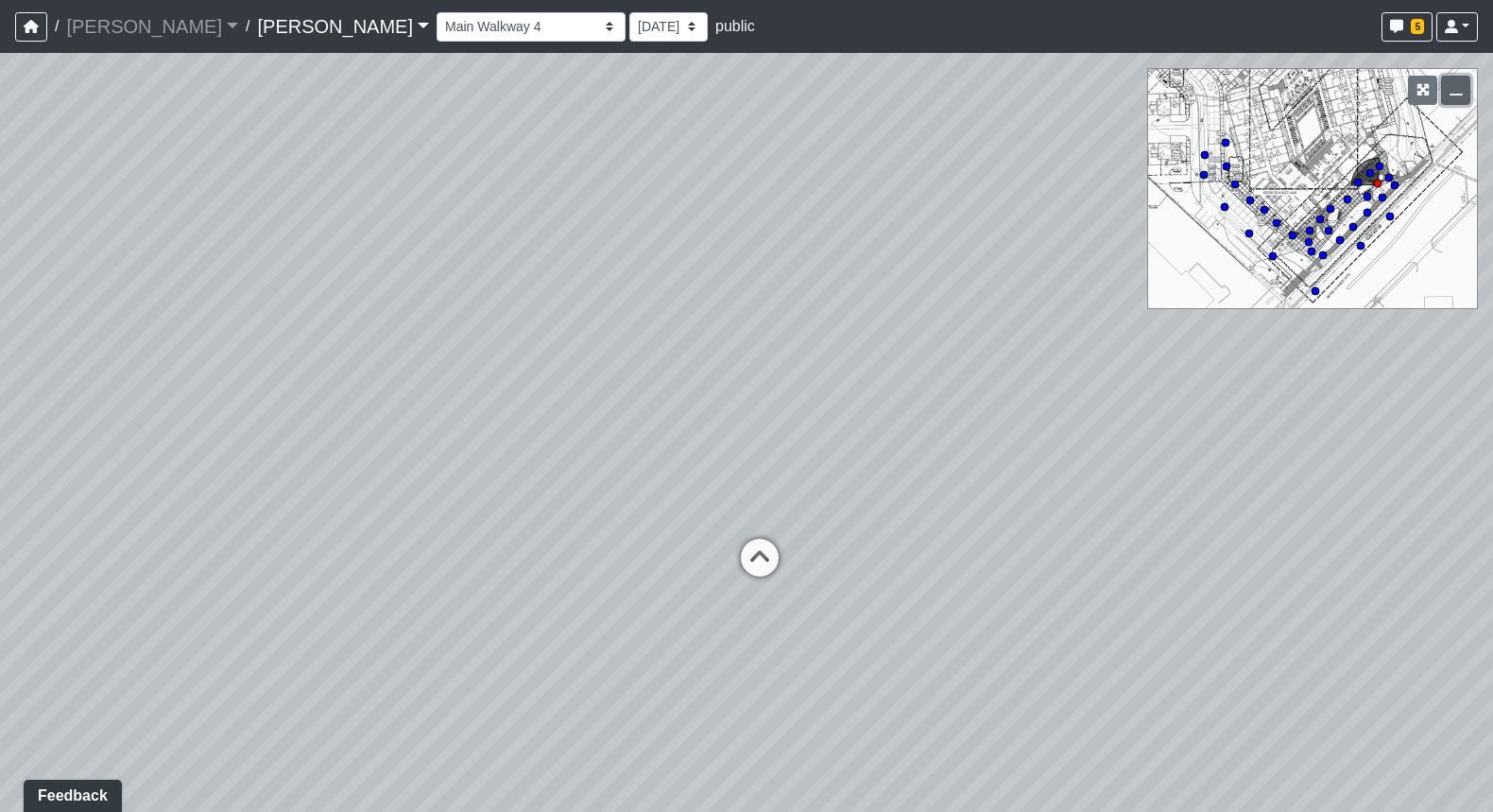
click at [1212, 88] on icon "button" at bounding box center [1456, 89] width 13 height 13
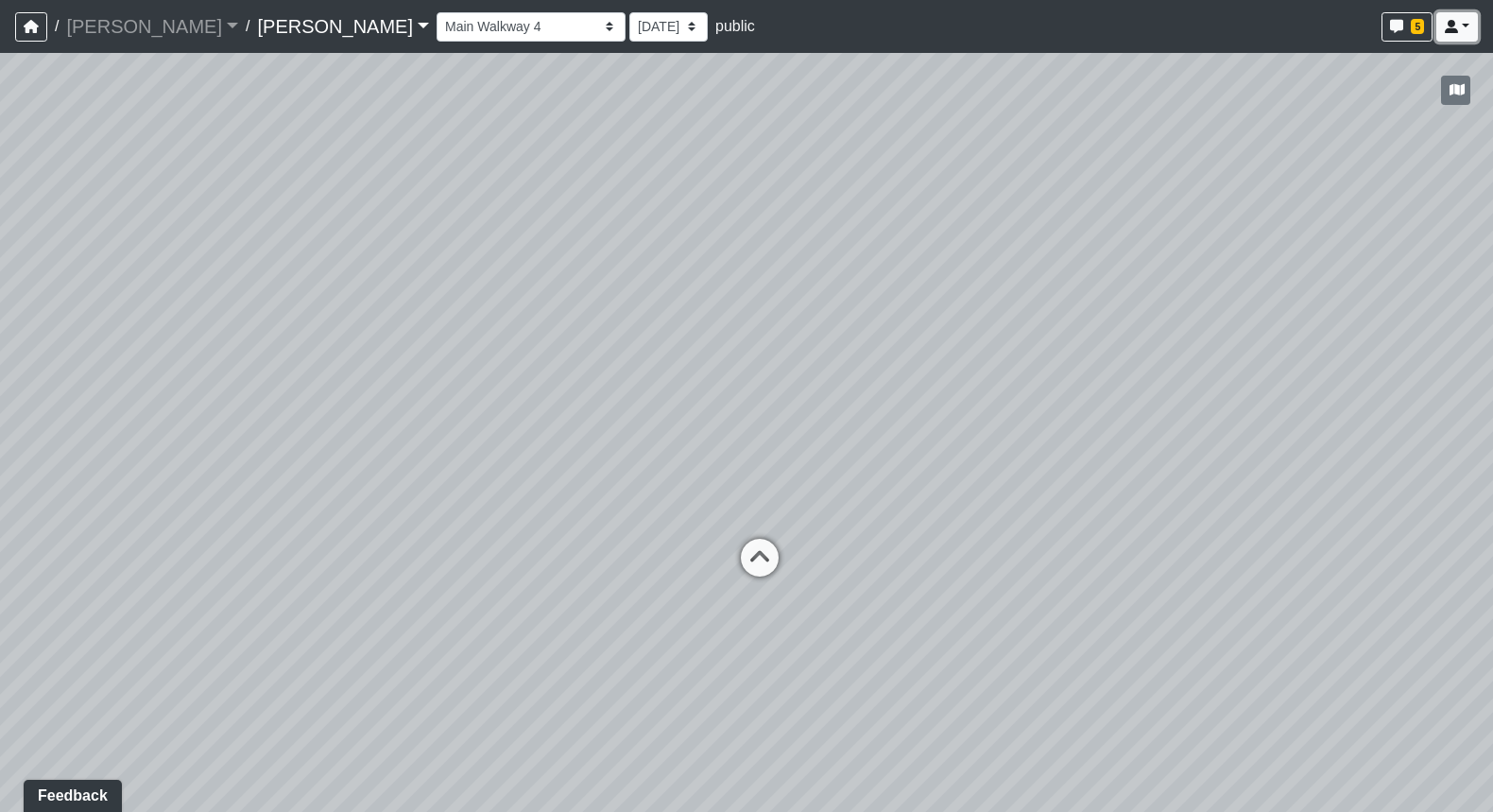
click at [1212, 27] on icon at bounding box center [1451, 26] width 13 height 13
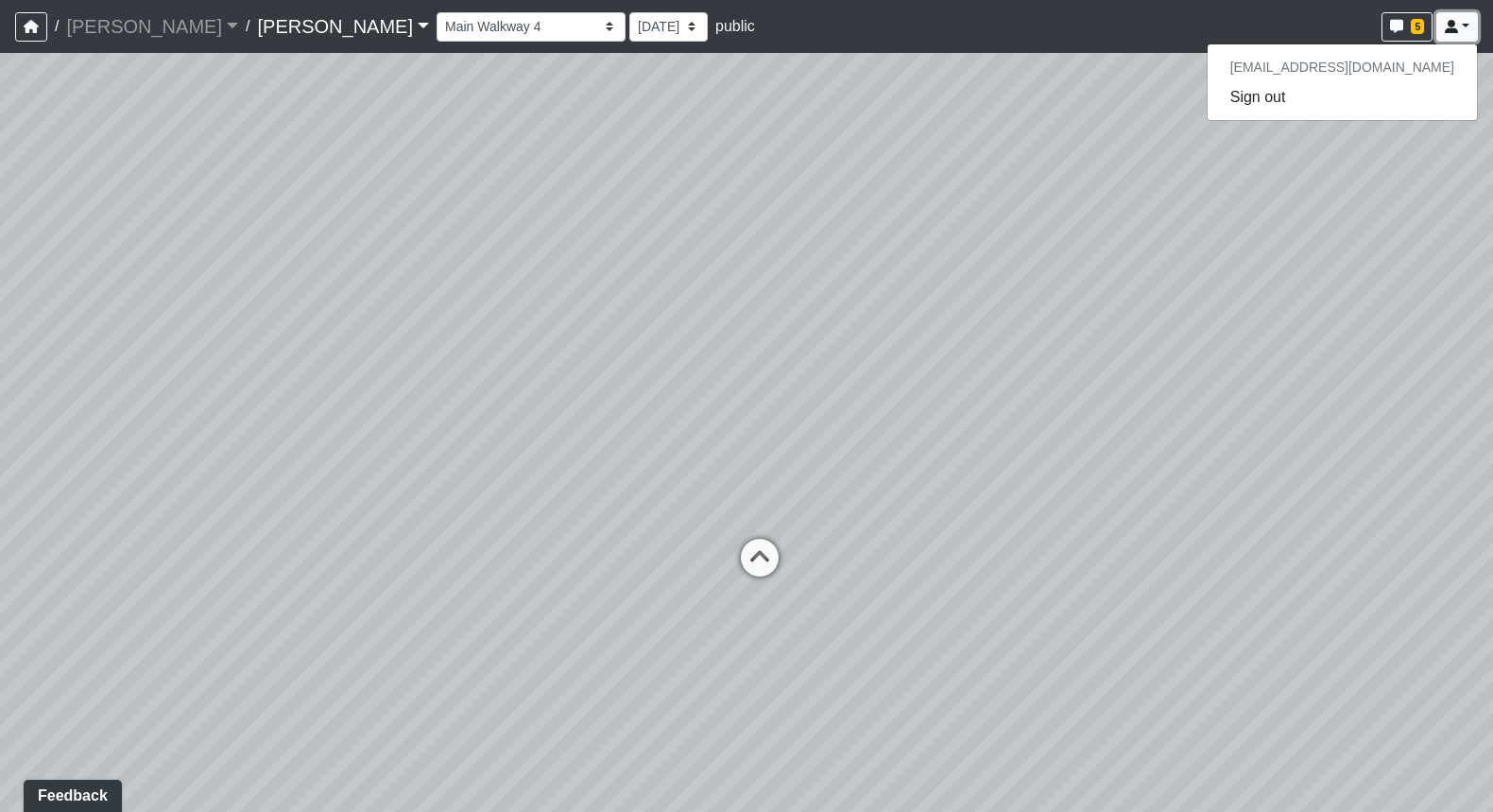
click at [1212, 27] on icon at bounding box center [1451, 26] width 13 height 13
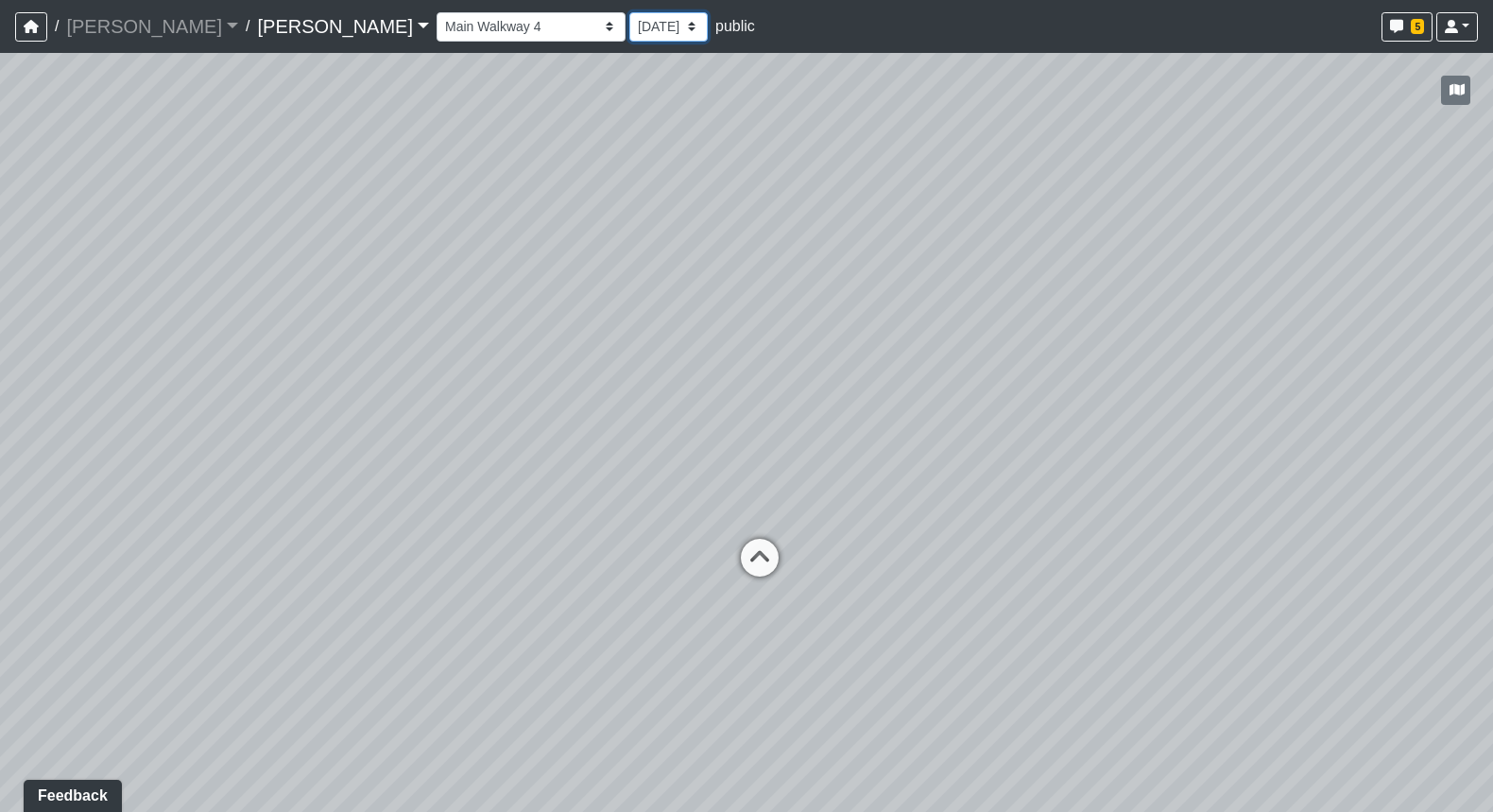
click at [629, 20] on select "9/8/2025 9/5/2025 9/3/2025 7/30/2025 6/25/2025 6/20/2025 6/11/2025 5/2/2025 4/2…" at bounding box center [668, 27] width 78 height 30
click at [629, 12] on select "9/8/2025 9/5/2025 9/3/2025 7/30/2025 6/25/2025 6/20/2025 6/11/2025 5/2/2025 4/2…" at bounding box center [668, 27] width 78 height 30
click at [629, 20] on select "9/8/2025 9/5/2025 9/3/2025 7/30/2025 6/25/2025 6/20/2025 6/11/2025 5/2/2025 4/2…" at bounding box center [668, 27] width 78 height 30
click at [437, 31] on select "Booth Clubroom Counter Coffee Bar Dining Room Hallway 1 TV Wall Windows Corn Ho…" at bounding box center [531, 27] width 189 height 30
click at [437, 12] on select "Booth Clubroom Counter Coffee Bar Dining Room Hallway 1 TV Wall Windows Corn Ho…" at bounding box center [531, 27] width 189 height 30
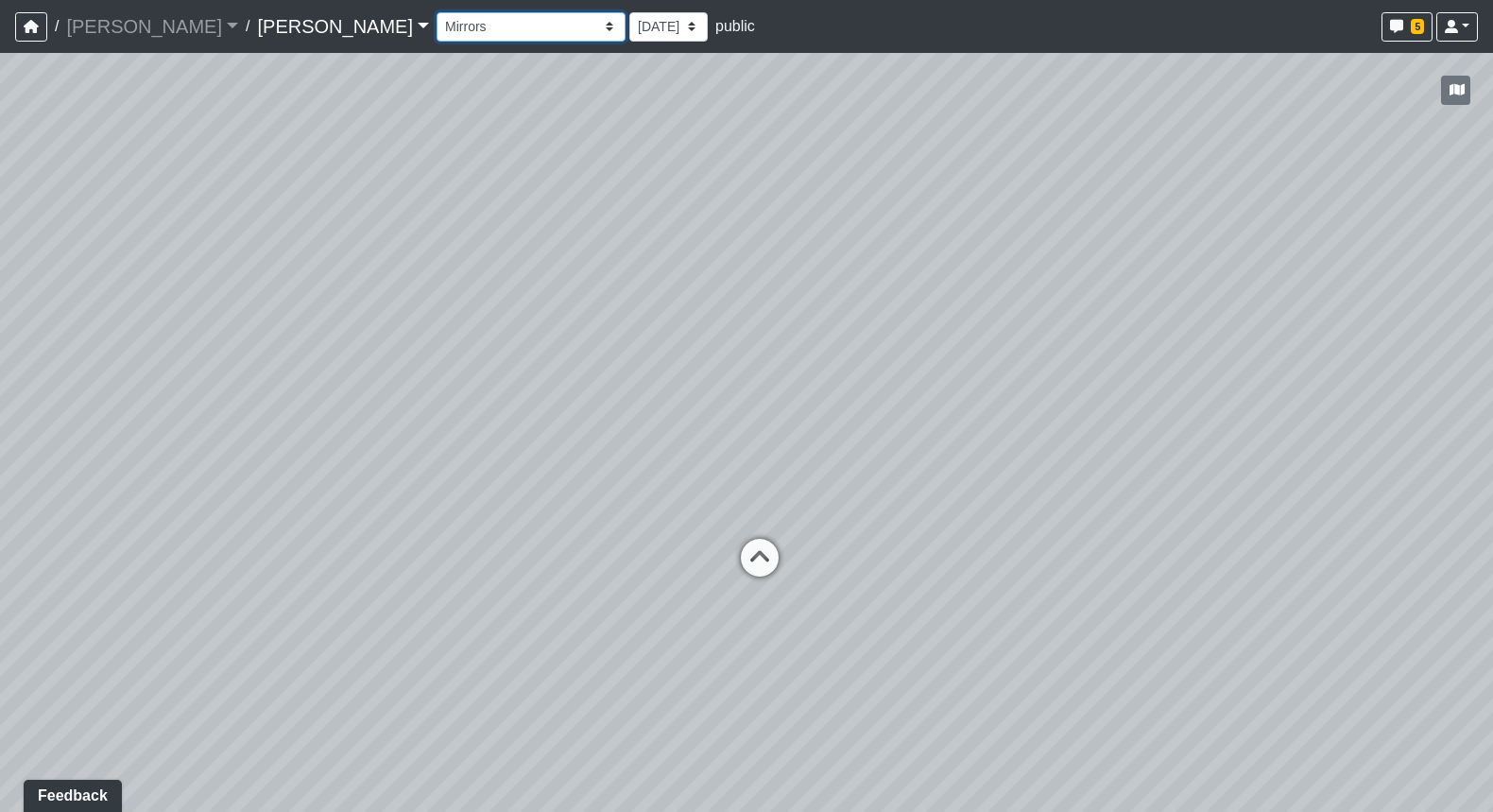
select select "leasing-lower-landing-2"
select select "pnh8f5S5HjU41T4ZphFfvd"
drag, startPoint x: 823, startPoint y: 357, endPoint x: 372, endPoint y: 370, distance: 451.2
click at [372, 370] on div "Loading... Seating Loading... Workroom Entry Loading... Exterior - Leasing Entr…" at bounding box center [746, 432] width 1493 height 759
drag, startPoint x: 619, startPoint y: 368, endPoint x: 273, endPoint y: 297, distance: 353.2
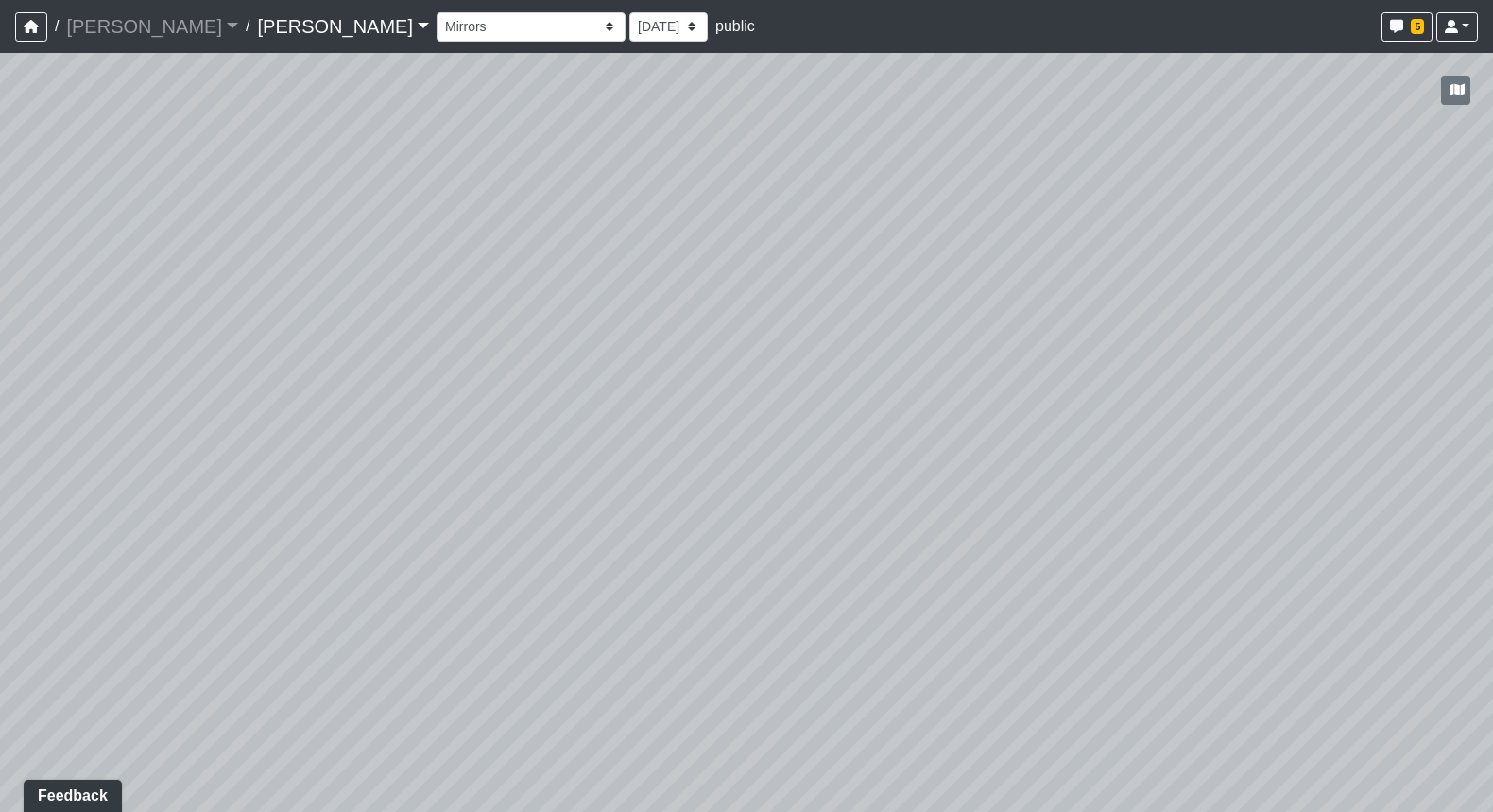
click at [273, 297] on div "Loading... Seating Loading... Workroom Entry Loading... Exterior - Leasing Entr…" at bounding box center [746, 432] width 1493 height 759
drag, startPoint x: 1034, startPoint y: 368, endPoint x: 1131, endPoint y: 408, distance: 104.9
click at [1123, 407] on div "Loading... Seating Loading... Workroom Entry Loading... Exterior - Leasing Entr…" at bounding box center [746, 432] width 1493 height 759
drag, startPoint x: 745, startPoint y: 343, endPoint x: 1169, endPoint y: 341, distance: 424.0
click at [1169, 341] on div "Loading... Seating Loading... Workroom Entry Loading... Exterior - Leasing Entr…" at bounding box center [746, 432] width 1493 height 759
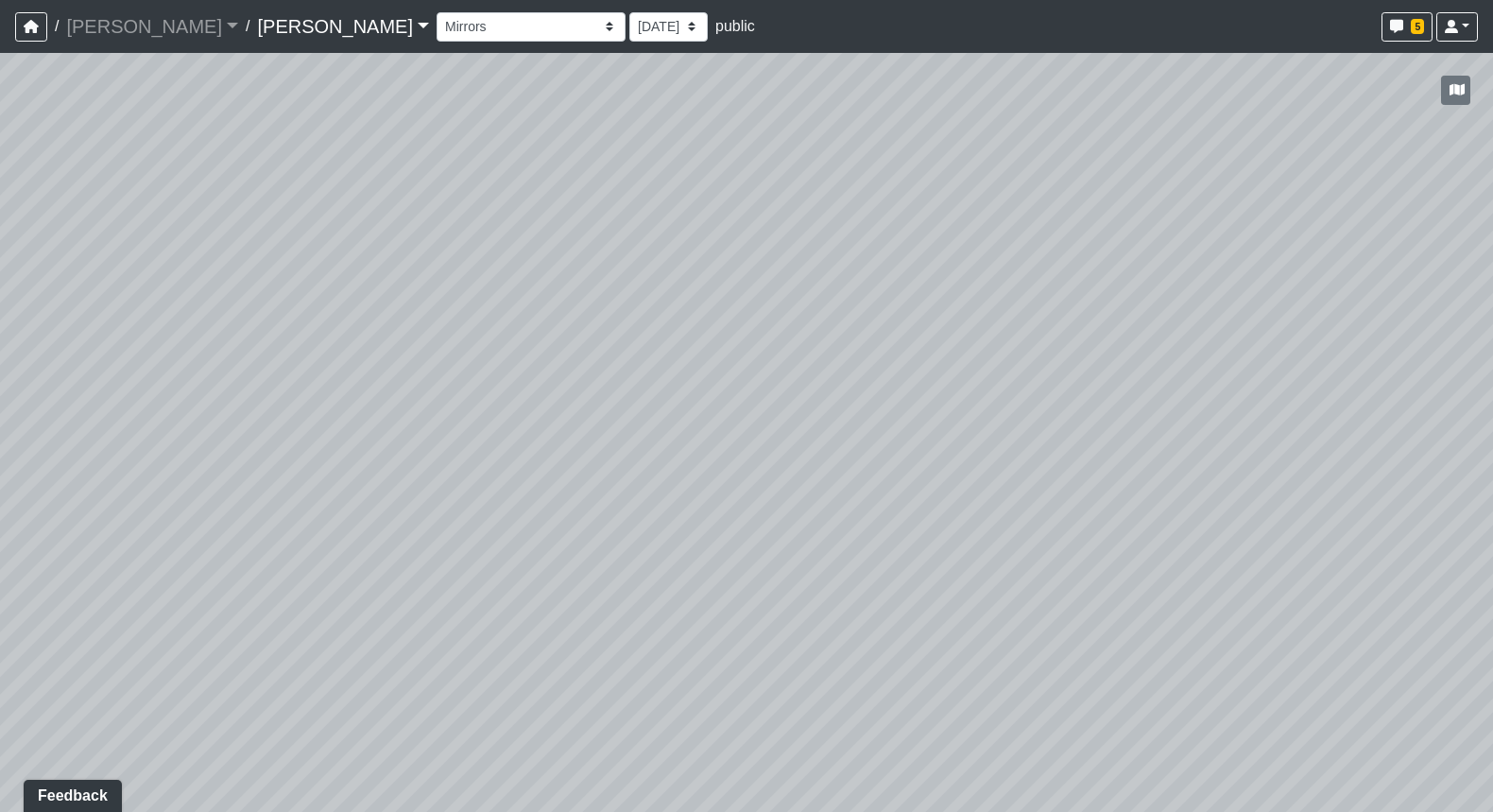
drag, startPoint x: 841, startPoint y: 326, endPoint x: 1364, endPoint y: 334, distance: 523.1
click at [1212, 340] on html "/ Ojala Ojala Loading... / Hayden Hayden Loading... Hayden Hayden Loading... Bo…" at bounding box center [746, 406] width 1493 height 812
drag, startPoint x: 846, startPoint y: 327, endPoint x: 1106, endPoint y: 315, distance: 260.3
click at [1106, 315] on div "Loading... Seating Loading... Workroom Entry Loading... Exterior - Leasing Entr…" at bounding box center [746, 432] width 1493 height 759
drag, startPoint x: 960, startPoint y: 308, endPoint x: 1159, endPoint y: 364, distance: 206.7
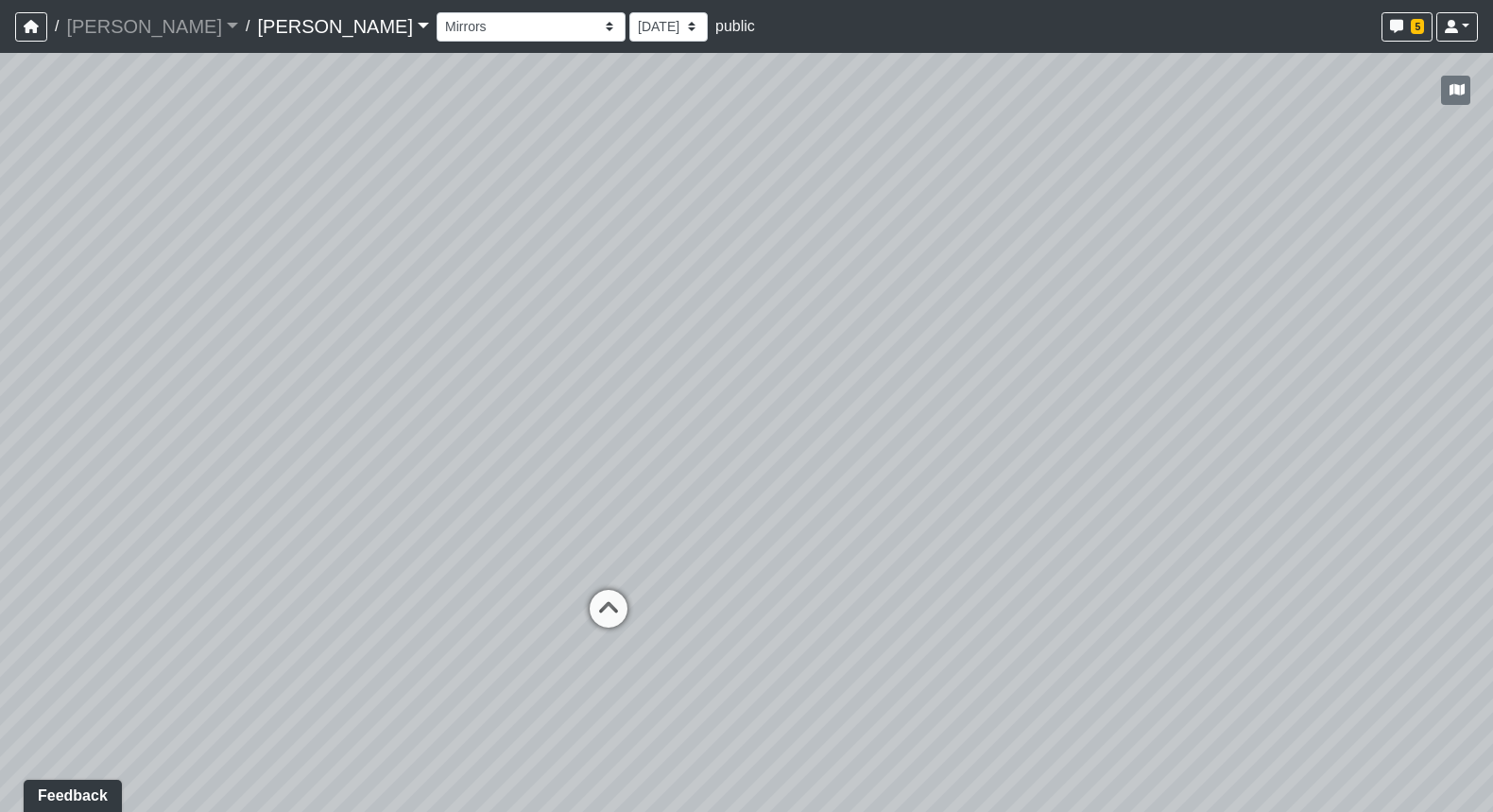
click at [1159, 364] on div "Loading... Seating Loading... Workroom Entry Loading... Exterior - Leasing Entr…" at bounding box center [746, 432] width 1493 height 759
click at [437, 29] on select "Booth Clubroom Counter Coffee Bar Dining Room Hallway 1 TV Wall Windows Corn Ho…" at bounding box center [531, 27] width 189 height 30
click at [437, 12] on select "Booth Clubroom Counter Coffee Bar Dining Room Hallway 1 TV Wall Windows Corn Ho…" at bounding box center [531, 27] width 189 height 30
select select "hEZa1uyLpF27GsCws6fMqq"
select select "pnh8f5S5HjU41T4ZphFfvd"
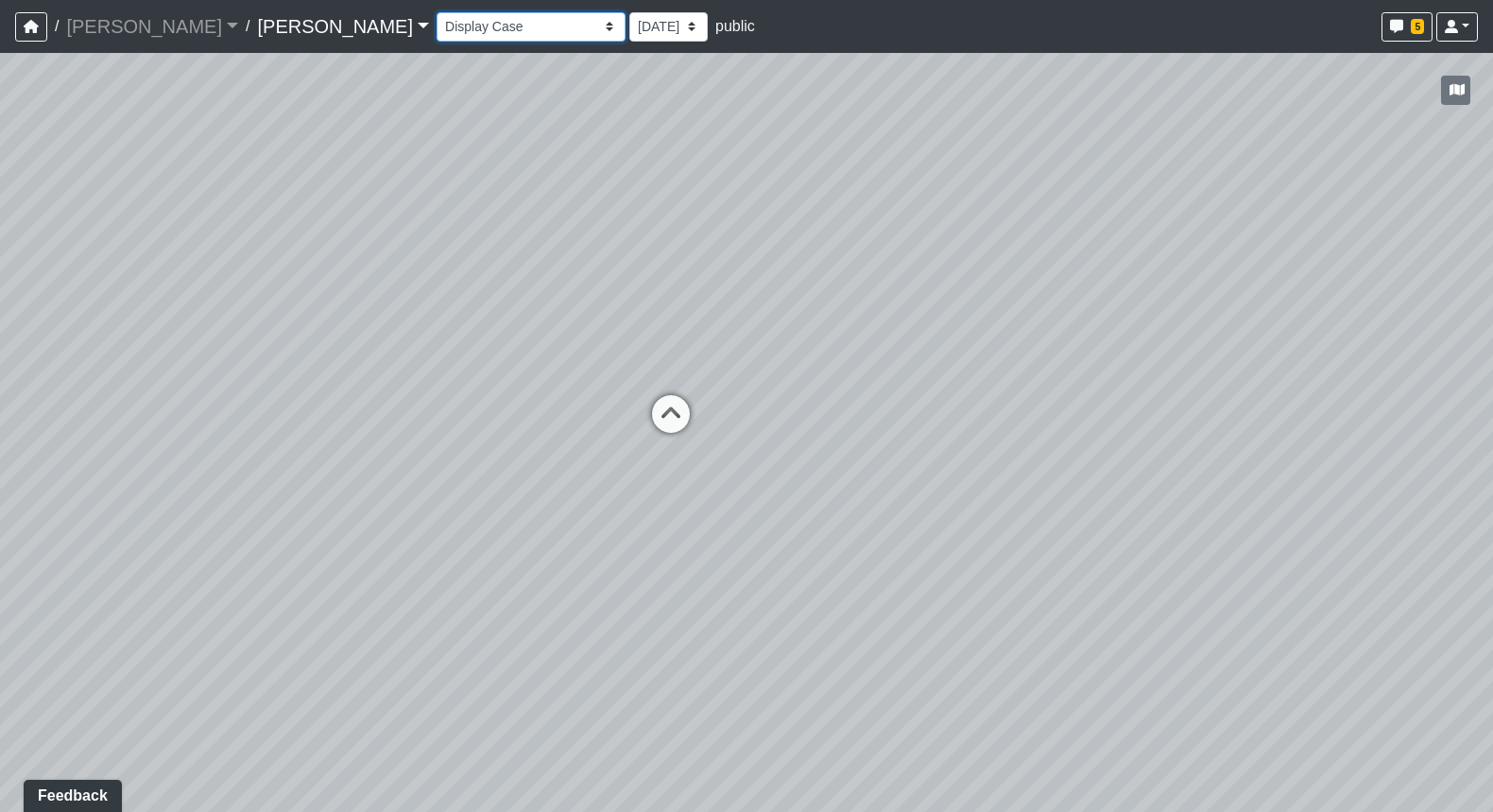
click at [437, 32] on select "Booth Clubroom Counter Coffee Bar Dining Room Hallway 1 TV Wall Windows Corn Ho…" at bounding box center [531, 27] width 189 height 30
click at [437, 12] on select "Booth Clubroom Counter Coffee Bar Dining Room Hallway 1 TV Wall Windows Corn Ho…" at bounding box center [531, 27] width 189 height 30
select select "xa2UmfuS8tbEXC3TjwDiiF"
select select "pnh8f5S5HjU41T4ZphFfvd"
click at [437, 29] on select "Booth Clubroom Counter Coffee Bar Dining Room Hallway 1 TV Wall Windows Corn Ho…" at bounding box center [531, 27] width 189 height 30
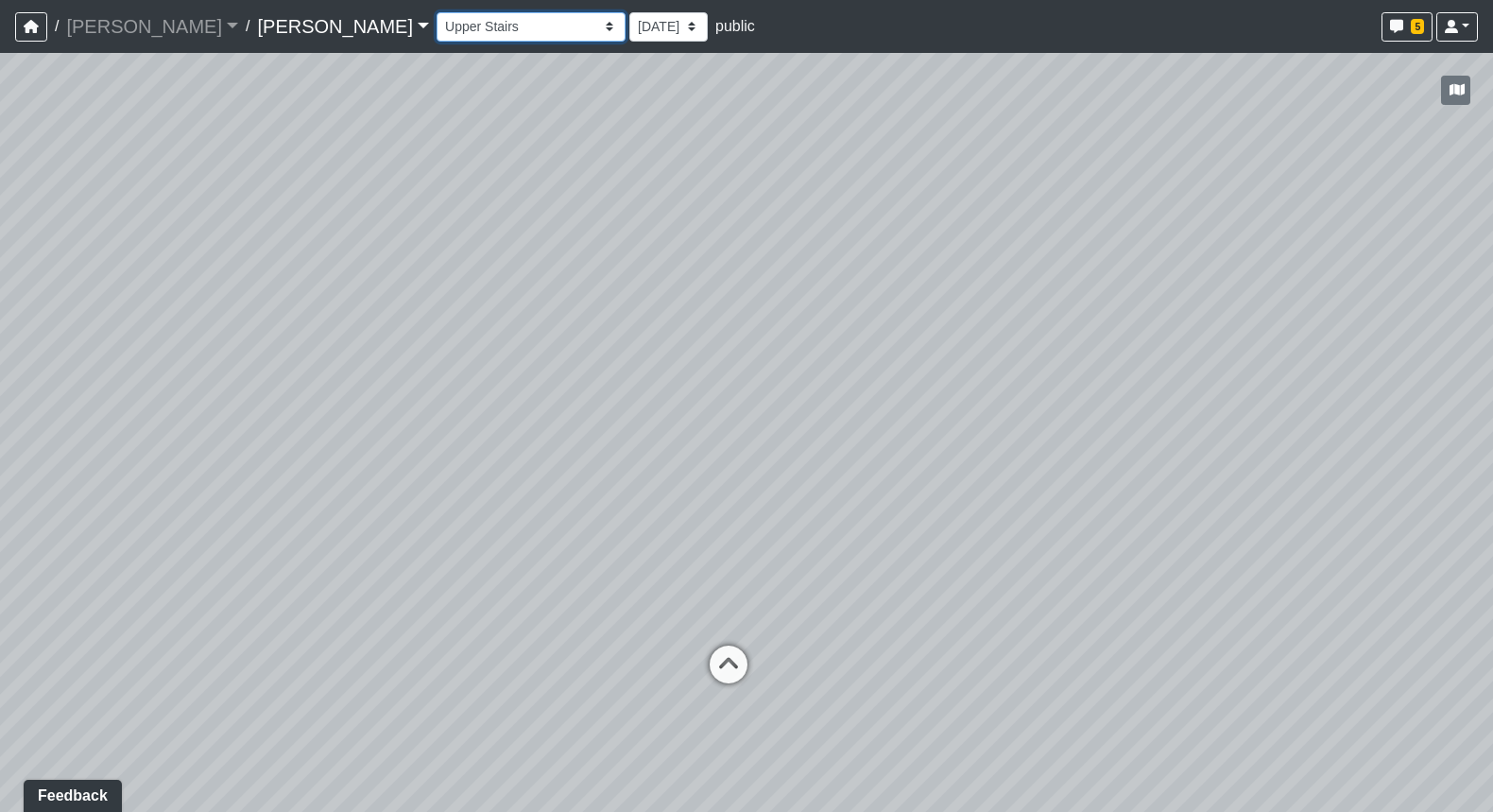
click at [437, 12] on select "Booth Clubroom Counter Coffee Bar Dining Room Hallway 1 TV Wall Windows Corn Ho…" at bounding box center [531, 27] width 189 height 30
select select "rzTDQSQyYS1L8w81LBxA9Z"
select select "pnh8f5S5HjU41T4ZphFfvd"
click at [437, 29] on select "Booth Clubroom Counter Coffee Bar Dining Room Hallway 1 TV Wall Windows Corn Ho…" at bounding box center [531, 27] width 189 height 30
click at [437, 12] on select "Booth Clubroom Counter Coffee Bar Dining Room Hallway 1 TV Wall Windows Corn Ho…" at bounding box center [531, 27] width 189 height 30
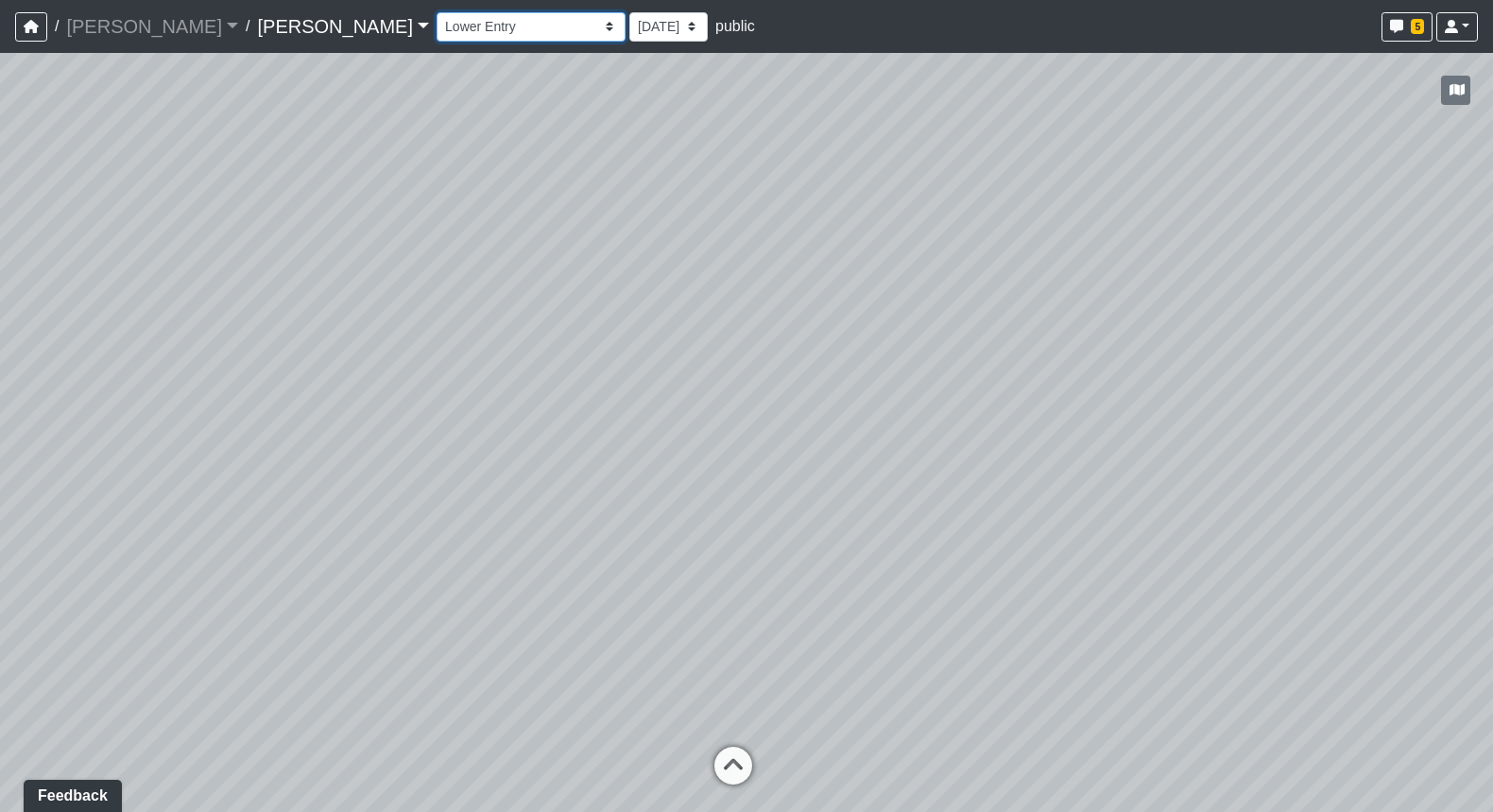
select select "tEcjLE2W3UMZNWa64wCZZs"
select select "pnh8f5S5HjU41T4ZphFfvd"
drag, startPoint x: 819, startPoint y: 339, endPoint x: 906, endPoint y: 367, distance: 91.4
click at [906, 367] on div "Loading... Seating Loading... Workroom Entry Loading... Exterior - Leasing Entr…" at bounding box center [746, 432] width 1493 height 759
click at [437, 27] on select "Booth Clubroom Counter Coffee Bar Dining Room Hallway 1 TV Wall Windows Corn Ho…" at bounding box center [531, 27] width 189 height 30
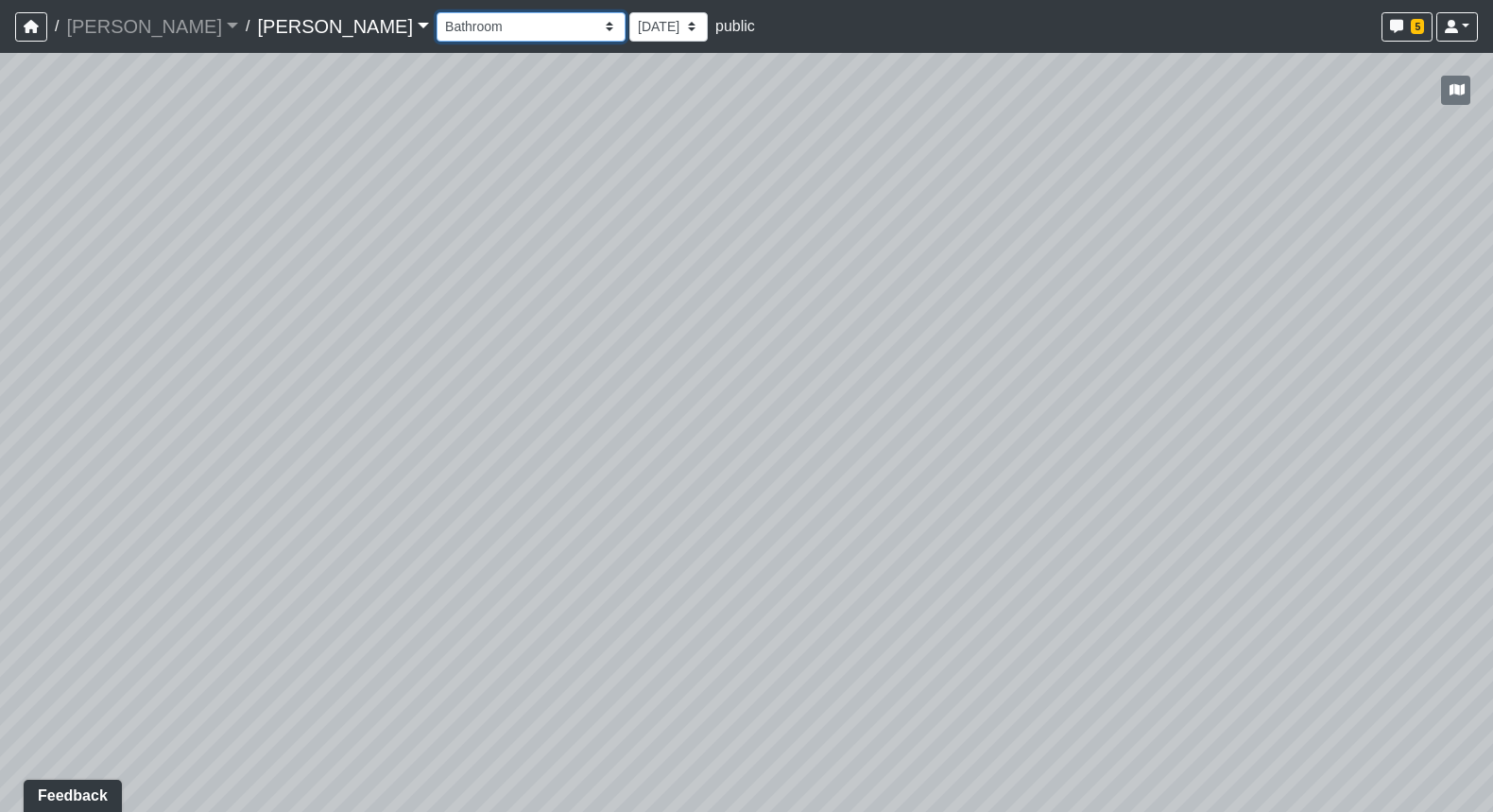
click at [437, 12] on select "Booth Clubroom Counter Coffee Bar Dining Room Hallway 1 TV Wall Windows Corn Ho…" at bounding box center [531, 27] width 189 height 30
select select "t2FvSxhMSExpWToccxD7AV"
select select "pnh8f5S5HjU41T4ZphFfvd"
click at [437, 45] on div "Booth Clubroom Counter Coffee Bar Dining Room Hallway 1 TV Wall Windows Corn Ho…" at bounding box center [957, 27] width 1041 height 37
click at [437, 40] on select "Booth Clubroom Counter Coffee Bar Dining Room Hallway 1 TV Wall Windows Corn Ho…" at bounding box center [531, 27] width 189 height 30
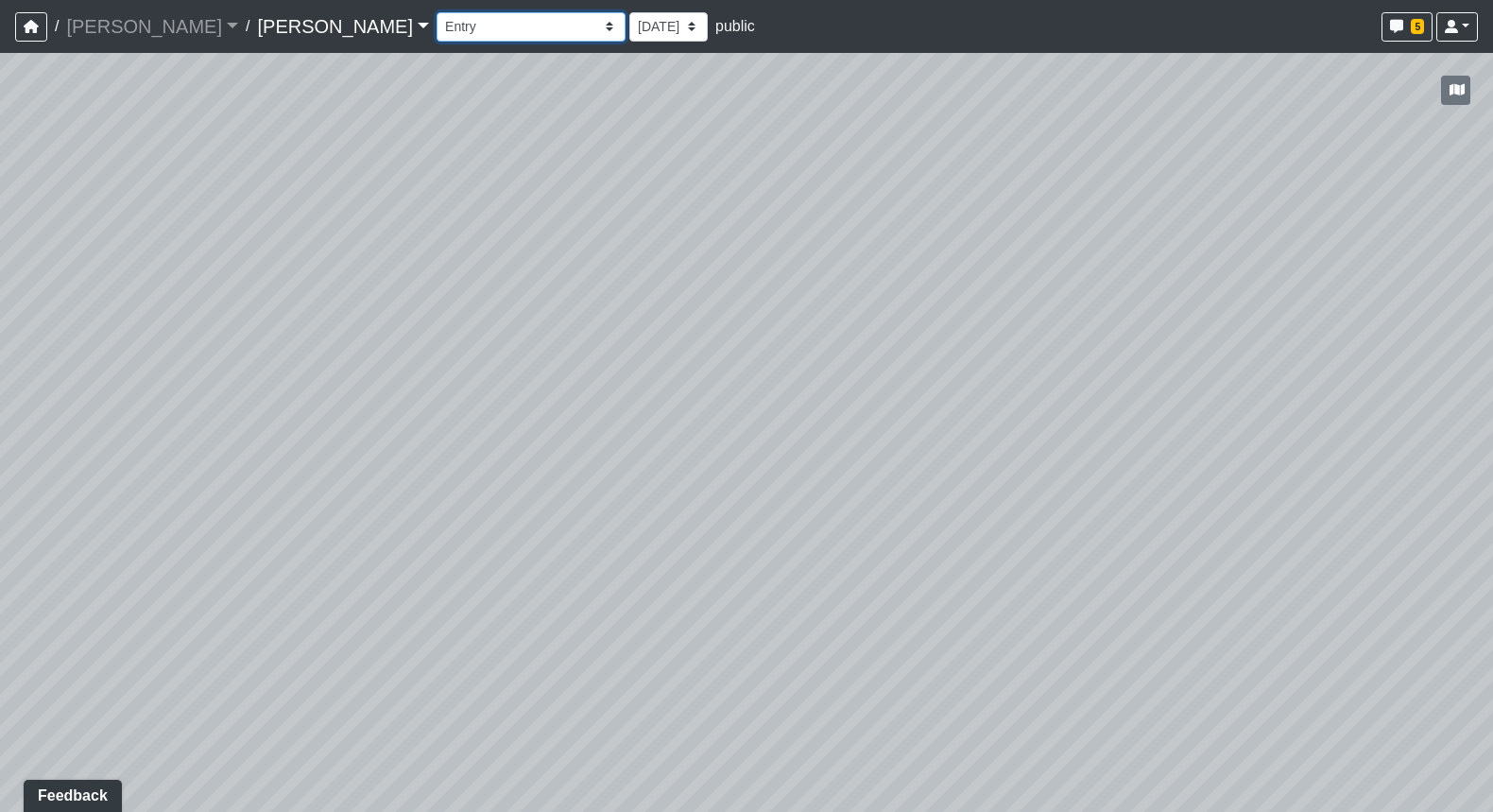
click at [437, 12] on select "Booth Clubroom Counter Coffee Bar Dining Room Hallway 1 TV Wall Windows Corn Ho…" at bounding box center [531, 27] width 189 height 30
select select "1aBGoVHzUYV6NUeC3rvbqD"
select select "pnh8f5S5HjU41T4ZphFfvd"
click at [437, 23] on select "Booth Clubroom Counter Coffee Bar Dining Room Hallway 1 TV Wall Windows Corn Ho…" at bounding box center [531, 27] width 189 height 30
click at [437, 12] on select "Booth Clubroom Counter Coffee Bar Dining Room Hallway 1 TV Wall Windows Corn Ho…" at bounding box center [531, 27] width 189 height 30
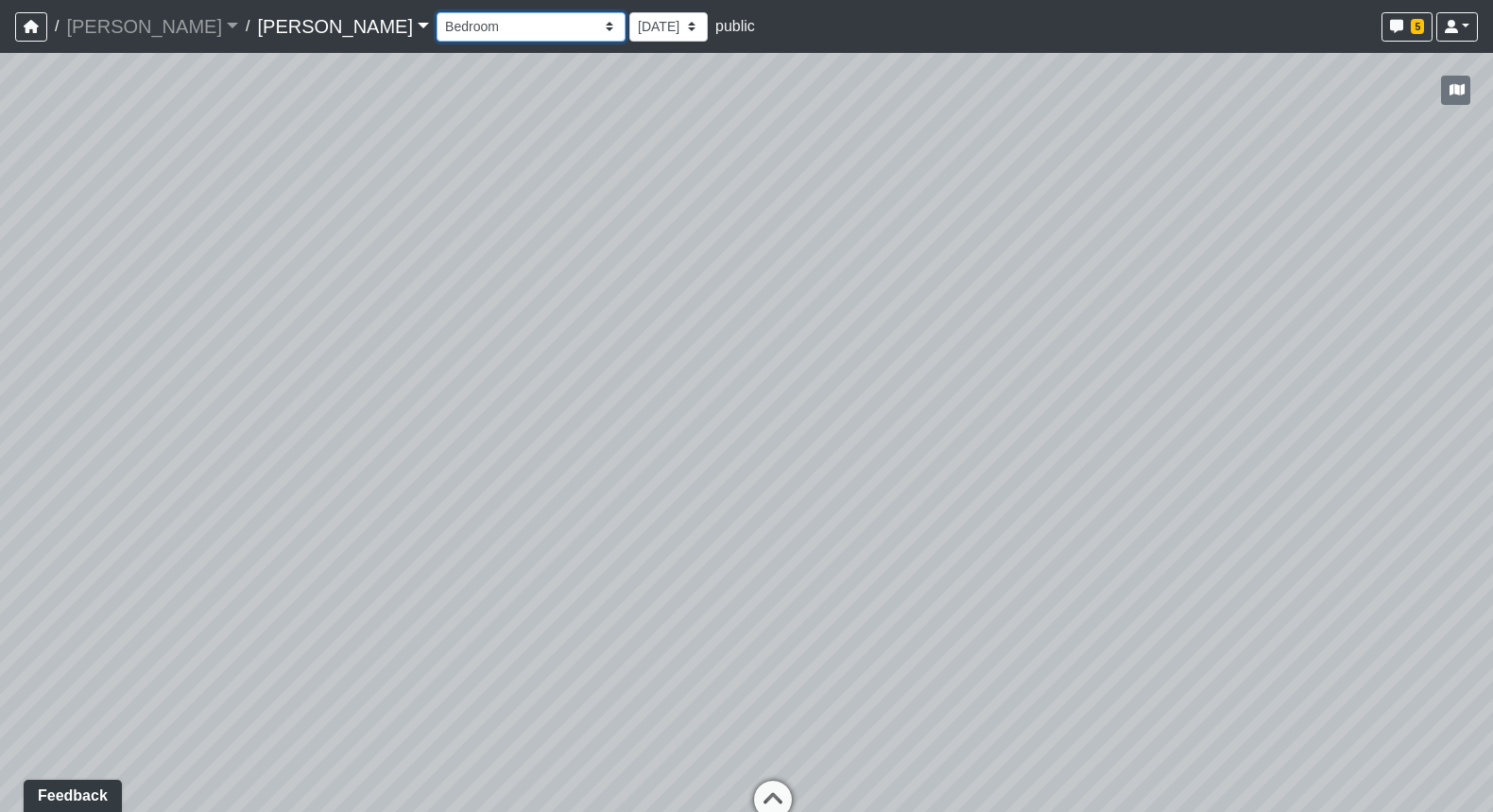
select select "19vmByaFe6GjYz3FPeEP2R"
select select "pnh8f5S5HjU41T4ZphFfvd"
click at [437, 31] on select "Booth Clubroom Counter Coffee Bar Dining Room Hallway 1 TV Wall Windows Corn Ho…" at bounding box center [531, 27] width 189 height 30
click at [437, 12] on select "Booth Clubroom Counter Coffee Bar Dining Room Hallway 1 TV Wall Windows Corn Ho…" at bounding box center [531, 27] width 189 height 30
select select "6r6UD7fvUEcWYAwyiTDbVH"
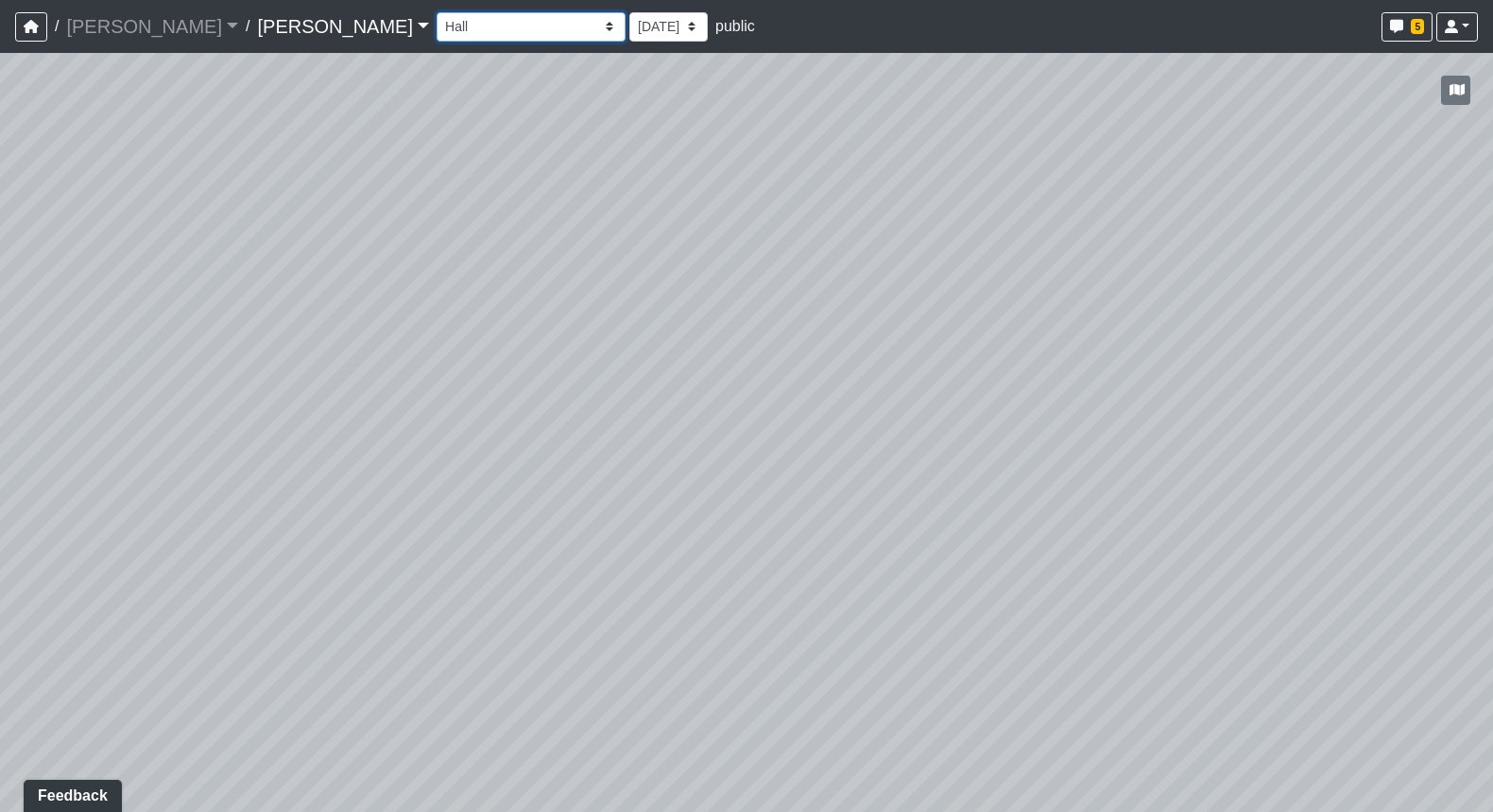
select select "pnh8f5S5HjU41T4ZphFfvd"
drag, startPoint x: 385, startPoint y: 255, endPoint x: 938, endPoint y: 299, distance: 554.7
click at [938, 299] on div "Loading... Seating Loading... Workroom Entry Loading... Exterior - Leasing Entr…" at bounding box center [746, 432] width 1493 height 759
drag, startPoint x: 958, startPoint y: 314, endPoint x: 1125, endPoint y: 369, distance: 175.8
click at [1212, 380] on div "Loading... Seating Loading... Workroom Entry Loading... Exterior - Leasing Entr…" at bounding box center [746, 432] width 1493 height 759
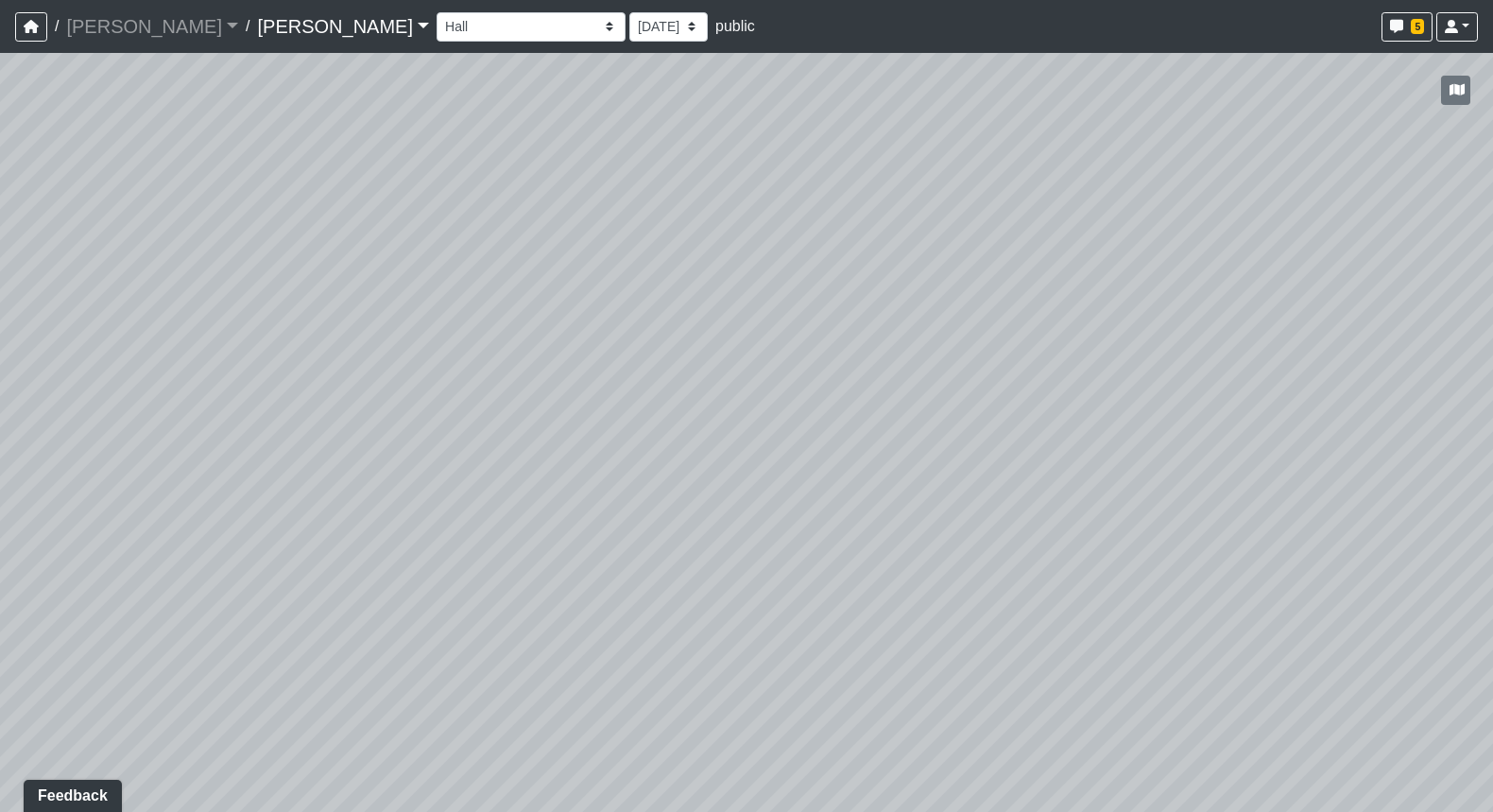
drag, startPoint x: 709, startPoint y: 346, endPoint x: 977, endPoint y: 287, distance: 274.4
click at [940, 288] on div "Loading... Seating Loading... Workroom Entry Loading... Exterior - Leasing Entr…" at bounding box center [746, 432] width 1493 height 759
drag, startPoint x: 822, startPoint y: 308, endPoint x: 157, endPoint y: 281, distance: 665.5
click at [307, 285] on div "Loading... Seating Loading... Workroom Entry Loading... Exterior - Leasing Entr…" at bounding box center [746, 432] width 1493 height 759
drag, startPoint x: 676, startPoint y: 253, endPoint x: 632, endPoint y: 458, distance: 209.7
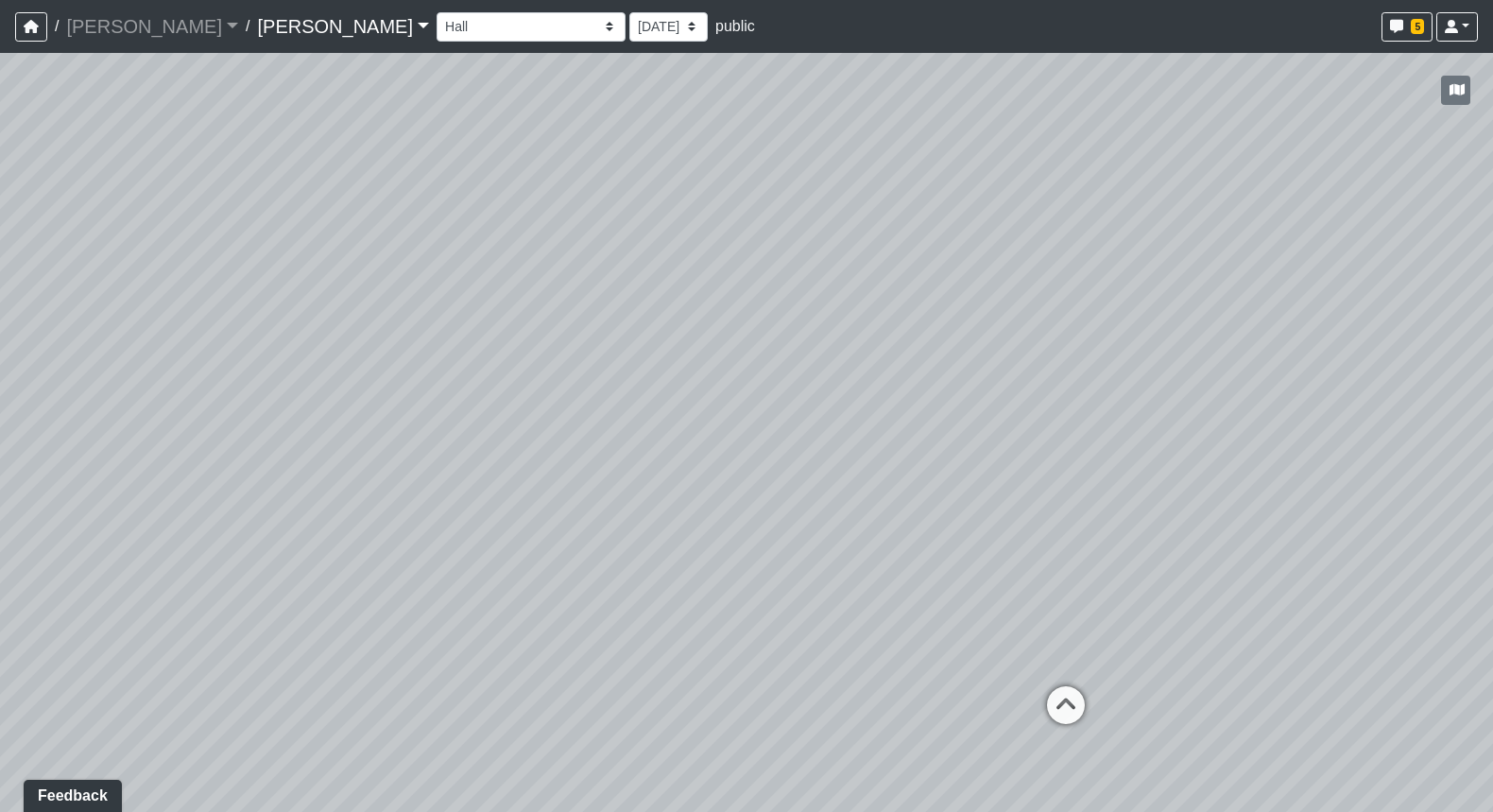
click at [632, 458] on div "Loading... Seating Loading... Workroom Entry Loading... Exterior - Leasing Entr…" at bounding box center [746, 432] width 1493 height 759
click at [437, 33] on select "Booth Clubroom Counter Coffee Bar Dining Room Hallway 1 TV Wall Windows Corn Ho…" at bounding box center [531, 27] width 189 height 30
click at [437, 12] on select "Booth Clubroom Counter Coffee Bar Dining Room Hallway 1 TV Wall Windows Corn Ho…" at bounding box center [531, 27] width 189 height 30
select select "hPsgkm9VQLxvJ2A9NXrGQN"
select select "pnh8f5S5HjU41T4ZphFfvd"
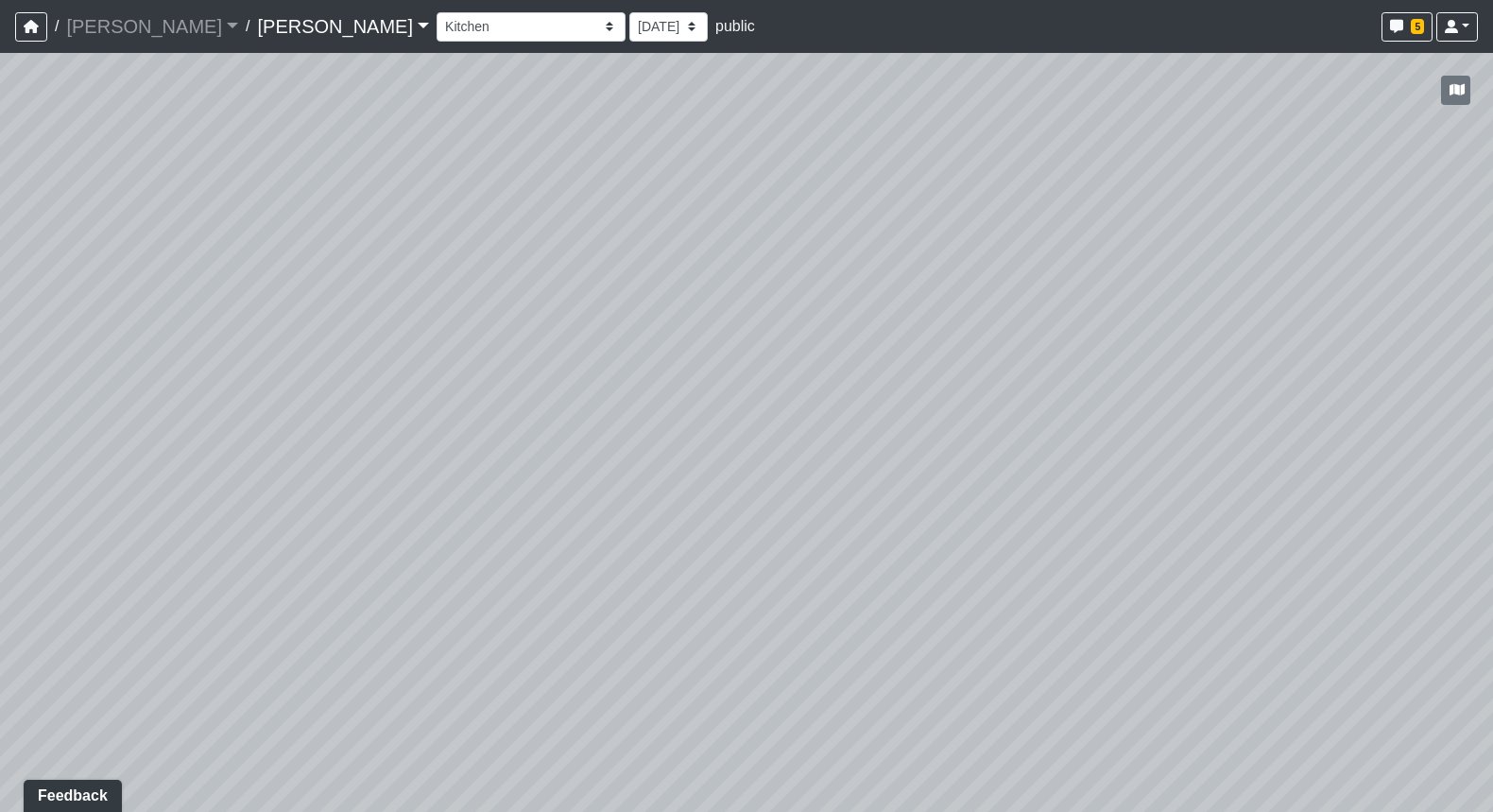
drag, startPoint x: 520, startPoint y: 250, endPoint x: 782, endPoint y: 161, distance: 276.7
click at [782, 161] on div "Loading... Seating Loading... Workroom Entry Loading... Exterior - Leasing Entr…" at bounding box center [746, 432] width 1493 height 759
drag, startPoint x: 695, startPoint y: 159, endPoint x: 892, endPoint y: 116, distance: 201.6
click at [880, 116] on div "Loading... Seating Loading... Workroom Entry Loading... Exterior - Leasing Entr…" at bounding box center [746, 432] width 1493 height 759
drag, startPoint x: 840, startPoint y: 188, endPoint x: 480, endPoint y: 441, distance: 440.0
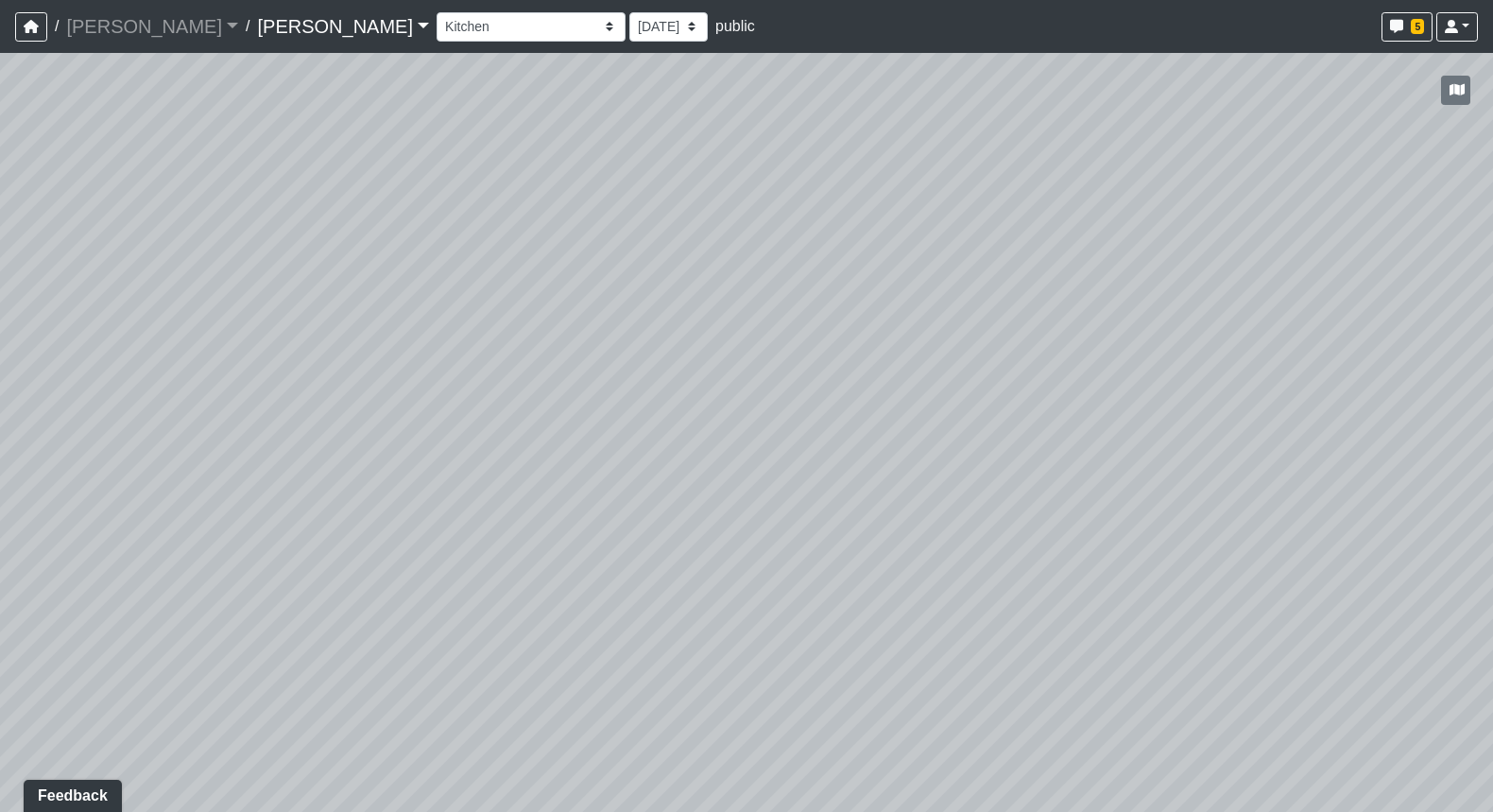
click at [480, 441] on div "Loading... Seating Loading... Workroom Entry Loading... Exterior - Leasing Entr…" at bounding box center [746, 432] width 1493 height 759
click at [698, 439] on div "Loading... Seating Loading... Workroom Entry Loading... Exterior - Leasing Entr…" at bounding box center [746, 432] width 1493 height 759
